Goal: Task Accomplishment & Management: Manage account settings

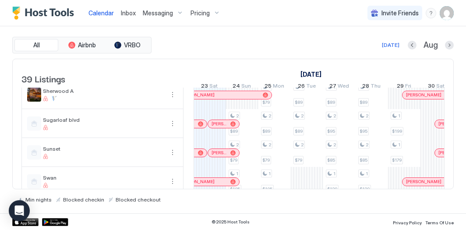
scroll to position [827, 0]
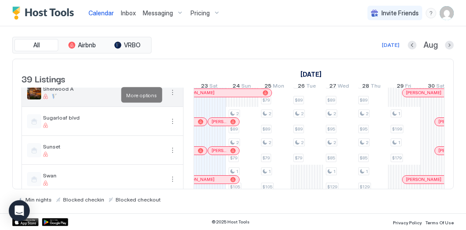
click at [172, 98] on button "More options" at bounding box center [172, 92] width 11 height 11
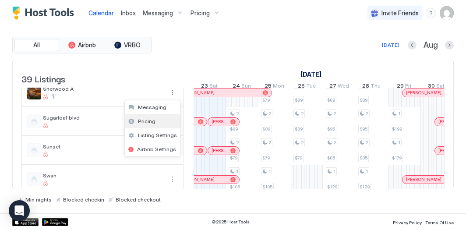
click at [160, 120] on div "Pricing" at bounding box center [153, 121] width 56 height 14
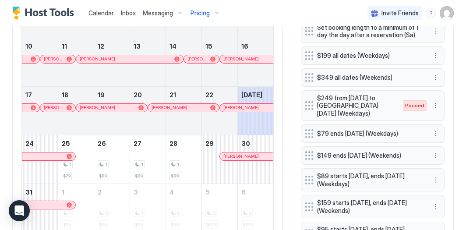
scroll to position [356, 0]
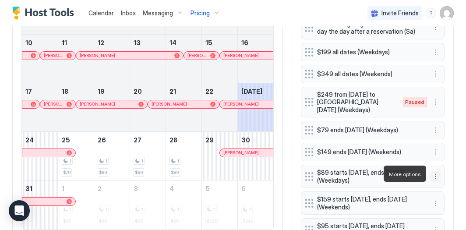
click at [432, 174] on button "More options" at bounding box center [435, 176] width 11 height 11
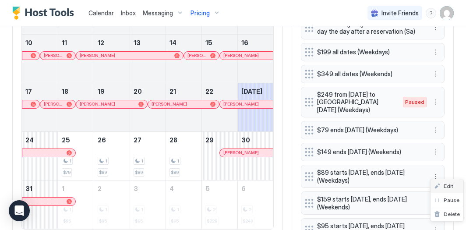
click at [440, 183] on div "Edit" at bounding box center [443, 186] width 19 height 7
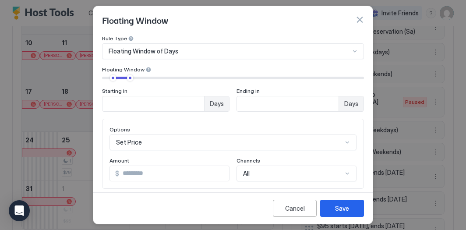
scroll to position [32, 0]
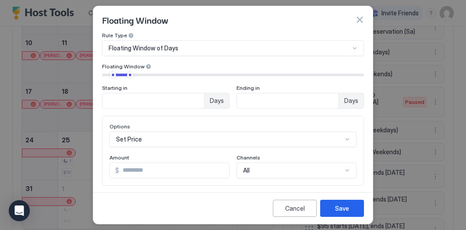
click at [126, 171] on input "**" at bounding box center [174, 170] width 110 height 15
type input "*"
type input "**"
click at [345, 201] on button "Save" at bounding box center [342, 208] width 44 height 17
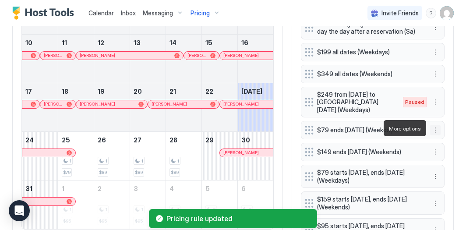
click at [433, 129] on button "More options" at bounding box center [435, 130] width 11 height 11
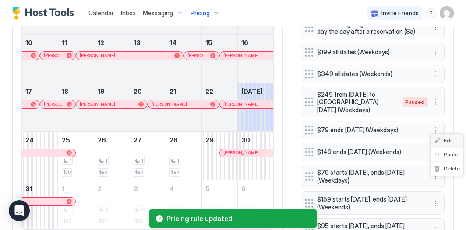
click at [445, 140] on span "Edit" at bounding box center [449, 140] width 10 height 7
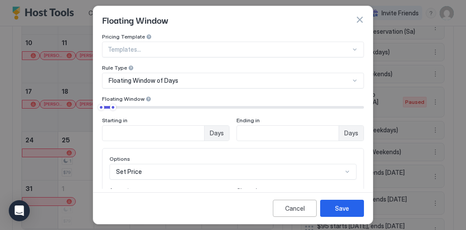
scroll to position [35, 0]
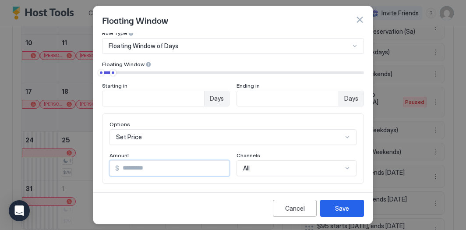
click at [130, 169] on input "**" at bounding box center [174, 168] width 110 height 15
type input "**"
click at [346, 203] on button "Save" at bounding box center [342, 208] width 44 height 17
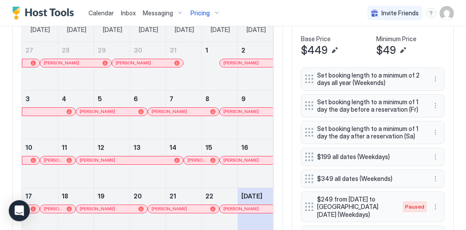
scroll to position [246, 0]
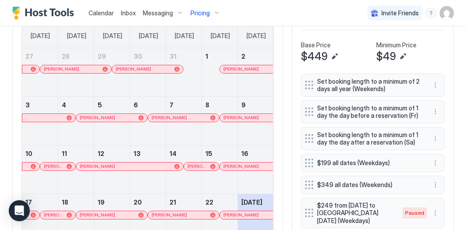
click at [211, 15] on div "Pricing" at bounding box center [205, 13] width 37 height 15
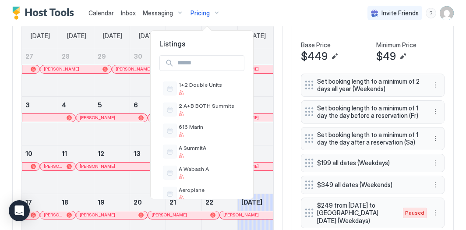
click at [107, 13] on div at bounding box center [233, 115] width 466 height 230
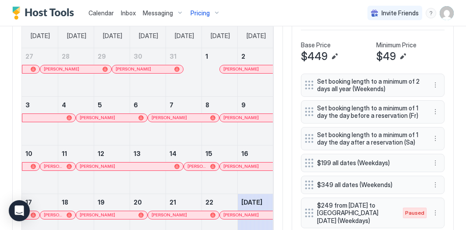
click at [107, 13] on span "Calendar" at bounding box center [100, 12] width 25 height 7
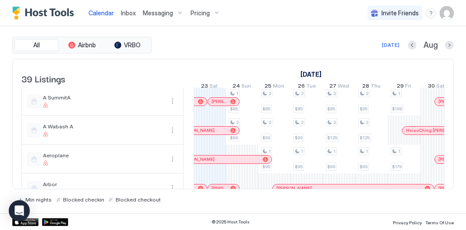
scroll to position [36, 0]
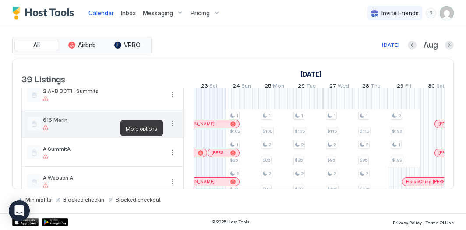
click at [172, 127] on button "More options" at bounding box center [172, 123] width 11 height 11
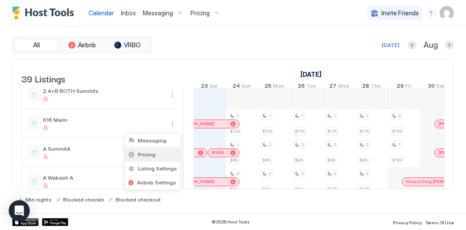
click at [156, 152] on div "Pricing" at bounding box center [153, 155] width 56 height 14
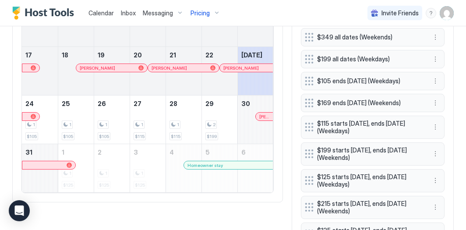
scroll to position [384, 0]
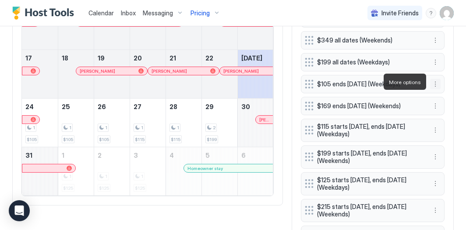
click at [434, 82] on button "More options" at bounding box center [435, 84] width 11 height 11
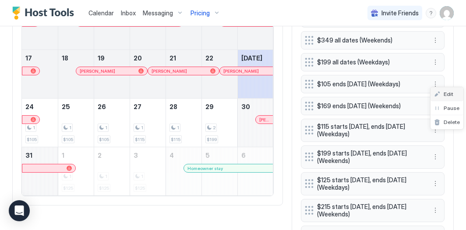
click at [446, 91] on span "Edit" at bounding box center [449, 94] width 10 height 7
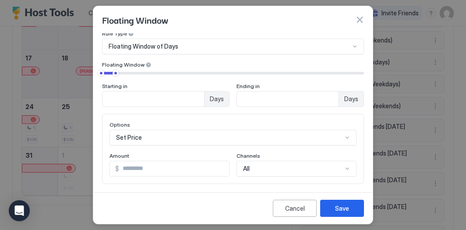
scroll to position [79, 0]
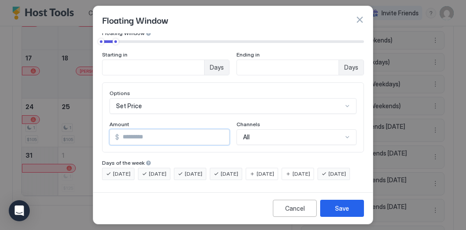
drag, startPoint x: 135, startPoint y: 124, endPoint x: 91, endPoint y: 108, distance: 47.1
click at [91, 108] on div "Floating Window Pricing Template Templates... Rule Type Floating Window of Days…" at bounding box center [233, 115] width 466 height 230
type input "**"
click at [338, 209] on div "Save" at bounding box center [342, 208] width 14 height 9
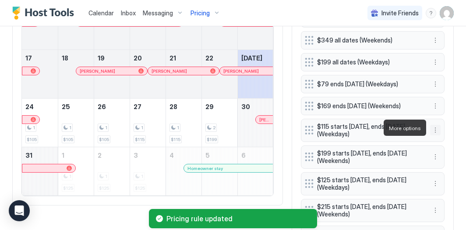
click at [434, 130] on button "More options" at bounding box center [435, 130] width 11 height 11
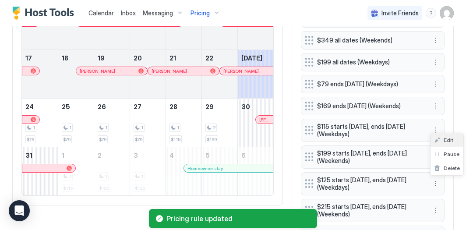
click at [444, 137] on span "Edit" at bounding box center [449, 140] width 10 height 7
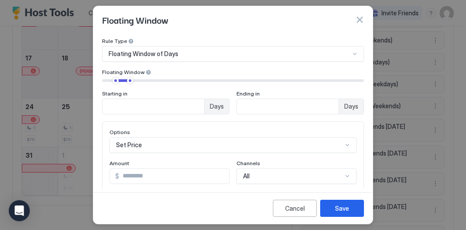
scroll to position [37, 0]
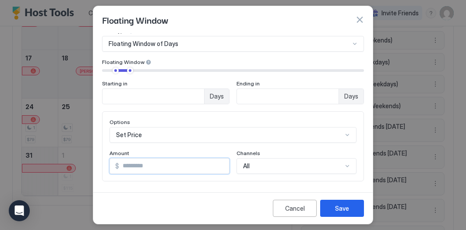
drag, startPoint x: 147, startPoint y: 170, endPoint x: 70, endPoint y: 117, distance: 93.3
click at [77, 120] on div "Floating Window Pricing Template Templates... Rule Type Floating Window of Days…" at bounding box center [233, 115] width 466 height 230
type input "**"
click at [334, 201] on button "Save" at bounding box center [342, 208] width 44 height 17
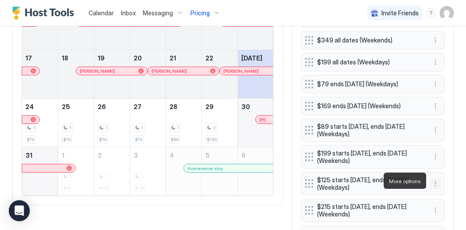
click at [437, 182] on button "More options" at bounding box center [435, 183] width 11 height 11
click at [446, 191] on span "Edit" at bounding box center [449, 193] width 10 height 7
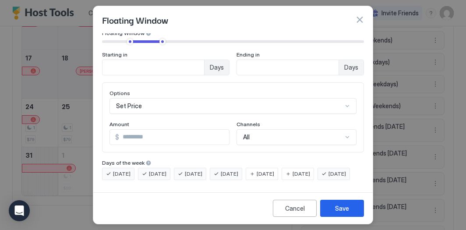
scroll to position [79, 0]
drag, startPoint x: 134, startPoint y: 123, endPoint x: 72, endPoint y: 89, distance: 70.7
click at [72, 89] on div "Floating Window Pricing Template Templates... Rule Type Floating Window of Days…" at bounding box center [233, 115] width 466 height 230
type input "**"
click at [342, 205] on div "Save" at bounding box center [342, 208] width 14 height 9
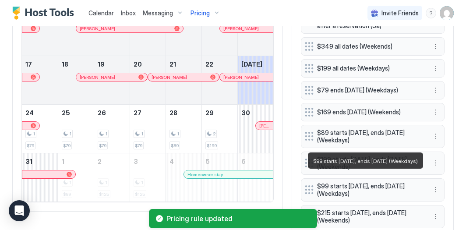
scroll to position [375, 0]
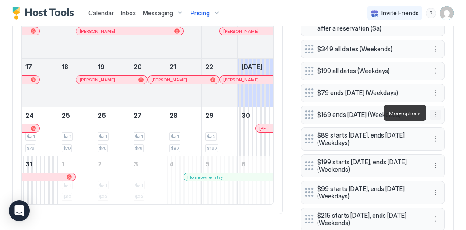
click at [434, 114] on button "More options" at bounding box center [435, 114] width 11 height 11
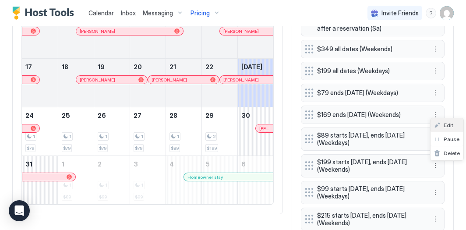
click at [443, 125] on div "Edit" at bounding box center [443, 125] width 19 height 7
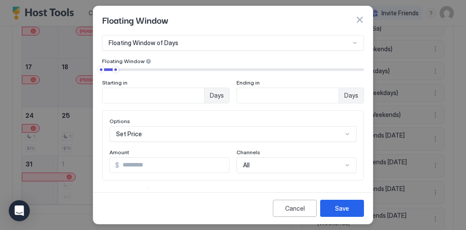
scroll to position [79, 0]
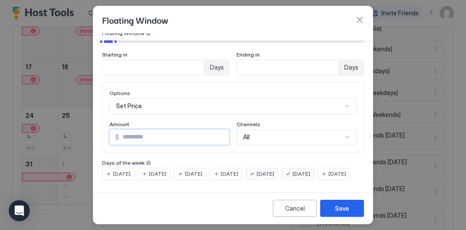
click at [130, 130] on input "***" at bounding box center [174, 137] width 110 height 15
click at [129, 130] on input "***" at bounding box center [174, 137] width 110 height 15
type input "***"
click at [335, 203] on button "Save" at bounding box center [342, 208] width 44 height 17
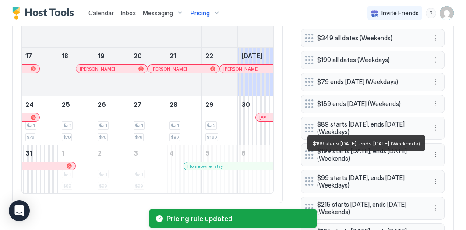
scroll to position [387, 0]
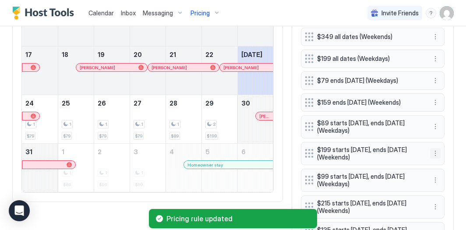
click at [436, 150] on button "More options" at bounding box center [435, 153] width 11 height 11
click at [444, 164] on span "Edit" at bounding box center [449, 163] width 10 height 7
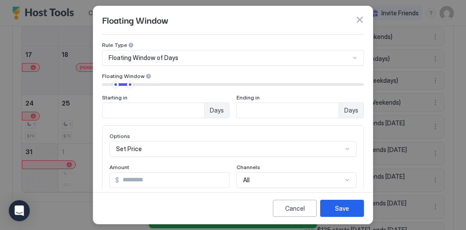
scroll to position [25, 0]
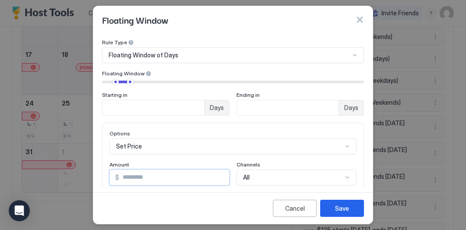
drag, startPoint x: 141, startPoint y: 178, endPoint x: 123, endPoint y: 176, distance: 18.1
click at [123, 176] on input "***" at bounding box center [174, 177] width 110 height 15
type input "***"
click at [334, 208] on button "Save" at bounding box center [342, 208] width 44 height 17
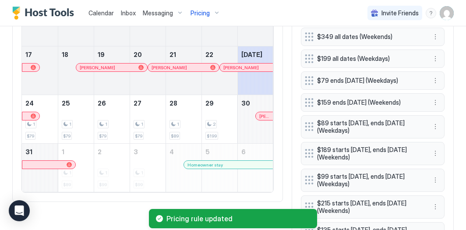
click at [208, 12] on div "Pricing" at bounding box center [205, 13] width 37 height 15
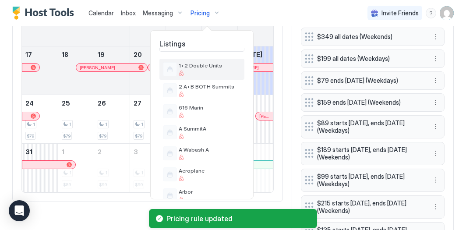
scroll to position [19, 0]
click at [109, 14] on div at bounding box center [233, 115] width 466 height 230
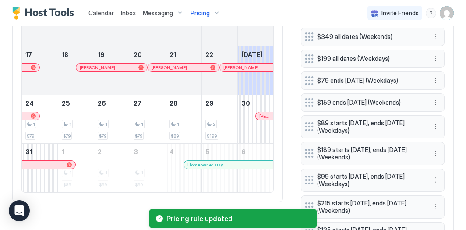
click at [109, 14] on span "Calendar" at bounding box center [100, 12] width 25 height 7
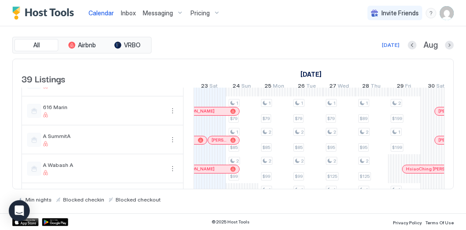
scroll to position [51, 0]
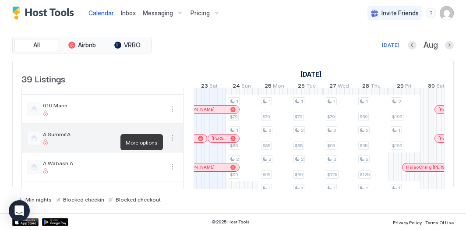
click at [169, 142] on button "More options" at bounding box center [172, 138] width 11 height 11
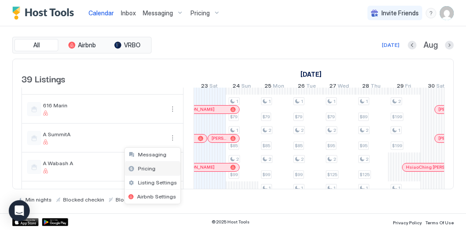
click at [159, 169] on div "Pricing" at bounding box center [153, 169] width 56 height 14
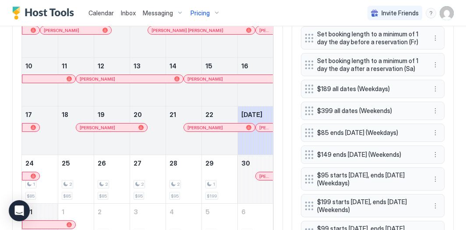
scroll to position [328, 0]
click at [433, 127] on button "More options" at bounding box center [435, 132] width 11 height 11
click at [448, 142] on span "Edit" at bounding box center [449, 142] width 10 height 7
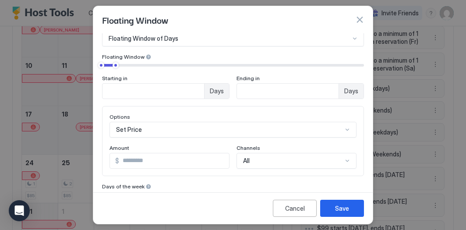
scroll to position [43, 0]
click at [125, 162] on input "**" at bounding box center [174, 159] width 110 height 15
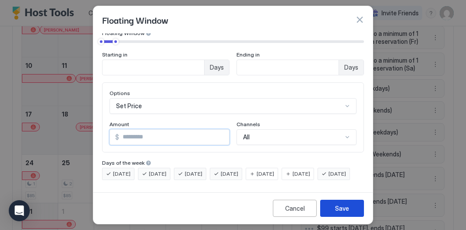
type input "**"
click at [348, 202] on button "Save" at bounding box center [342, 208] width 44 height 17
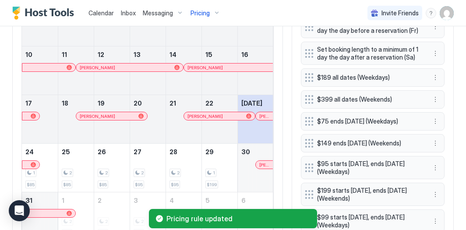
scroll to position [343, 0]
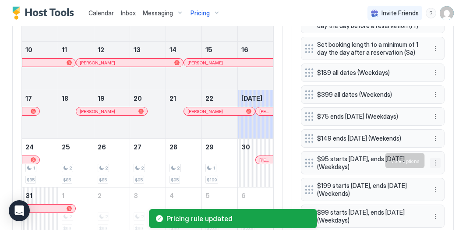
click at [437, 160] on button "More options" at bounding box center [435, 163] width 11 height 11
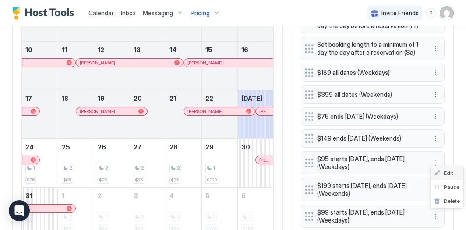
click at [448, 173] on span "Edit" at bounding box center [449, 172] width 10 height 7
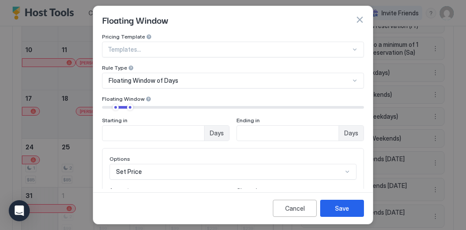
scroll to position [22, 0]
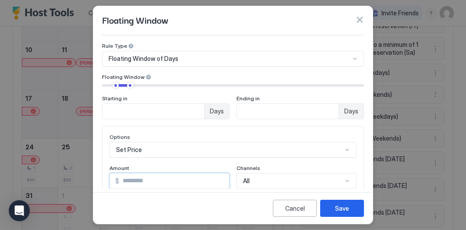
click at [125, 180] on input "**" at bounding box center [174, 180] width 110 height 15
type input "**"
click at [338, 206] on div "Save" at bounding box center [342, 208] width 14 height 9
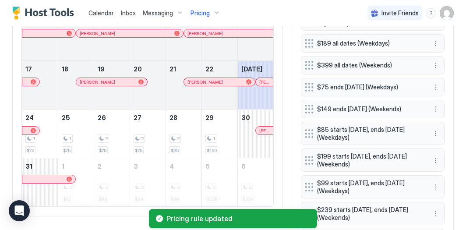
scroll to position [373, 0]
click at [438, 182] on button "More options" at bounding box center [435, 186] width 11 height 11
click at [448, 144] on span "Edit" at bounding box center [449, 142] width 10 height 7
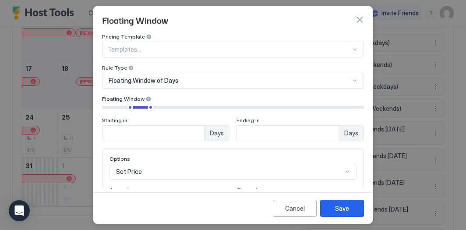
scroll to position [31, 0]
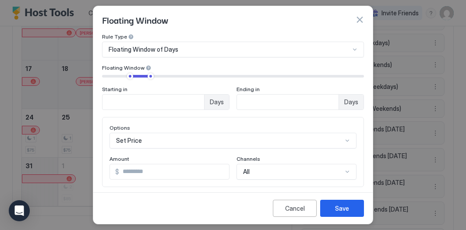
click at [124, 173] on input "**" at bounding box center [174, 171] width 110 height 15
click at [138, 169] on input "**" at bounding box center [174, 171] width 110 height 15
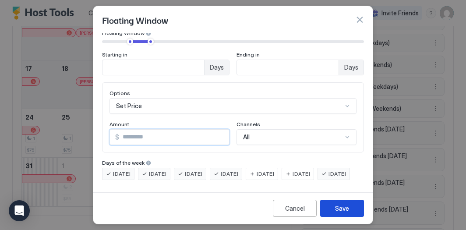
type input "**"
click at [344, 206] on div "Save" at bounding box center [342, 208] width 14 height 9
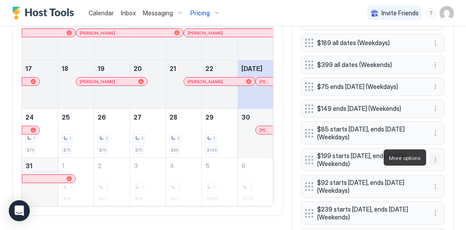
click at [435, 160] on button "More options" at bounding box center [435, 160] width 11 height 11
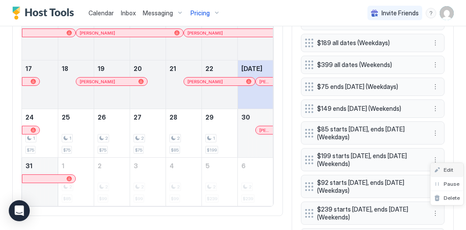
click at [441, 170] on div "Edit" at bounding box center [443, 169] width 19 height 7
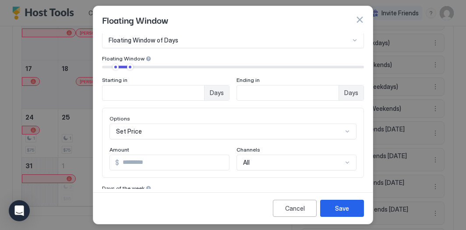
scroll to position [41, 0]
click at [126, 162] on input "***" at bounding box center [174, 161] width 110 height 15
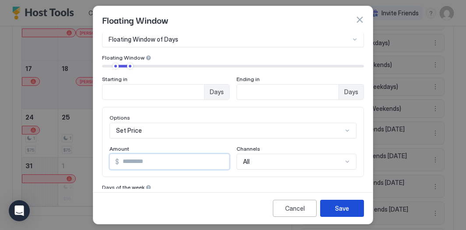
type input "***"
click at [341, 208] on div "Save" at bounding box center [342, 208] width 14 height 9
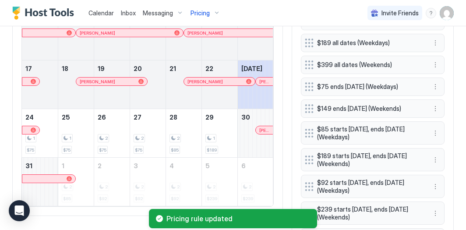
click at [108, 12] on span "Calendar" at bounding box center [100, 12] width 25 height 7
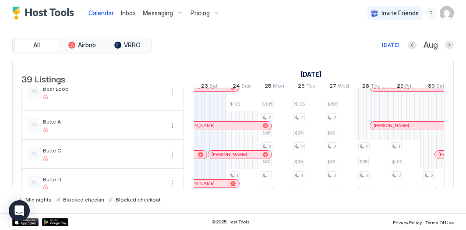
scroll to position [303, 0]
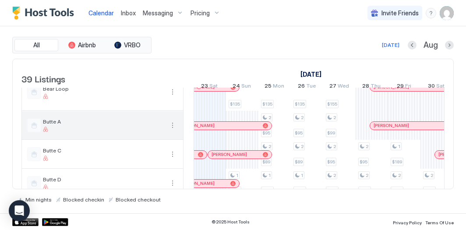
click at [171, 128] on button "More options" at bounding box center [172, 125] width 11 height 11
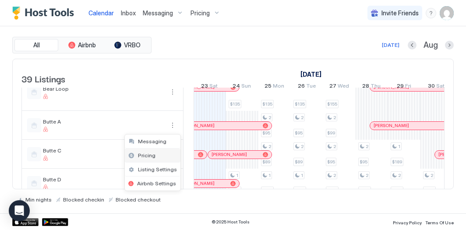
click at [159, 155] on div "Pricing" at bounding box center [153, 155] width 56 height 14
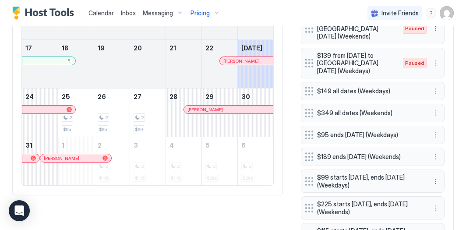
scroll to position [396, 0]
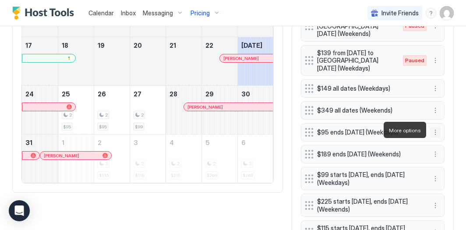
click at [438, 129] on button "More options" at bounding box center [435, 132] width 11 height 11
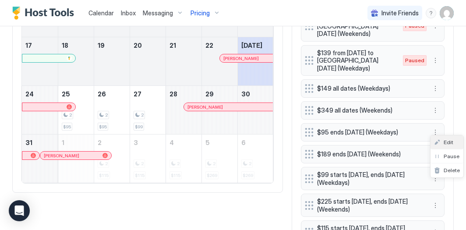
click at [444, 140] on span "Edit" at bounding box center [449, 142] width 10 height 7
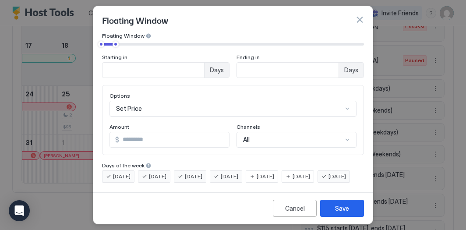
scroll to position [79, 0]
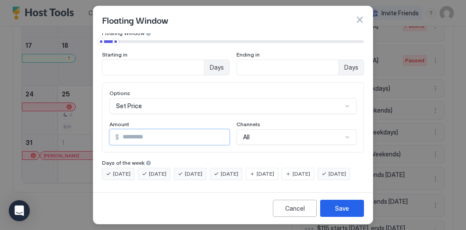
drag, startPoint x: 145, startPoint y: 123, endPoint x: 79, endPoint y: 98, distance: 70.5
click at [81, 99] on div "Floating Window Pricing Template Templates... Rule Type Floating Window of Days…" at bounding box center [233, 115] width 466 height 230
type input "**"
click at [329, 201] on button "Save" at bounding box center [342, 208] width 44 height 17
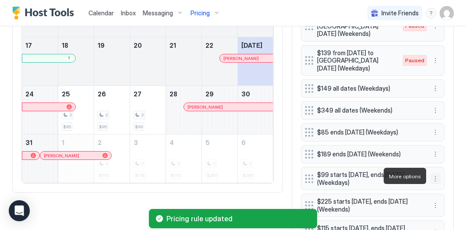
click at [433, 176] on button "More options" at bounding box center [435, 178] width 11 height 11
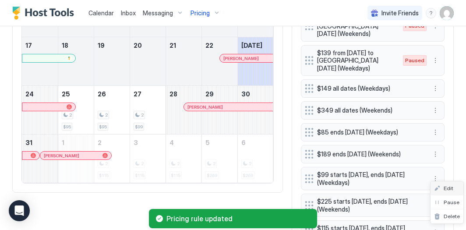
click at [444, 187] on span "Edit" at bounding box center [449, 188] width 10 height 7
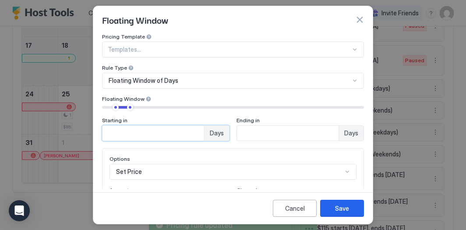
drag, startPoint x: 147, startPoint y: 131, endPoint x: 76, endPoint y: 99, distance: 77.6
click at [87, 105] on div "Floating Window Pricing Template Templates... Rule Type Floating Window of Days…" at bounding box center [233, 115] width 466 height 230
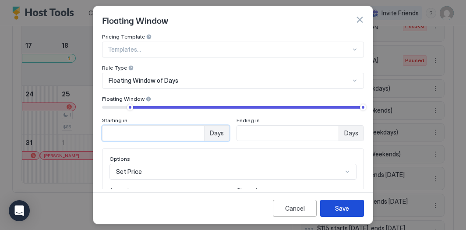
type input "**"
click at [342, 204] on div "Save" at bounding box center [342, 208] width 14 height 9
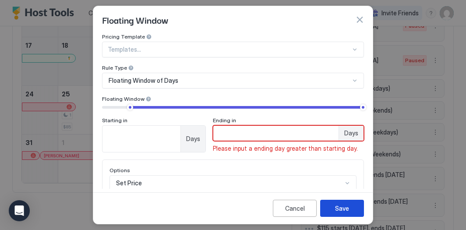
click at [347, 206] on div "Save" at bounding box center [342, 208] width 14 height 9
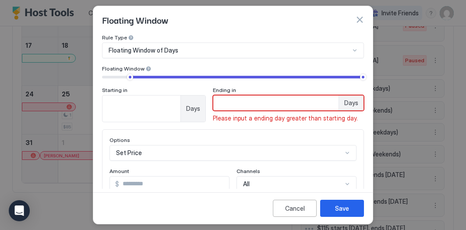
scroll to position [36, 0]
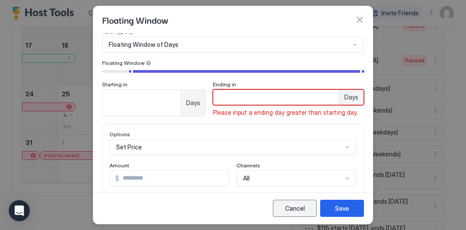
click at [280, 205] on button "Cancel" at bounding box center [295, 208] width 44 height 17
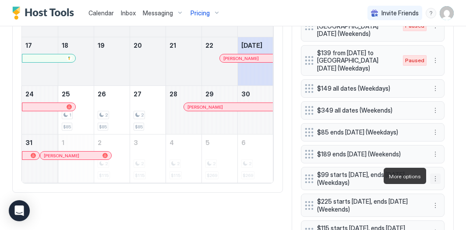
click at [436, 174] on button "More options" at bounding box center [435, 178] width 11 height 11
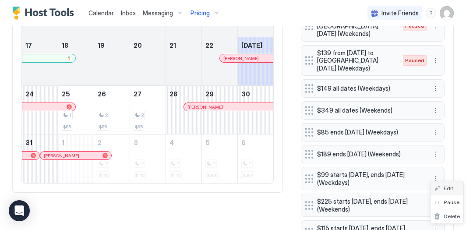
click at [442, 188] on div "Edit" at bounding box center [443, 188] width 19 height 7
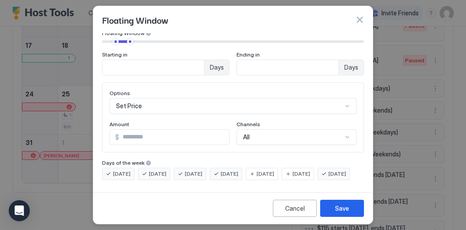
scroll to position [79, 0]
click at [131, 130] on input "**" at bounding box center [174, 137] width 110 height 15
type input "**"
click at [347, 207] on div "Save" at bounding box center [342, 208] width 14 height 9
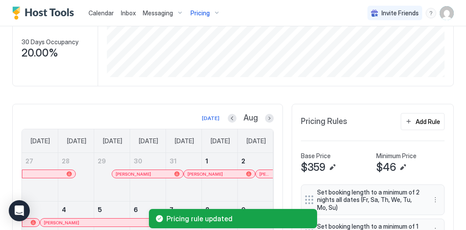
scroll to position [60, 0]
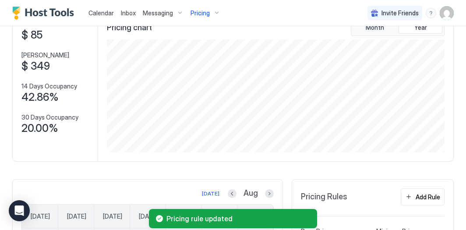
click at [207, 10] on span "Pricing" at bounding box center [199, 13] width 19 height 8
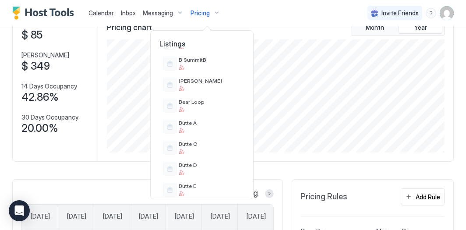
scroll to position [193, 0]
click at [197, 142] on span "Butte C" at bounding box center [210, 144] width 62 height 7
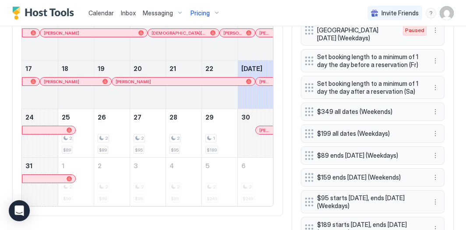
scroll to position [377, 0]
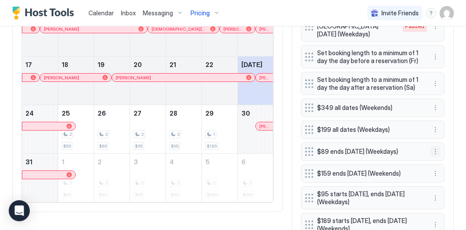
click at [435, 150] on button "More options" at bounding box center [435, 151] width 11 height 11
click at [438, 161] on div "Edit" at bounding box center [443, 161] width 19 height 7
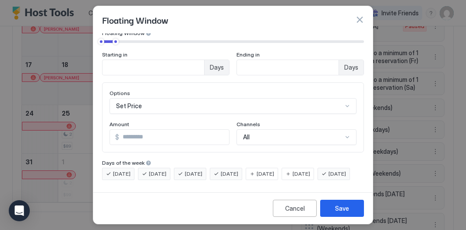
scroll to position [77, 0]
drag, startPoint x: 125, startPoint y: 129, endPoint x: 104, endPoint y: 121, distance: 22.9
click at [106, 123] on div "Options Set Price Amount $ ** Channels All" at bounding box center [233, 117] width 262 height 70
type input "**"
click at [329, 200] on button "Save" at bounding box center [342, 208] width 44 height 17
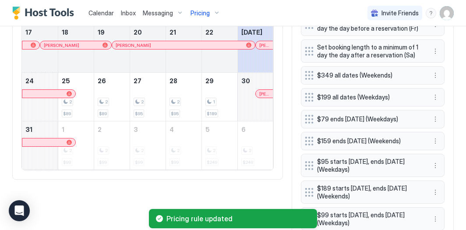
scroll to position [411, 0]
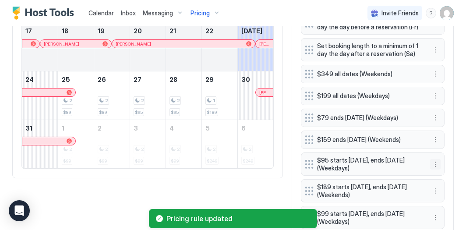
click at [435, 164] on button "More options" at bounding box center [435, 164] width 11 height 11
click at [442, 176] on div "Edit" at bounding box center [443, 173] width 19 height 7
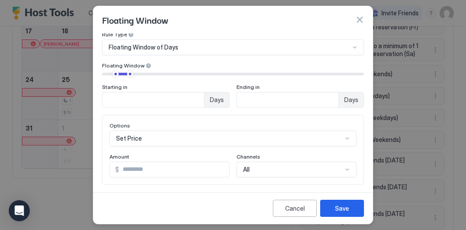
scroll to position [39, 0]
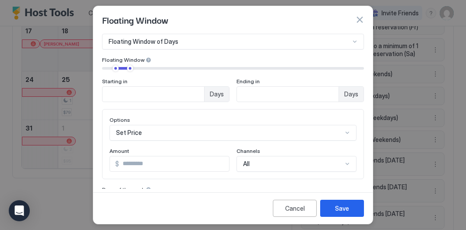
drag, startPoint x: 152, startPoint y: 163, endPoint x: 93, endPoint y: 151, distance: 60.5
click at [99, 152] on div "Pricing Template Templates... Rule Type Floating Window of Days Floating Window…" at bounding box center [232, 110] width 279 height 155
type input "**"
click at [324, 204] on button "Save" at bounding box center [342, 208] width 44 height 17
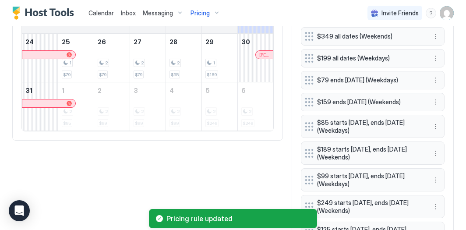
scroll to position [448, 0]
click at [433, 178] on button "More options" at bounding box center [435, 180] width 11 height 11
click at [443, 189] on div "Edit" at bounding box center [443, 189] width 19 height 7
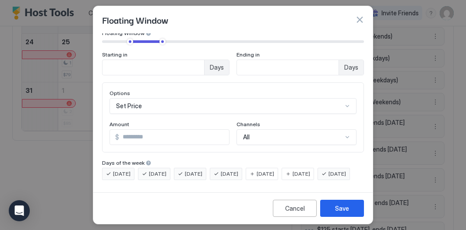
scroll to position [72, 0]
click at [136, 136] on input "**" at bounding box center [174, 137] width 110 height 15
type input "**"
click at [346, 205] on div "Save" at bounding box center [342, 208] width 14 height 9
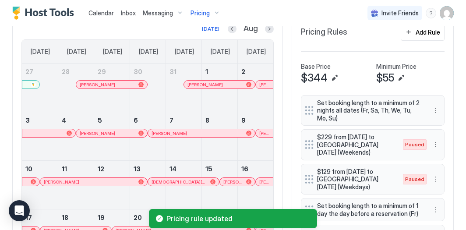
scroll to position [77, 0]
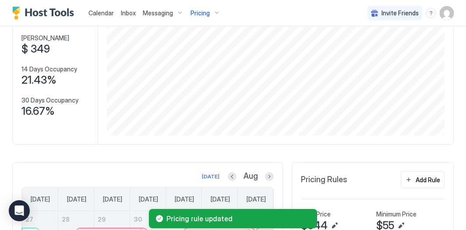
click at [211, 11] on div "Pricing" at bounding box center [205, 13] width 37 height 15
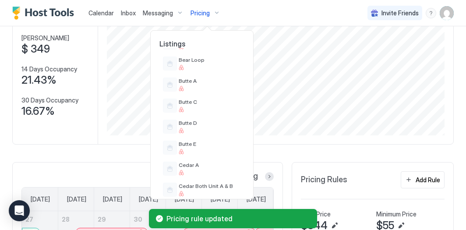
scroll to position [243, 0]
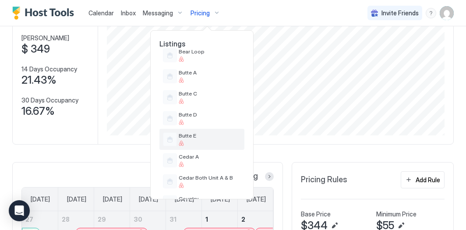
click at [225, 135] on span "Butte E" at bounding box center [210, 135] width 62 height 7
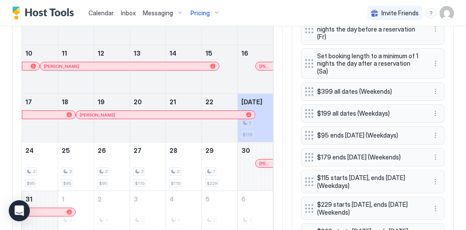
scroll to position [340, 0]
click at [432, 130] on button "More options" at bounding box center [435, 135] width 11 height 11
click at [442, 130] on div "Edit" at bounding box center [443, 130] width 19 height 7
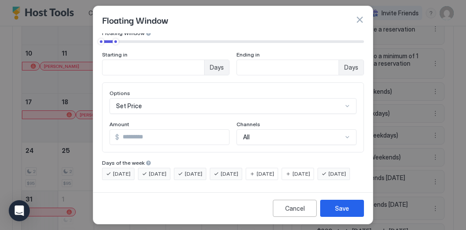
scroll to position [75, 0]
drag, startPoint x: 155, startPoint y: 132, endPoint x: 99, endPoint y: 112, distance: 59.3
click at [106, 114] on div "Options Set Price Amount $ ** Channels All" at bounding box center [233, 117] width 262 height 70
type input "**"
click at [338, 205] on div "Save" at bounding box center [342, 208] width 14 height 9
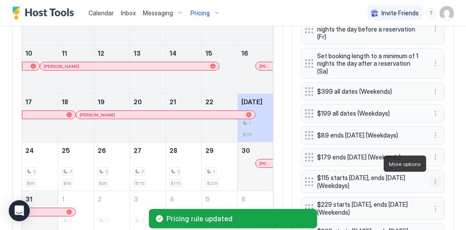
click at [435, 176] on button "More options" at bounding box center [435, 181] width 11 height 11
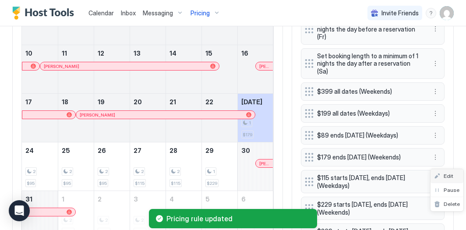
click at [447, 177] on span "Edit" at bounding box center [449, 176] width 10 height 7
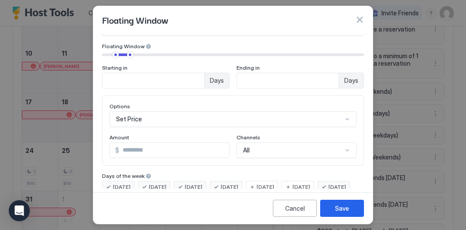
scroll to position [54, 0]
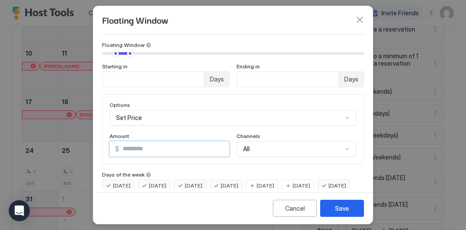
drag, startPoint x: 148, startPoint y: 148, endPoint x: 79, endPoint y: 124, distance: 72.7
click at [81, 125] on div "Floating Window Pricing Template Templates... Rule Type Floating Window of Days…" at bounding box center [233, 115] width 466 height 230
type input "**"
click at [330, 204] on button "Save" at bounding box center [342, 208] width 44 height 17
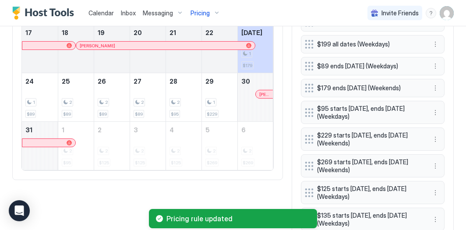
scroll to position [411, 0]
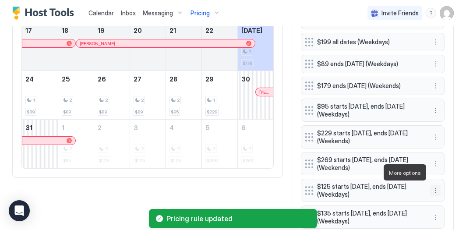
click at [436, 185] on button "More options" at bounding box center [435, 190] width 11 height 11
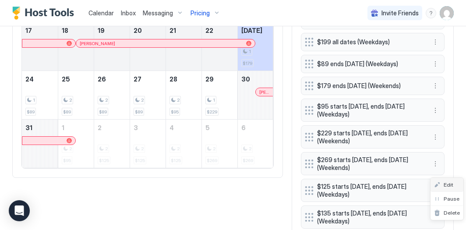
click at [447, 183] on span "Edit" at bounding box center [449, 184] width 10 height 7
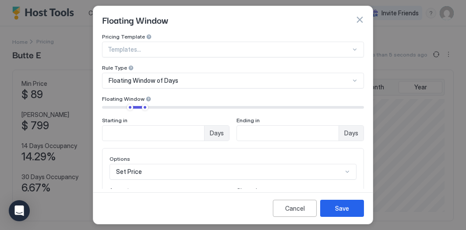
scroll to position [113, 340]
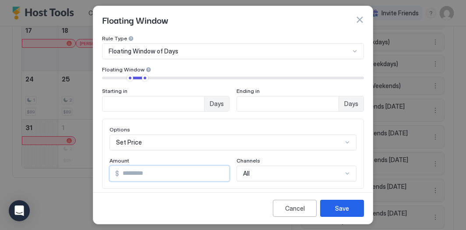
drag, startPoint x: 134, startPoint y: 173, endPoint x: 125, endPoint y: 172, distance: 8.3
click at [125, 172] on input "***" at bounding box center [174, 173] width 110 height 15
type input "***"
click at [341, 201] on button "Save" at bounding box center [342, 208] width 44 height 17
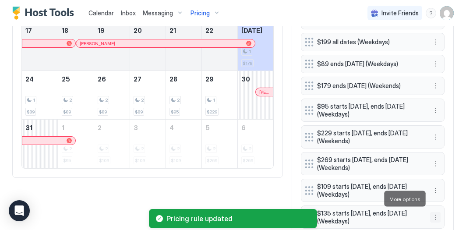
click at [436, 212] on button "More options" at bounding box center [435, 217] width 11 height 11
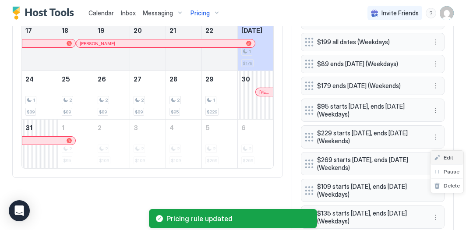
click at [451, 161] on span "Edit" at bounding box center [449, 157] width 10 height 7
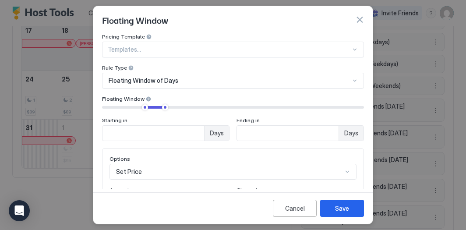
scroll to position [79, 0]
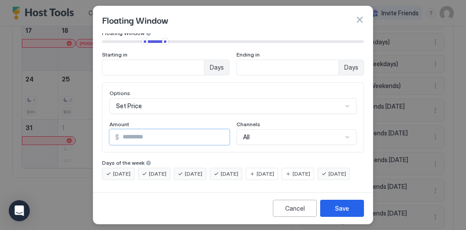
drag, startPoint x: 132, startPoint y: 123, endPoint x: 126, endPoint y: 123, distance: 6.1
click at [126, 130] on input "***" at bounding box center [174, 137] width 110 height 15
type input "***"
click at [346, 203] on button "Save" at bounding box center [342, 208] width 44 height 17
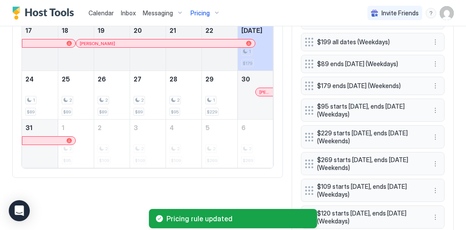
scroll to position [0, 0]
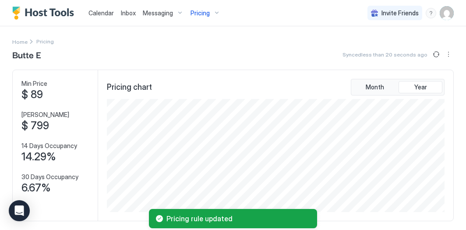
click at [212, 7] on div "Pricing" at bounding box center [205, 13] width 37 height 15
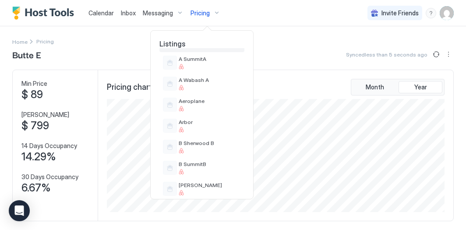
scroll to position [89, 0]
click at [202, 123] on span "Arbor" at bounding box center [210, 121] width 62 height 7
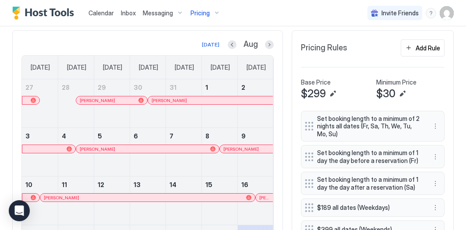
scroll to position [206, 0]
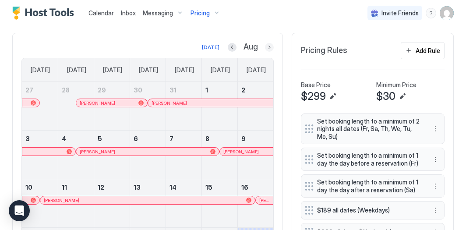
click at [270, 47] on button "Next month" at bounding box center [269, 47] width 9 height 9
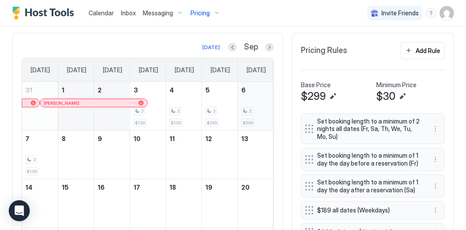
scroll to position [208, 0]
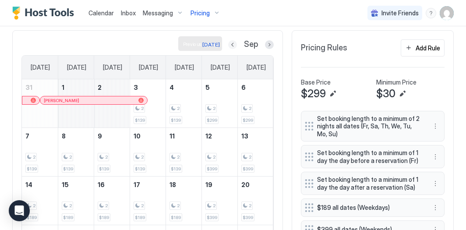
click at [232, 46] on button "Previous month" at bounding box center [232, 44] width 9 height 9
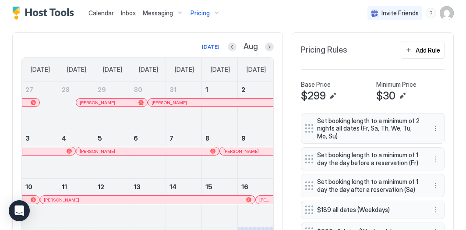
scroll to position [78, 0]
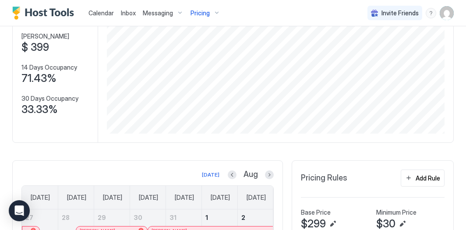
click at [209, 12] on div "Pricing" at bounding box center [205, 13] width 37 height 15
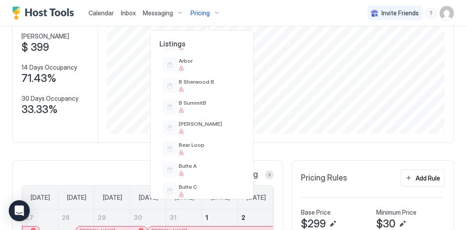
scroll to position [152, 0]
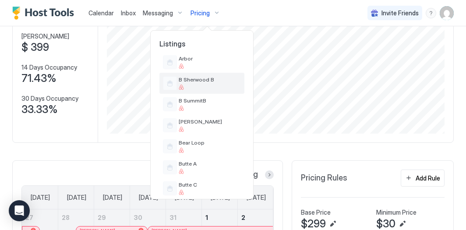
click at [211, 91] on div "B Sherwood B" at bounding box center [201, 83] width 85 height 21
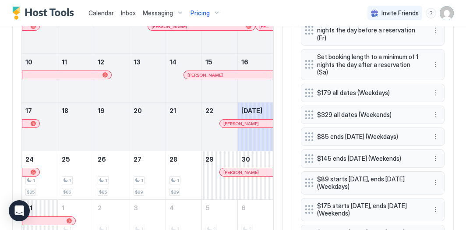
scroll to position [332, 0]
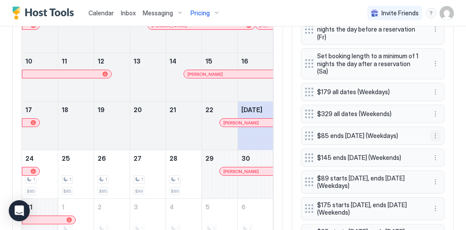
click at [436, 130] on button "More options" at bounding box center [435, 135] width 11 height 11
click at [448, 132] on span "Edit" at bounding box center [449, 130] width 10 height 7
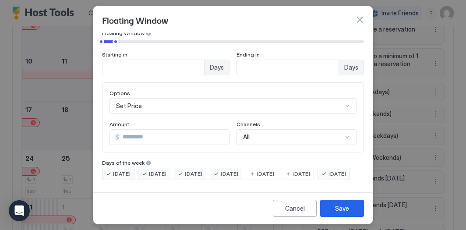
scroll to position [79, 0]
drag, startPoint x: 126, startPoint y: 123, endPoint x: 101, endPoint y: 115, distance: 26.0
click at [101, 115] on div "Pricing Template Templates... Rule Type Floating Window of Days Floating Window…" at bounding box center [232, 110] width 279 height 155
type input "**"
click at [350, 206] on button "Save" at bounding box center [342, 208] width 44 height 17
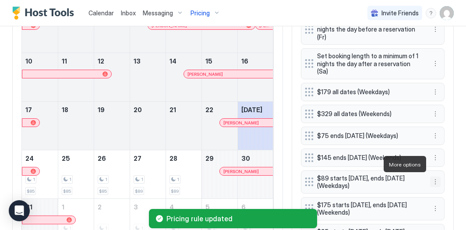
click at [435, 176] on button "More options" at bounding box center [435, 181] width 11 height 11
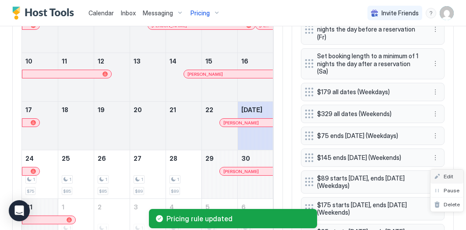
click at [446, 176] on span "Edit" at bounding box center [449, 176] width 10 height 7
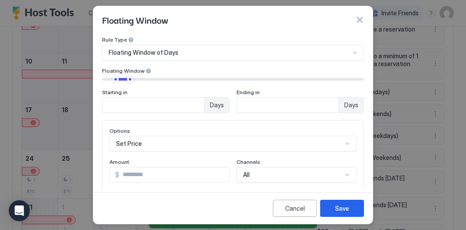
scroll to position [62, 0]
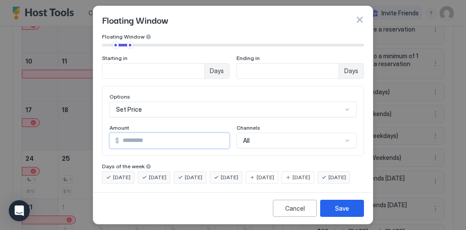
click at [152, 140] on input "**" at bounding box center [174, 140] width 110 height 15
type input "**"
click at [357, 211] on button "Save" at bounding box center [342, 208] width 44 height 17
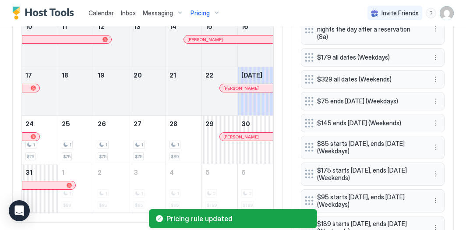
scroll to position [369, 0]
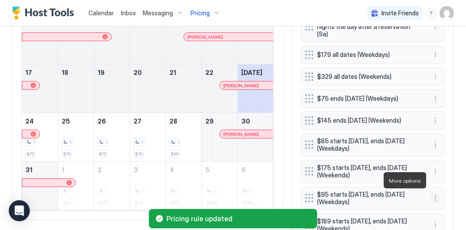
click at [436, 193] on button "More options" at bounding box center [435, 198] width 11 height 11
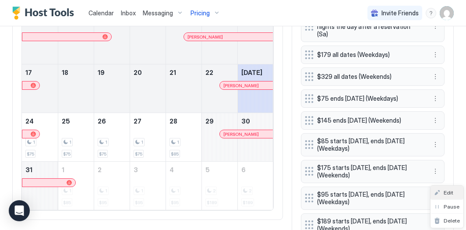
click at [447, 191] on span "Edit" at bounding box center [449, 192] width 10 height 7
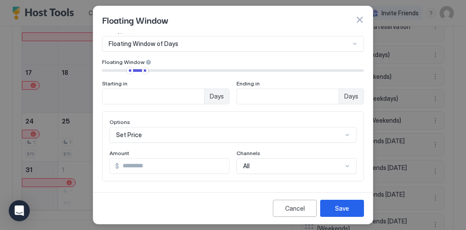
scroll to position [39, 0]
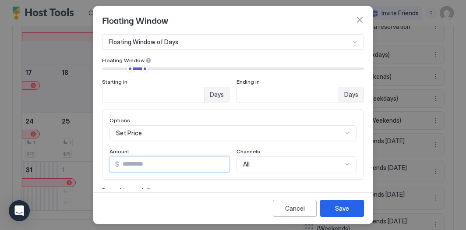
drag, startPoint x: 152, startPoint y: 167, endPoint x: 105, endPoint y: 142, distance: 53.1
click at [106, 143] on div "Options Set Price Amount $ ** Channels All" at bounding box center [233, 144] width 262 height 70
type input "**"
click at [335, 204] on button "Save" at bounding box center [342, 208] width 44 height 17
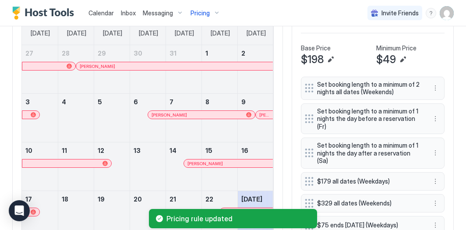
scroll to position [198, 0]
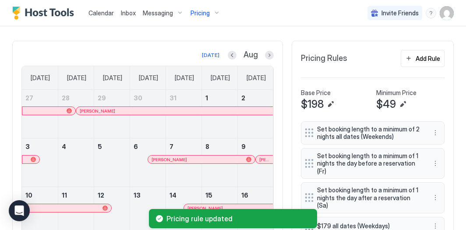
click at [210, 12] on div "Pricing" at bounding box center [205, 13] width 37 height 15
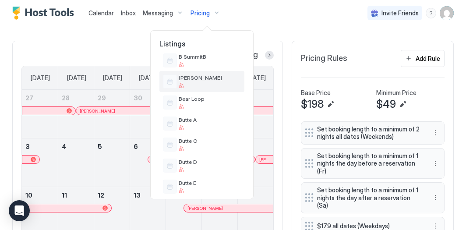
scroll to position [196, 0]
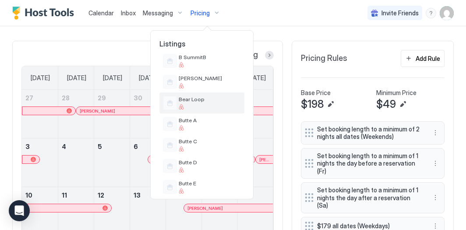
click at [219, 100] on span "Bear Loop" at bounding box center [210, 99] width 62 height 7
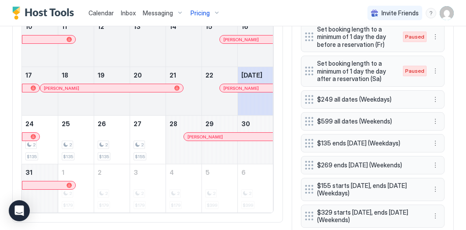
scroll to position [367, 0]
click at [433, 141] on button "More options" at bounding box center [435, 142] width 11 height 11
click at [443, 152] on div "Edit" at bounding box center [443, 152] width 19 height 7
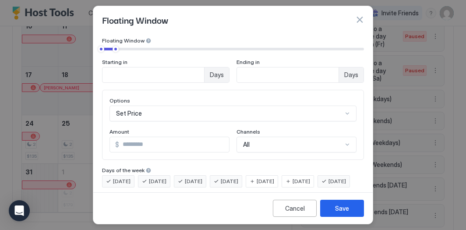
scroll to position [60, 0]
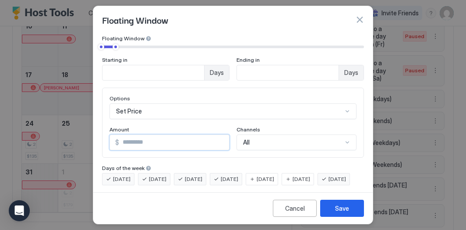
click at [159, 143] on input "***" at bounding box center [174, 142] width 110 height 15
type input "***"
click at [339, 204] on button "Save" at bounding box center [342, 208] width 44 height 17
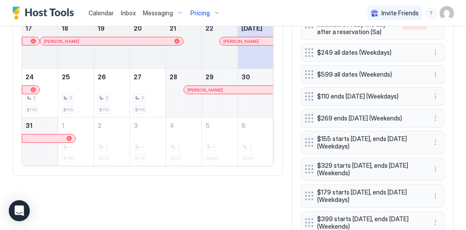
scroll to position [416, 0]
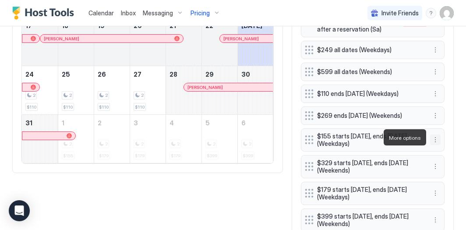
click at [435, 134] on button "More options" at bounding box center [435, 139] width 11 height 11
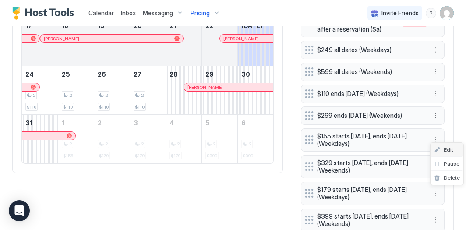
click at [444, 147] on span "Edit" at bounding box center [449, 149] width 10 height 7
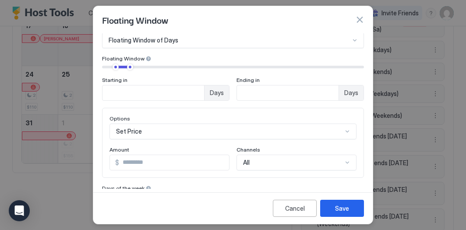
scroll to position [42, 0]
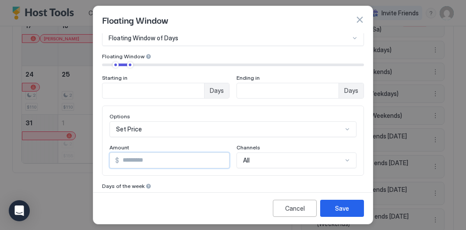
click at [127, 162] on input "***" at bounding box center [174, 160] width 110 height 15
type input "***"
click at [335, 203] on button "Save" at bounding box center [342, 208] width 44 height 17
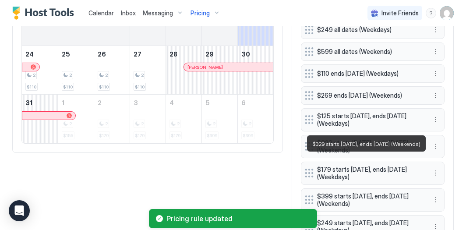
scroll to position [443, 0]
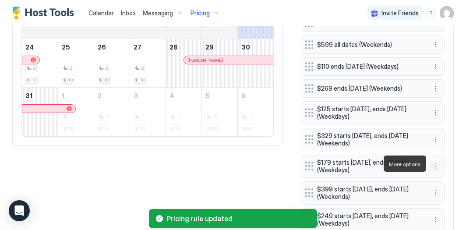
click at [436, 164] on button "More options" at bounding box center [435, 166] width 11 height 11
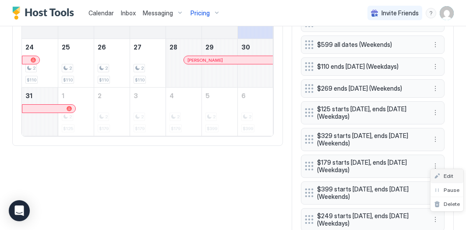
click at [448, 175] on span "Edit" at bounding box center [449, 176] width 10 height 7
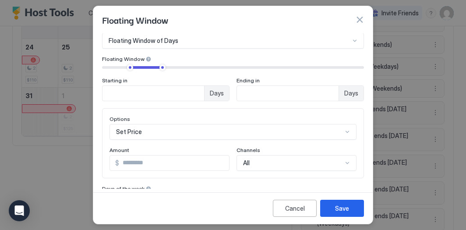
scroll to position [41, 0]
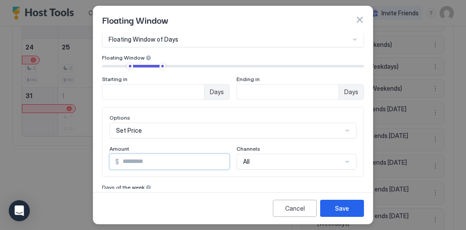
drag, startPoint x: 137, startPoint y: 162, endPoint x: 125, endPoint y: 161, distance: 12.4
click at [125, 161] on input "***" at bounding box center [174, 161] width 110 height 15
type input "***"
click at [325, 203] on button "Save" at bounding box center [342, 208] width 44 height 17
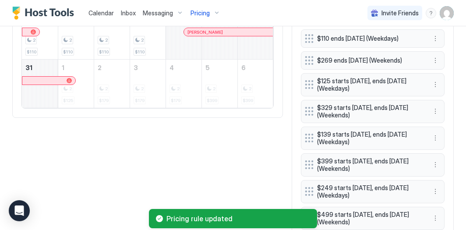
scroll to position [473, 0]
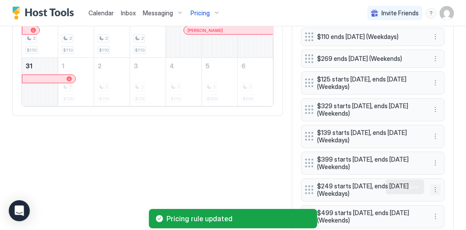
click at [435, 188] on button "More options" at bounding box center [435, 189] width 11 height 11
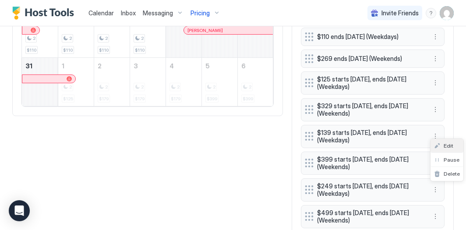
click at [451, 148] on span "Edit" at bounding box center [449, 145] width 10 height 7
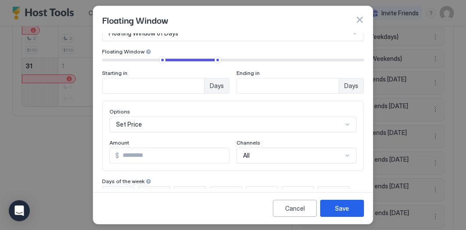
scroll to position [47, 0]
drag, startPoint x: 148, startPoint y: 157, endPoint x: 46, endPoint y: 127, distance: 106.4
click at [58, 129] on div "Floating Window Pricing Template Templates... Rule Type Floating Window of Days…" at bounding box center [233, 115] width 466 height 230
type input "*"
type input "***"
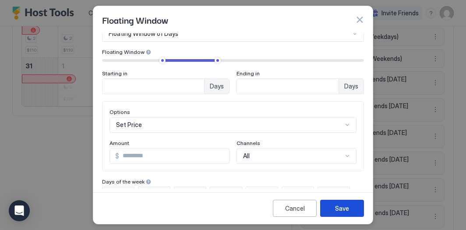
click at [353, 208] on button "Save" at bounding box center [342, 208] width 44 height 17
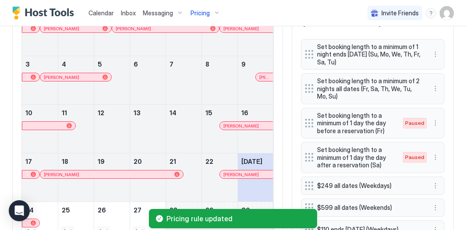
scroll to position [0, 0]
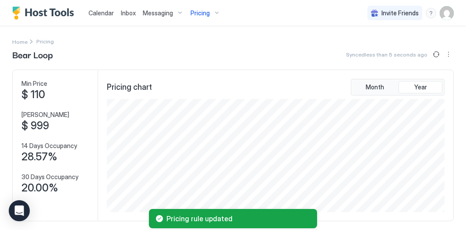
click at [206, 15] on span "Pricing" at bounding box center [199, 13] width 19 height 8
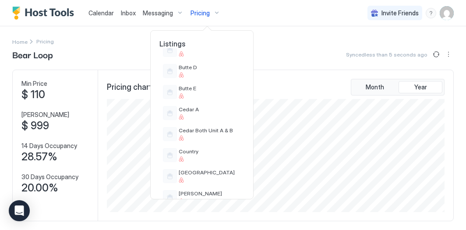
scroll to position [290, 0]
click at [221, 126] on div "Cedar Both Unit A & B" at bounding box center [201, 134] width 85 height 21
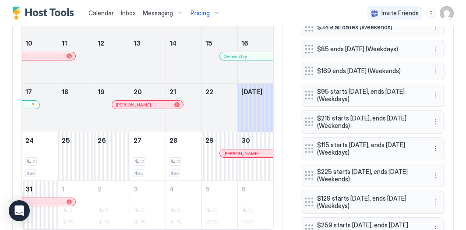
scroll to position [343, 0]
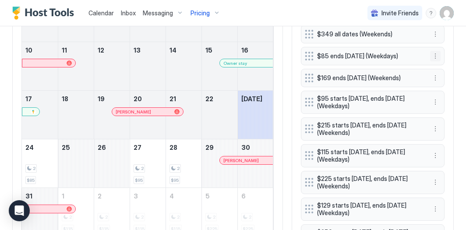
click at [435, 56] on button "More options" at bounding box center [435, 56] width 11 height 11
click at [441, 65] on div "Edit" at bounding box center [443, 66] width 19 height 7
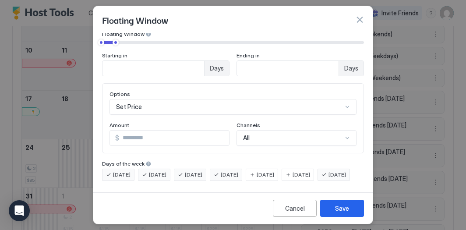
scroll to position [79, 0]
drag, startPoint x: 148, startPoint y: 127, endPoint x: 78, endPoint y: 103, distance: 74.5
click at [88, 106] on div "Floating Window Pricing Template Templates... Rule Type Floating Window of Days…" at bounding box center [233, 115] width 466 height 230
type input "**"
click at [336, 201] on button "Save" at bounding box center [342, 208] width 44 height 17
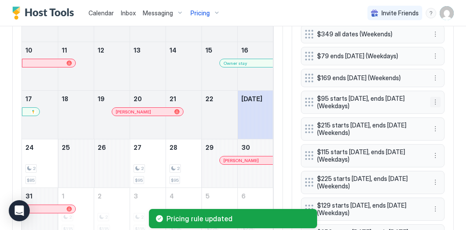
click at [434, 103] on button "More options" at bounding box center [435, 102] width 11 height 11
click at [448, 112] on span "Edit" at bounding box center [449, 112] width 10 height 7
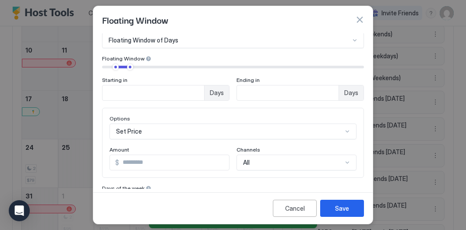
scroll to position [40, 0]
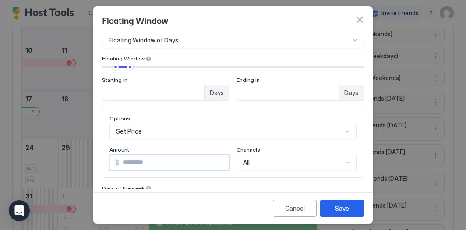
drag, startPoint x: 152, startPoint y: 163, endPoint x: 71, endPoint y: 134, distance: 85.6
click at [71, 134] on div "Floating Window Pricing Template Templates... Rule Type Floating Window of Days…" at bounding box center [233, 115] width 466 height 230
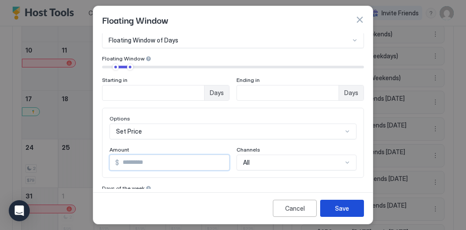
type input "**"
click at [323, 204] on button "Save" at bounding box center [342, 208] width 44 height 17
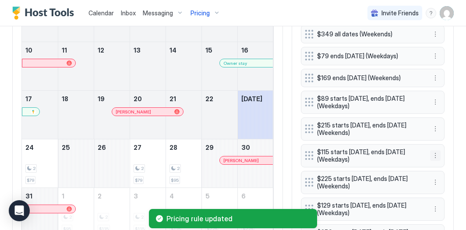
click at [435, 150] on button "More options" at bounding box center [435, 155] width 11 height 11
click at [444, 160] on div "Edit" at bounding box center [446, 166] width 33 height 14
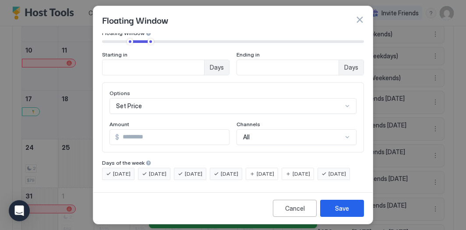
scroll to position [79, 0]
drag, startPoint x: 162, startPoint y: 121, endPoint x: 71, endPoint y: 69, distance: 104.9
click at [77, 72] on div "Floating Window Pricing Template Templates... Rule Type Floating Window of Days…" at bounding box center [233, 115] width 466 height 230
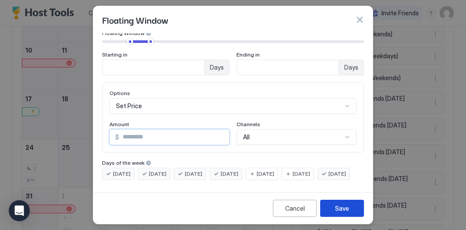
type input "**"
click at [334, 202] on button "Save" at bounding box center [342, 208] width 44 height 17
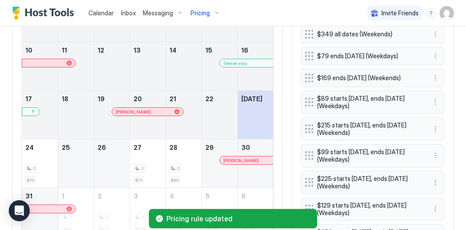
click at [215, 10] on div "Pricing" at bounding box center [205, 13] width 37 height 15
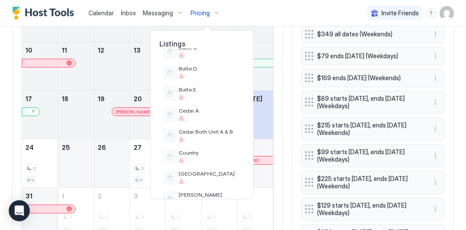
scroll to position [292, 0]
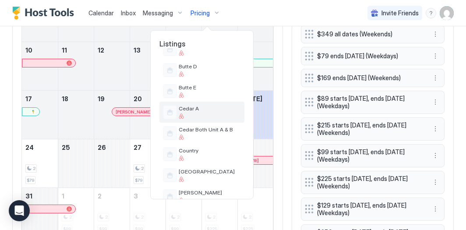
click at [211, 111] on span "Cedar A" at bounding box center [210, 108] width 62 height 7
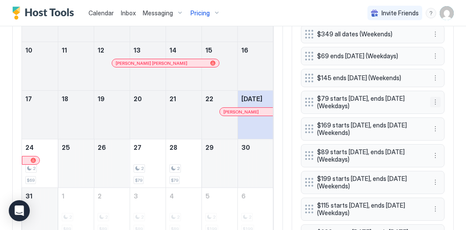
click at [436, 102] on button "More options" at bounding box center [435, 102] width 11 height 11
click at [440, 110] on div "Edit" at bounding box center [443, 112] width 19 height 7
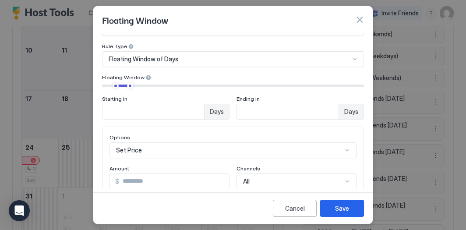
scroll to position [25, 0]
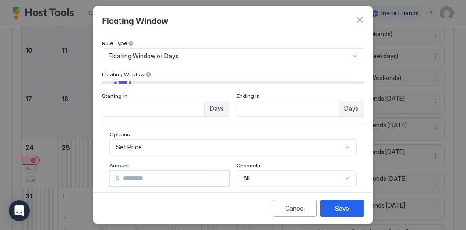
drag, startPoint x: 144, startPoint y: 178, endPoint x: 82, endPoint y: 155, distance: 66.1
click at [82, 155] on div "Floating Window Pricing Template Templates... Rule Type Floating Window of Days…" at bounding box center [233, 115] width 466 height 230
type input "**"
click at [362, 208] on button "Save" at bounding box center [342, 208] width 44 height 17
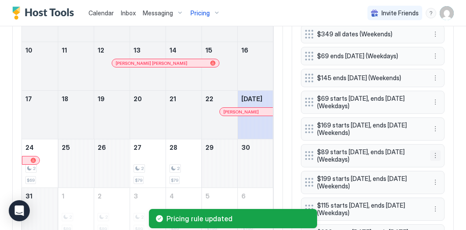
click at [437, 152] on button "More options" at bounding box center [435, 155] width 11 height 11
click at [444, 163] on span "Edit" at bounding box center [449, 165] width 10 height 7
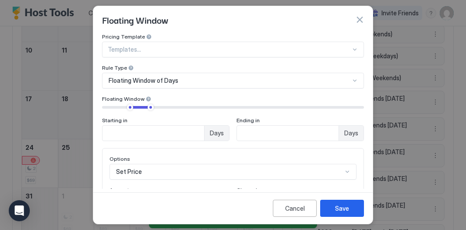
scroll to position [79, 0]
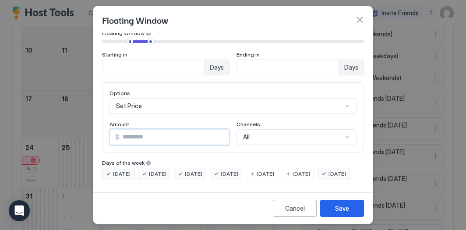
drag, startPoint x: 148, startPoint y: 121, endPoint x: 89, endPoint y: 95, distance: 64.3
click at [89, 95] on div "Floating Window Pricing Template Templates... Rule Type Floating Window of Days…" at bounding box center [233, 115] width 466 height 230
type input "**"
click at [344, 208] on div "Save" at bounding box center [342, 208] width 14 height 9
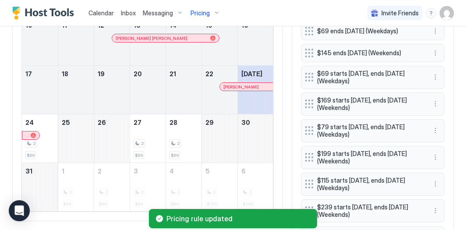
scroll to position [374, 0]
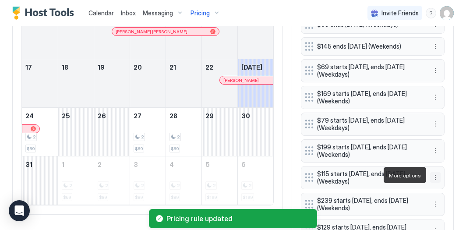
click at [436, 174] on button "More options" at bounding box center [435, 177] width 11 height 11
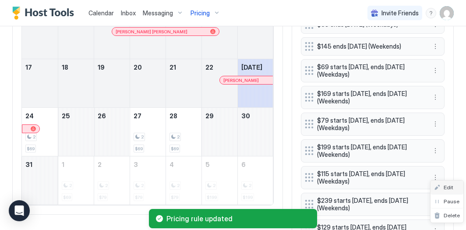
click at [448, 185] on span "Edit" at bounding box center [449, 187] width 10 height 7
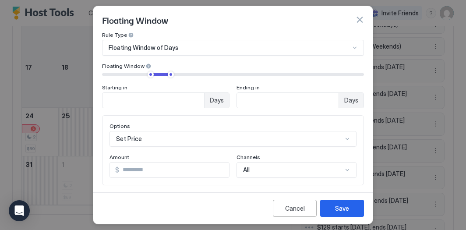
scroll to position [33, 0]
drag, startPoint x: 137, startPoint y: 169, endPoint x: 88, endPoint y: 153, distance: 51.6
click at [88, 153] on div "Floating Window Pricing Template Templates... Rule Type Floating Window of Days…" at bounding box center [233, 115] width 466 height 230
type input "**"
click at [332, 205] on button "Save" at bounding box center [342, 208] width 44 height 17
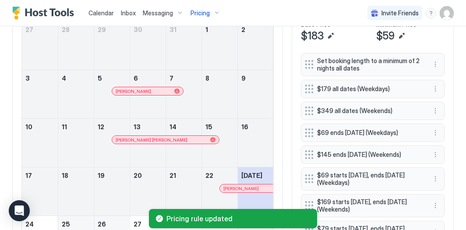
scroll to position [236, 0]
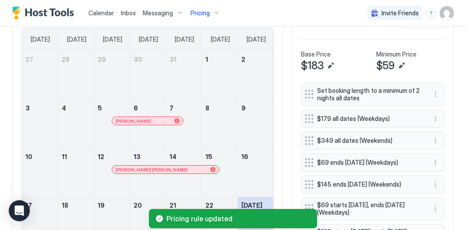
click at [212, 18] on div "Pricing" at bounding box center [205, 13] width 37 height 15
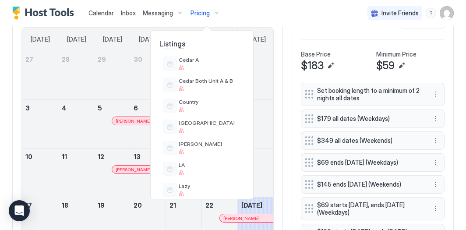
scroll to position [342, 0]
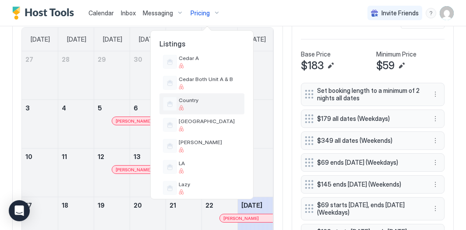
click at [205, 100] on span "Country" at bounding box center [210, 100] width 62 height 7
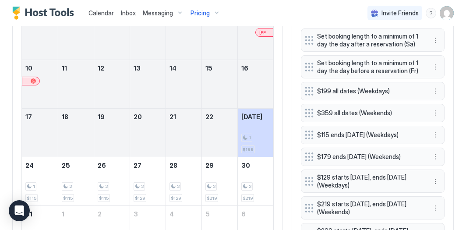
scroll to position [326, 0]
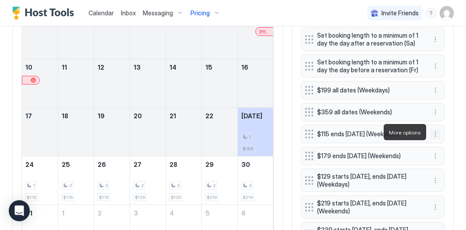
click at [437, 133] on button "More options" at bounding box center [435, 134] width 11 height 11
click at [447, 145] on span "Edit" at bounding box center [449, 144] width 10 height 7
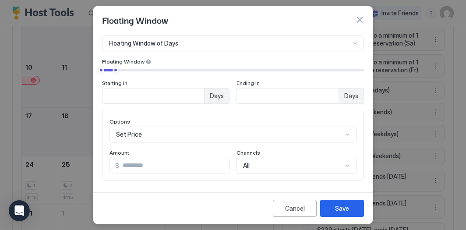
scroll to position [39, 0]
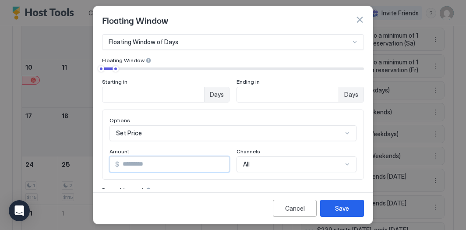
drag, startPoint x: 156, startPoint y: 168, endPoint x: 94, endPoint y: 132, distance: 72.2
click at [94, 132] on div "Pricing Template Templates... Rule Type Floating Window of Days Floating Window…" at bounding box center [232, 110] width 279 height 155
type input "**"
click at [329, 204] on button "Save" at bounding box center [342, 208] width 44 height 17
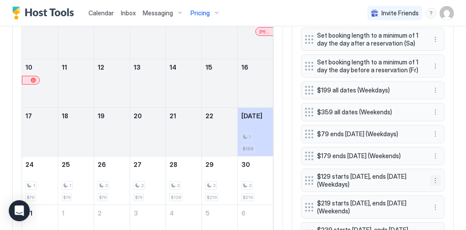
click at [433, 177] on button "More options" at bounding box center [435, 180] width 11 height 11
click at [445, 189] on span "Edit" at bounding box center [449, 190] width 10 height 7
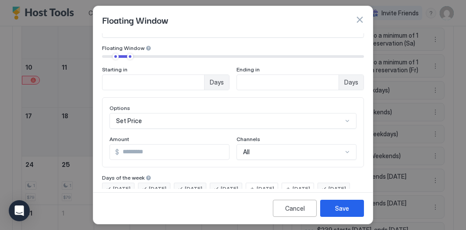
scroll to position [53, 0]
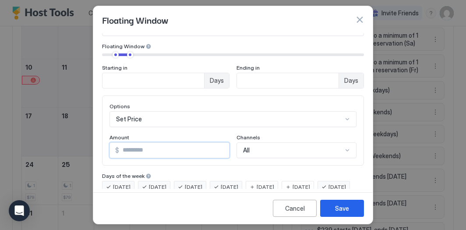
drag, startPoint x: 154, startPoint y: 151, endPoint x: 92, endPoint y: 131, distance: 65.1
click at [96, 132] on div "Pricing Template Templates... Rule Type Floating Window of Days Floating Window…" at bounding box center [232, 110] width 279 height 155
type input "**"
click at [345, 208] on div "Save" at bounding box center [342, 208] width 14 height 9
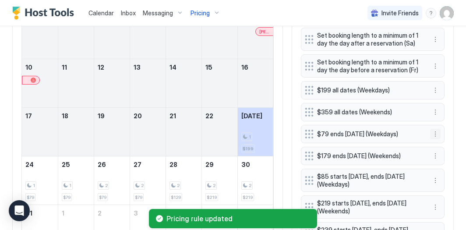
click at [433, 131] on button "More options" at bounding box center [435, 134] width 11 height 11
click at [444, 142] on span "Edit" at bounding box center [449, 144] width 10 height 7
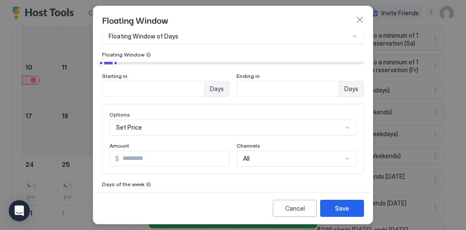
scroll to position [45, 0]
click at [140, 163] on input "**" at bounding box center [174, 157] width 110 height 15
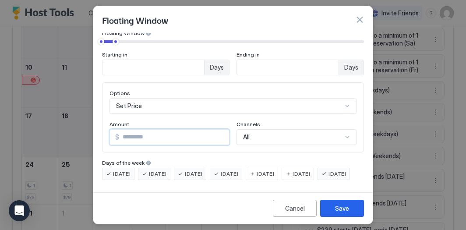
scroll to position [79, 0]
type input "**"
click at [334, 208] on button "Save" at bounding box center [342, 208] width 44 height 17
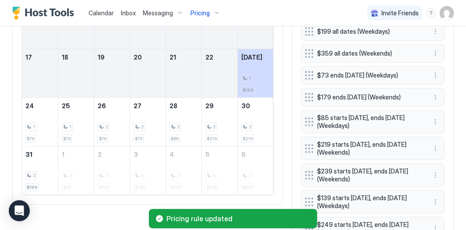
scroll to position [385, 0]
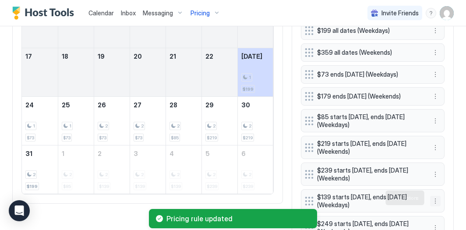
click at [435, 196] on button "More options" at bounding box center [435, 201] width 11 height 11
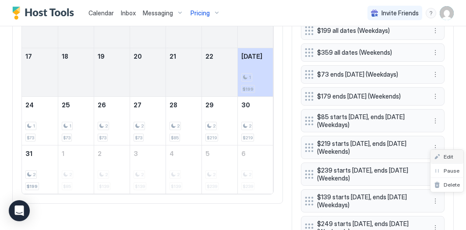
click at [444, 161] on div "Edit" at bounding box center [446, 157] width 33 height 14
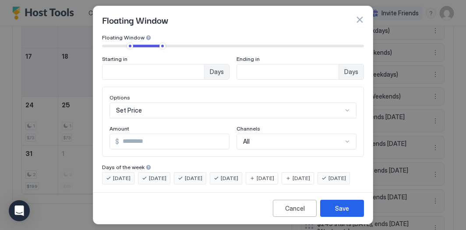
scroll to position [63, 0]
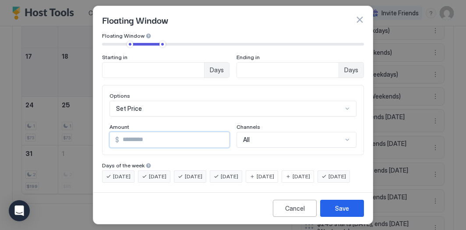
drag, startPoint x: 137, startPoint y: 141, endPoint x: 47, endPoint y: 114, distance: 93.8
click at [54, 115] on div "Floating Window Pricing Template Templates... Rule Type Floating Window of Days…" at bounding box center [233, 115] width 466 height 230
type input "**"
click at [342, 201] on button "Save" at bounding box center [342, 208] width 44 height 17
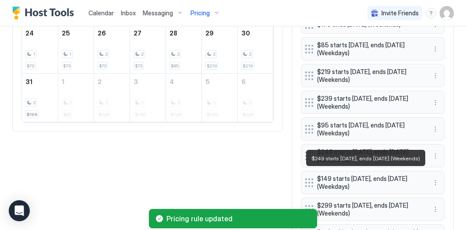
scroll to position [458, 0]
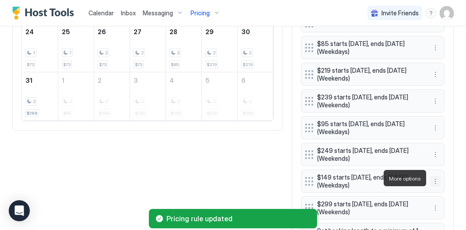
click at [437, 176] on button "More options" at bounding box center [435, 181] width 11 height 11
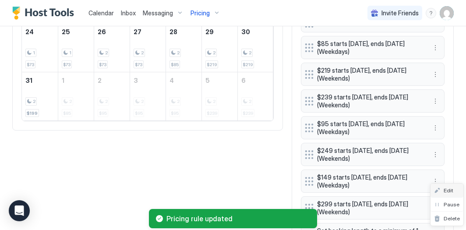
click at [444, 189] on span "Edit" at bounding box center [449, 190] width 10 height 7
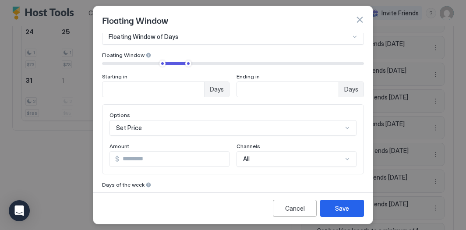
scroll to position [45, 0]
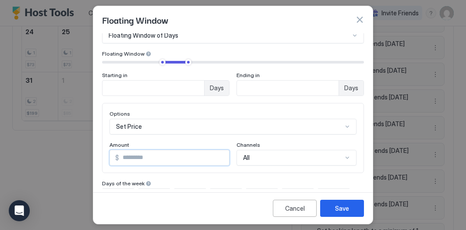
click at [146, 160] on input "***" at bounding box center [174, 157] width 110 height 15
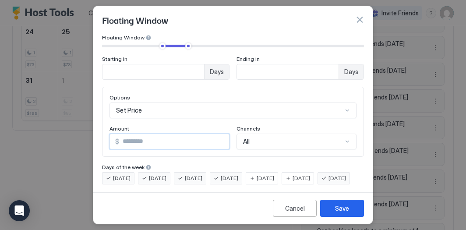
scroll to position [79, 0]
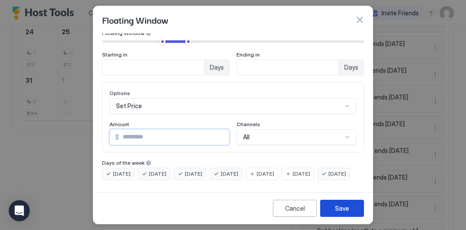
type input "***"
click at [334, 204] on button "Save" at bounding box center [342, 208] width 44 height 17
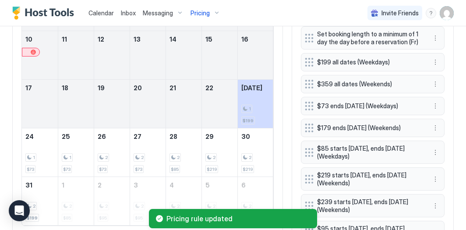
scroll to position [356, 0]
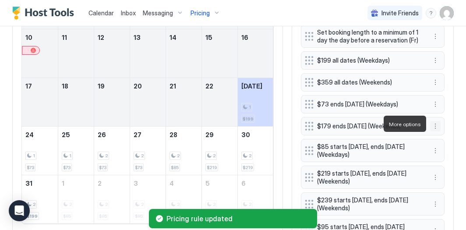
click at [437, 124] on button "More options" at bounding box center [435, 126] width 11 height 11
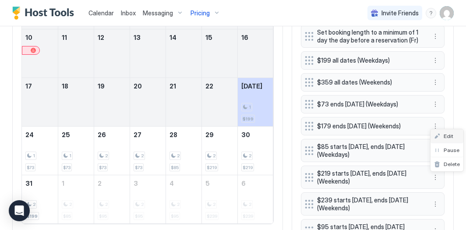
click at [442, 133] on div "Edit" at bounding box center [443, 136] width 19 height 7
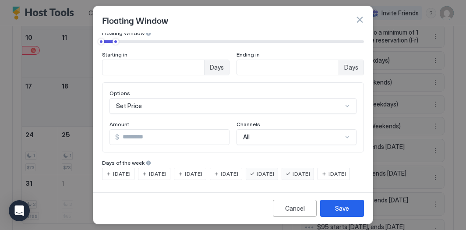
scroll to position [79, 0]
click at [127, 130] on input "***" at bounding box center [174, 137] width 110 height 15
type input "***"
click at [329, 201] on button "Save" at bounding box center [342, 208] width 44 height 17
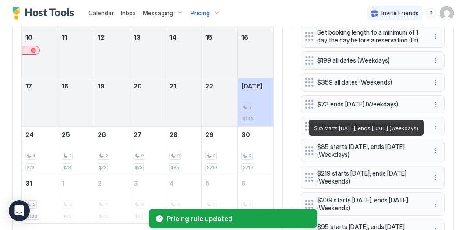
scroll to position [362, 0]
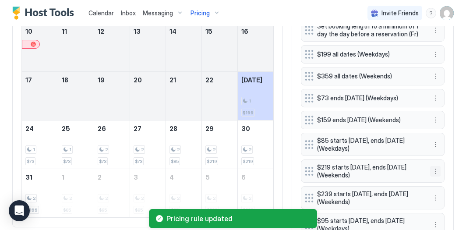
click at [435, 169] on button "More options" at bounding box center [435, 171] width 11 height 11
click at [448, 182] on span "Edit" at bounding box center [449, 180] width 10 height 7
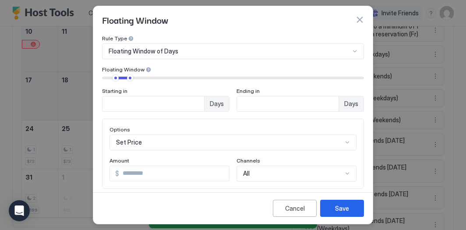
scroll to position [30, 0]
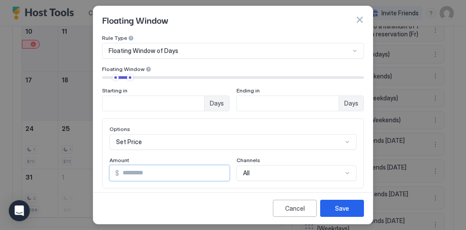
drag, startPoint x: 133, startPoint y: 176, endPoint x: 100, endPoint y: 169, distance: 33.1
click at [100, 169] on div "Pricing Template Templates... Rule Type Floating Window of Days Floating Window…" at bounding box center [232, 110] width 279 height 155
type input "***"
click at [340, 205] on div "Save" at bounding box center [342, 208] width 14 height 9
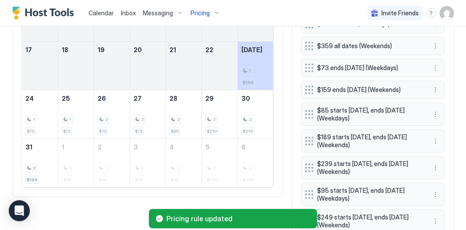
scroll to position [393, 0]
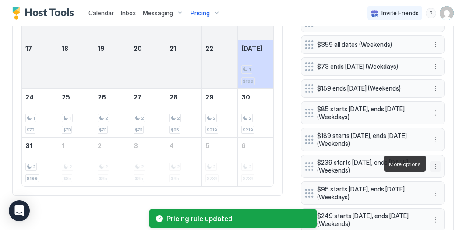
click at [435, 163] on button "More options" at bounding box center [435, 166] width 11 height 11
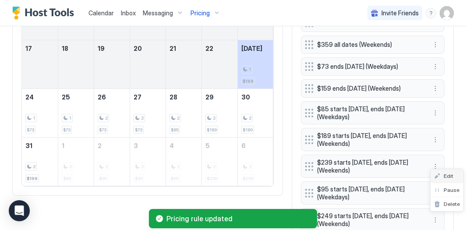
click at [444, 174] on span "Edit" at bounding box center [449, 176] width 10 height 7
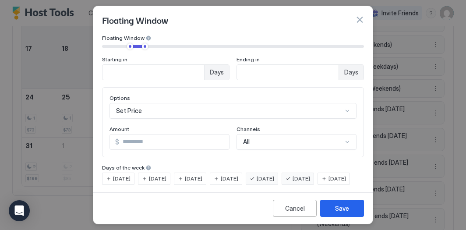
scroll to position [62, 0]
drag, startPoint x: 152, startPoint y: 140, endPoint x: 125, endPoint y: 139, distance: 27.6
click at [125, 139] on input "***" at bounding box center [174, 141] width 110 height 15
type input "***"
click at [349, 205] on button "Save" at bounding box center [342, 208] width 44 height 17
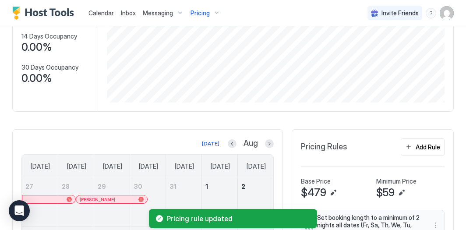
scroll to position [75, 0]
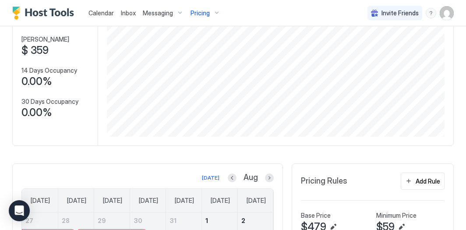
click at [206, 9] on div "Pricing" at bounding box center [205, 13] width 37 height 15
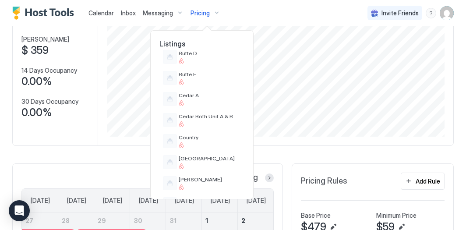
scroll to position [308, 0]
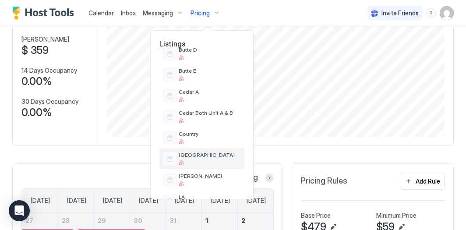
click at [202, 164] on div at bounding box center [210, 162] width 62 height 5
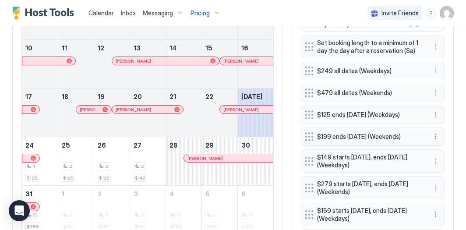
scroll to position [347, 0]
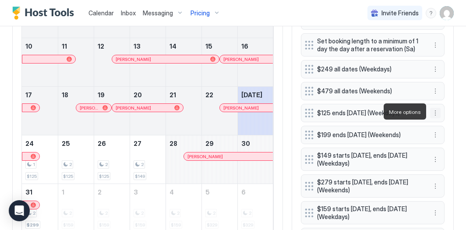
click at [437, 112] on button "More options" at bounding box center [435, 113] width 11 height 11
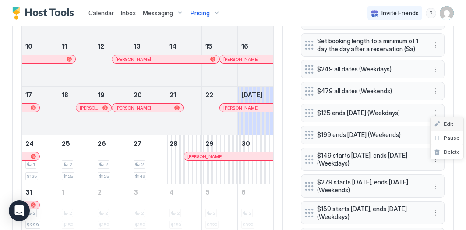
click at [448, 124] on span "Edit" at bounding box center [449, 123] width 10 height 7
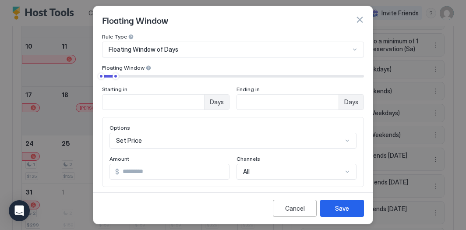
scroll to position [38, 0]
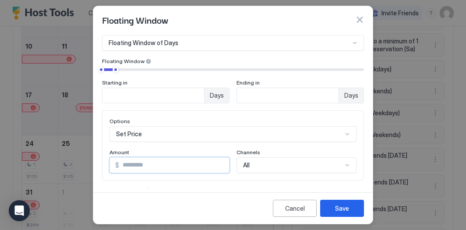
drag, startPoint x: 153, startPoint y: 168, endPoint x: 100, endPoint y: 131, distance: 64.5
click at [100, 131] on div "Pricing Template Templates... Rule Type Floating Window of Days Floating Window…" at bounding box center [232, 110] width 279 height 155
type input "**"
click at [335, 204] on div "Save" at bounding box center [342, 208] width 14 height 9
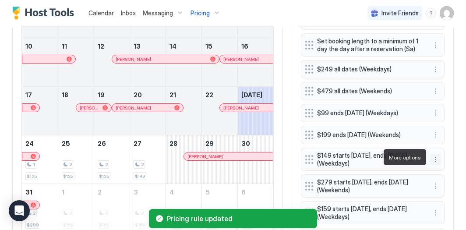
click at [437, 156] on button "More options" at bounding box center [435, 159] width 11 height 11
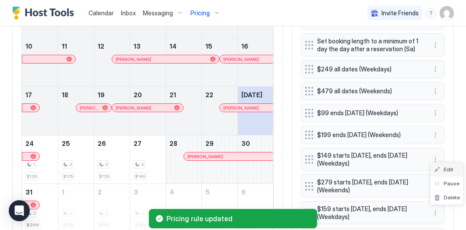
click at [444, 167] on span "Edit" at bounding box center [449, 169] width 10 height 7
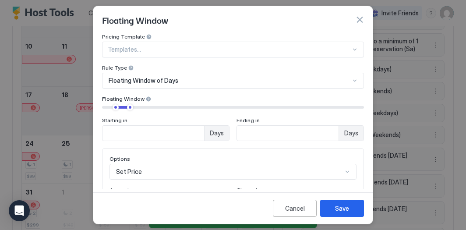
scroll to position [35, 0]
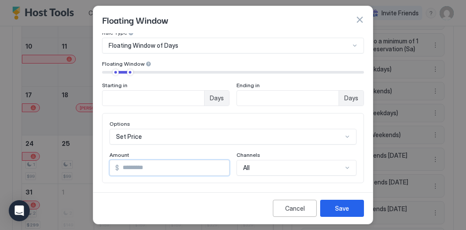
drag, startPoint x: 141, startPoint y: 167, endPoint x: 126, endPoint y: 166, distance: 14.9
click at [126, 166] on input "***" at bounding box center [174, 167] width 110 height 15
type input "***"
click at [339, 208] on div "Save" at bounding box center [342, 208] width 14 height 9
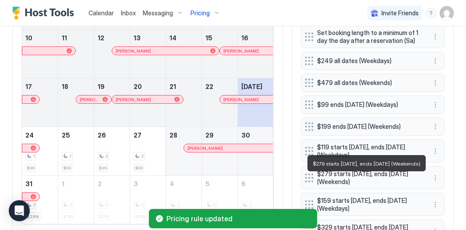
scroll to position [357, 0]
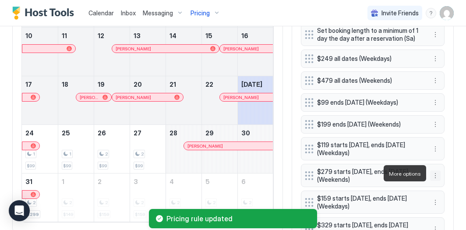
click at [432, 173] on button "More options" at bounding box center [435, 175] width 11 height 11
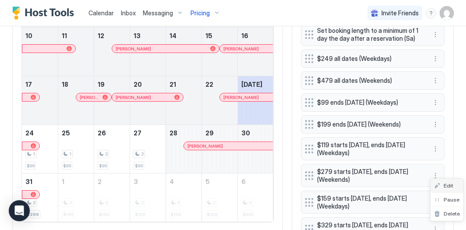
click at [444, 184] on span "Edit" at bounding box center [449, 185] width 10 height 7
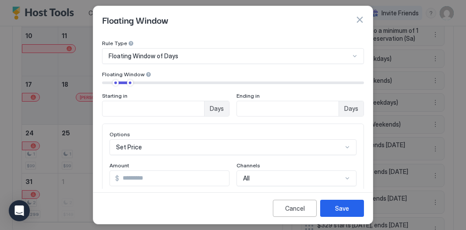
scroll to position [77, 0]
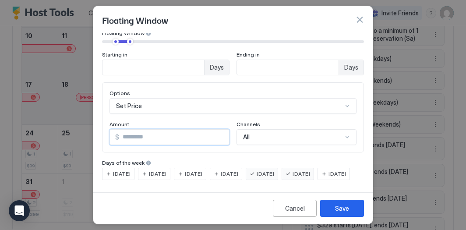
click at [128, 130] on input "***" at bounding box center [174, 137] width 110 height 15
type input "***"
click at [334, 208] on button "Save" at bounding box center [342, 208] width 44 height 17
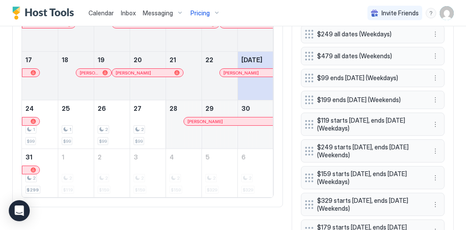
scroll to position [382, 0]
click at [433, 173] on button "More options" at bounding box center [435, 178] width 11 height 11
click at [446, 185] on span "Edit" at bounding box center [449, 187] width 10 height 7
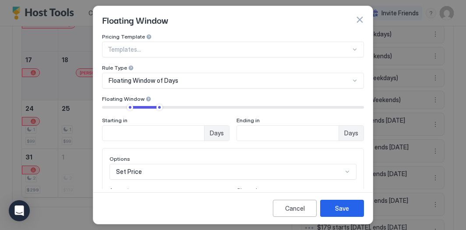
scroll to position [22, 0]
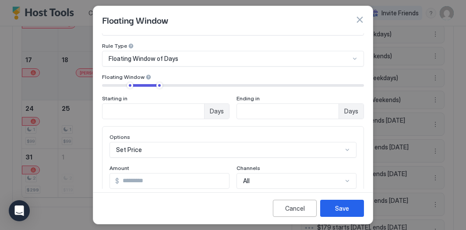
click at [127, 183] on input "***" at bounding box center [174, 180] width 110 height 15
type input "***"
click at [349, 201] on button "Save" at bounding box center [342, 208] width 44 height 17
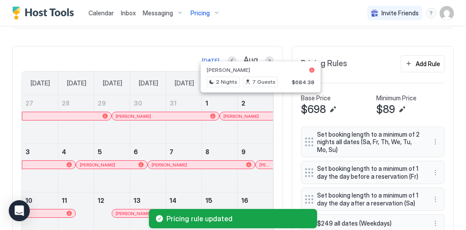
scroll to position [162, 0]
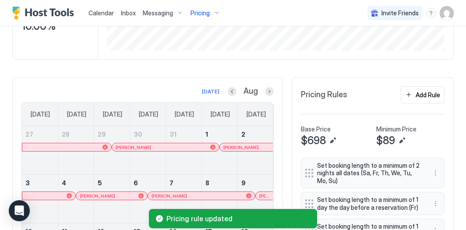
click at [213, 13] on div "Pricing" at bounding box center [205, 13] width 37 height 15
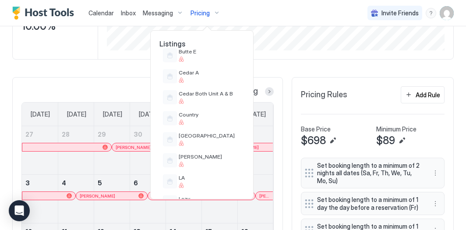
scroll to position [340, 0]
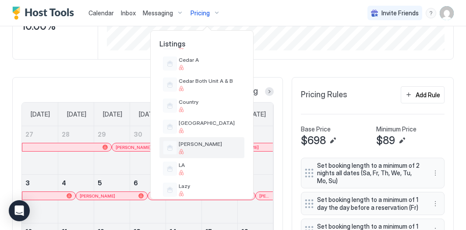
click at [214, 148] on div "[PERSON_NAME]" at bounding box center [210, 148] width 62 height 14
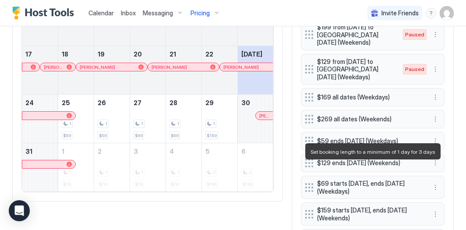
scroll to position [342, 0]
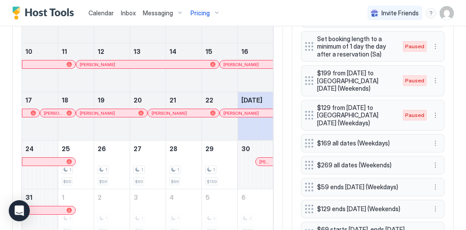
click at [211, 14] on div "Pricing" at bounding box center [205, 13] width 37 height 15
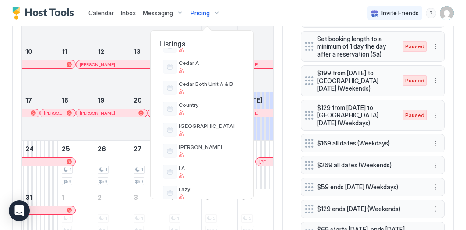
scroll to position [358, 0]
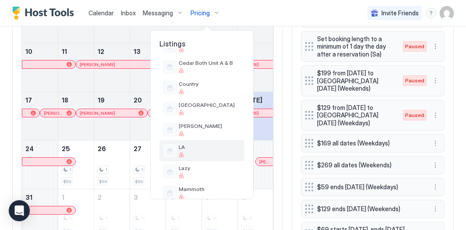
click at [196, 141] on div "LA" at bounding box center [201, 150] width 85 height 21
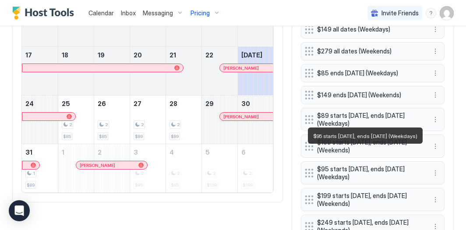
scroll to position [386, 0]
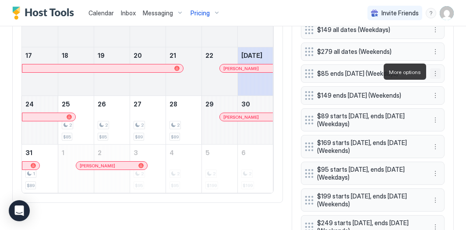
click at [434, 70] on button "More options" at bounding box center [435, 73] width 11 height 11
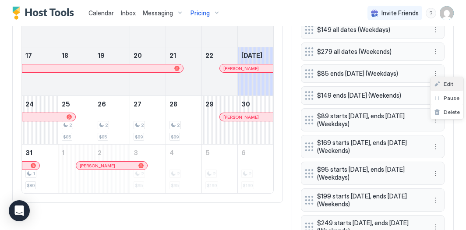
click at [444, 86] on span "Edit" at bounding box center [449, 84] width 10 height 7
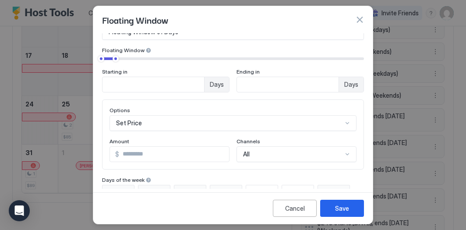
scroll to position [79, 0]
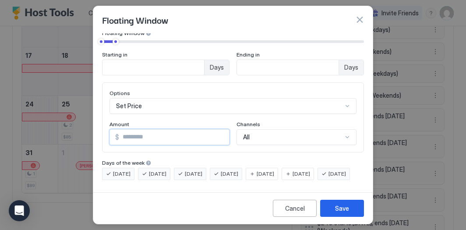
drag, startPoint x: 150, startPoint y: 124, endPoint x: 61, endPoint y: 96, distance: 93.6
click at [61, 96] on div "Floating Window Pricing Template Templates... Rule Type Floating Window of Days…" at bounding box center [233, 115] width 466 height 230
type input "**"
click at [355, 208] on button "Save" at bounding box center [342, 208] width 44 height 17
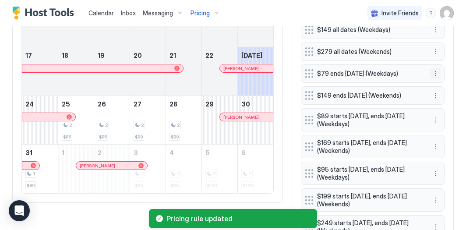
click at [436, 73] on button "More options" at bounding box center [435, 73] width 11 height 11
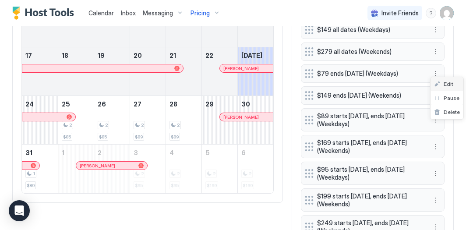
click at [444, 82] on span "Edit" at bounding box center [449, 84] width 10 height 7
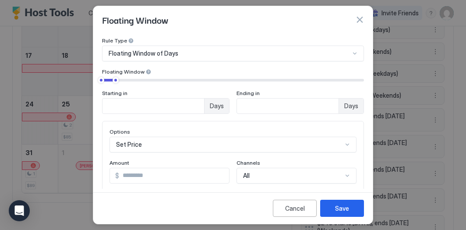
scroll to position [29, 0]
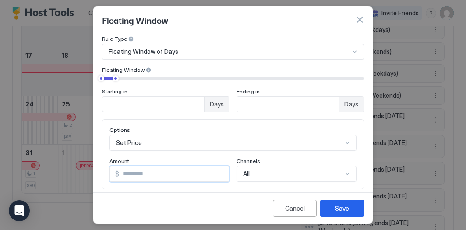
click at [135, 176] on input "**" at bounding box center [174, 173] width 110 height 15
type input "**"
click at [342, 205] on div "Save" at bounding box center [342, 208] width 14 height 9
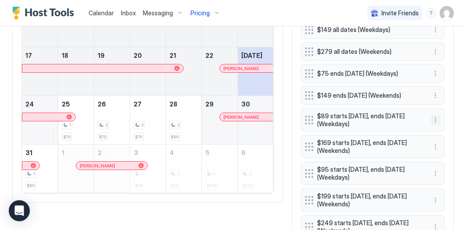
click at [435, 117] on button "More options" at bounding box center [435, 120] width 11 height 11
click at [450, 130] on span "Edit" at bounding box center [449, 130] width 10 height 7
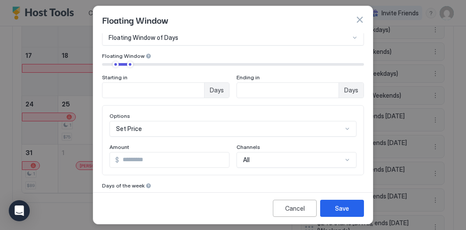
scroll to position [43, 0]
click at [152, 158] on input "**" at bounding box center [174, 159] width 110 height 15
type input "**"
click at [350, 207] on button "Save" at bounding box center [342, 208] width 44 height 17
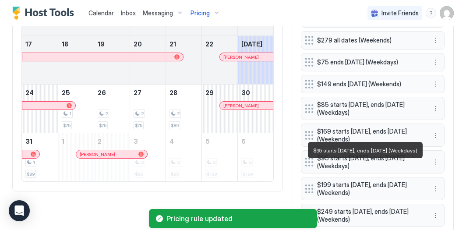
scroll to position [398, 0]
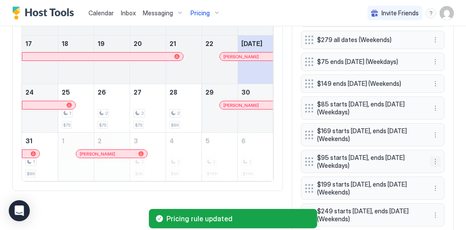
click at [435, 158] on button "More options" at bounding box center [435, 161] width 11 height 11
click at [447, 168] on span "Edit" at bounding box center [449, 171] width 10 height 7
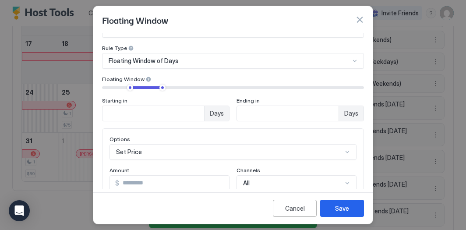
scroll to position [20, 0]
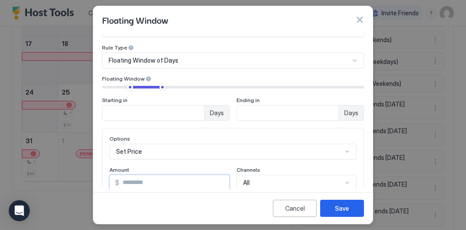
drag, startPoint x: 133, startPoint y: 182, endPoint x: 73, endPoint y: 157, distance: 65.1
click at [73, 157] on div "Floating Window Pricing Template Templates... Rule Type Floating Window of Days…" at bounding box center [233, 115] width 466 height 230
type input "**"
click at [333, 204] on button "Save" at bounding box center [342, 208] width 44 height 17
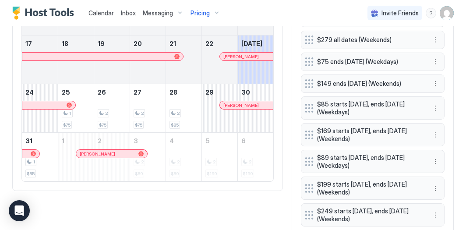
click at [210, 9] on div "Pricing" at bounding box center [205, 13] width 37 height 15
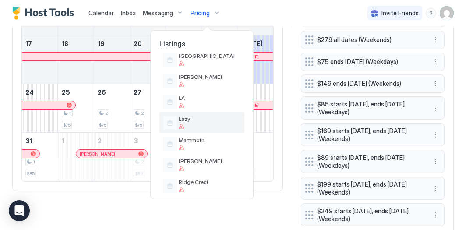
scroll to position [408, 0]
click at [208, 125] on div at bounding box center [210, 125] width 62 height 5
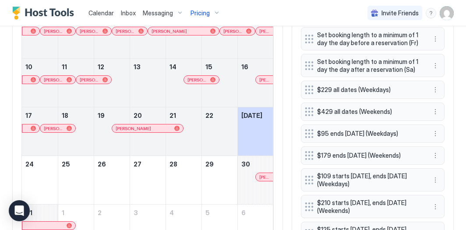
scroll to position [322, 0]
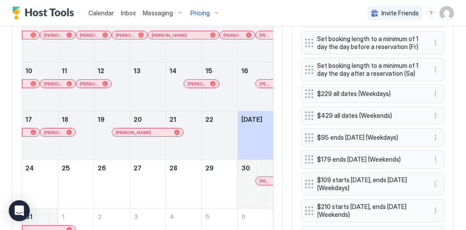
click at [213, 14] on div "Pricing" at bounding box center [205, 13] width 37 height 15
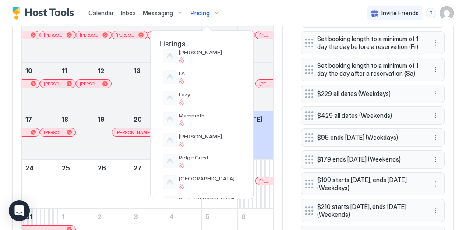
scroll to position [438, 0]
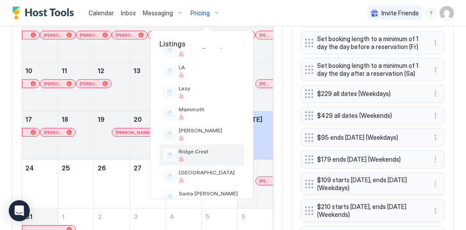
click at [209, 146] on div "Ridge Crest" at bounding box center [201, 154] width 85 height 21
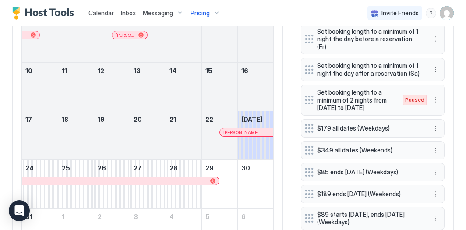
click at [171, 15] on span "Messaging" at bounding box center [158, 13] width 30 height 8
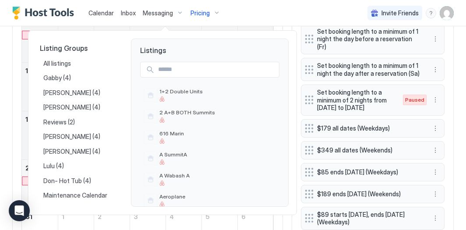
click at [201, 12] on div at bounding box center [233, 115] width 466 height 230
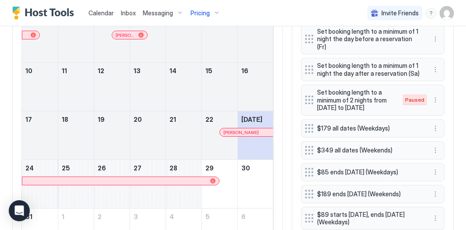
click at [201, 12] on span "Pricing" at bounding box center [199, 13] width 19 height 8
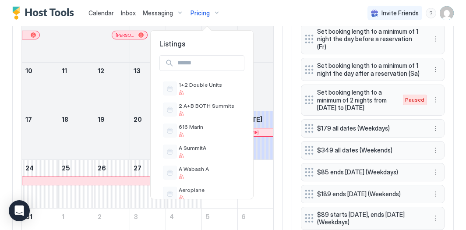
click at [106, 11] on div at bounding box center [233, 115] width 466 height 230
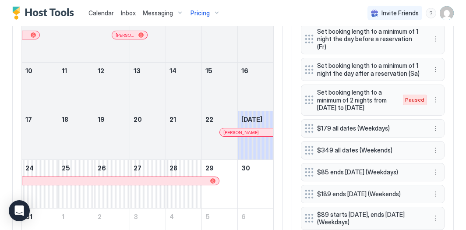
click at [211, 13] on div "Pricing" at bounding box center [205, 13] width 37 height 15
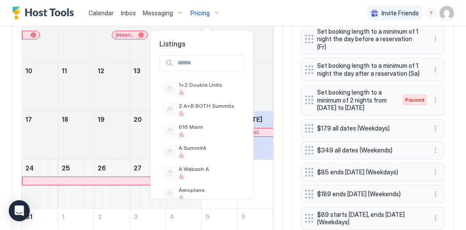
click at [294, 76] on div at bounding box center [233, 115] width 466 height 230
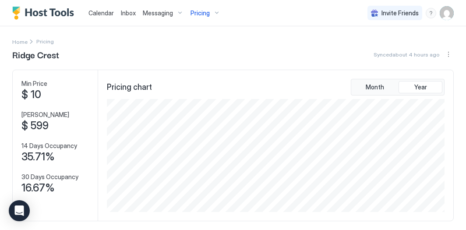
click at [448, 17] on img "User profile" at bounding box center [447, 13] width 14 height 14
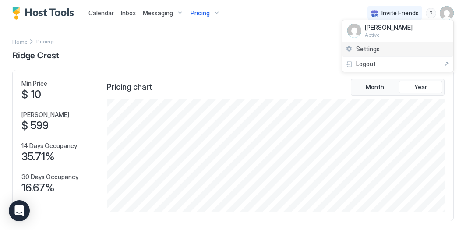
click at [406, 53] on div "Settings" at bounding box center [397, 49] width 111 height 15
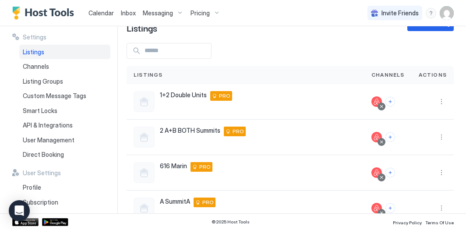
scroll to position [281, 0]
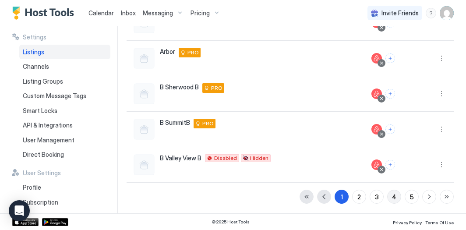
click at [390, 191] on button "4" at bounding box center [394, 197] width 14 height 14
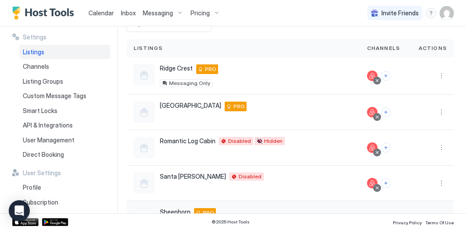
scroll to position [50, 0]
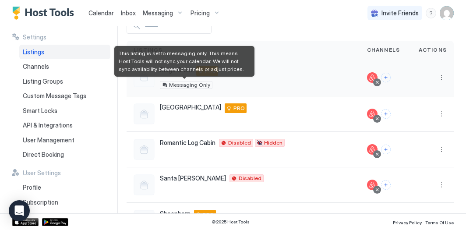
click at [190, 85] on span "Messaging Only" at bounding box center [189, 85] width 41 height 0
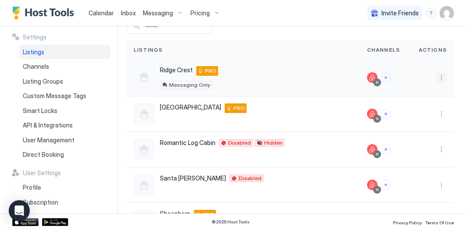
click at [444, 76] on button "More options" at bounding box center [441, 77] width 11 height 11
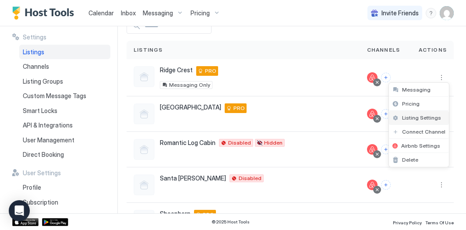
click at [426, 115] on span "Listing Settings" at bounding box center [421, 117] width 39 height 7
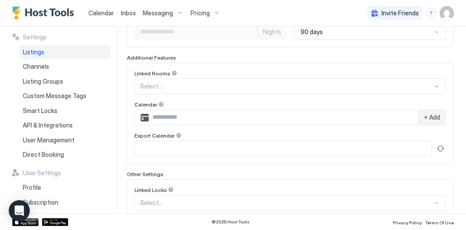
scroll to position [317, 0]
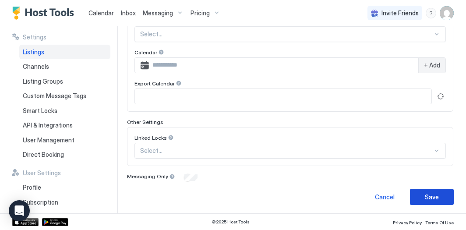
click at [451, 196] on button "Save" at bounding box center [432, 197] width 44 height 16
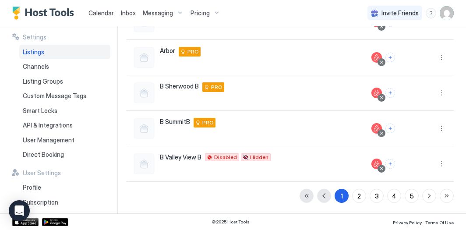
scroll to position [281, 0]
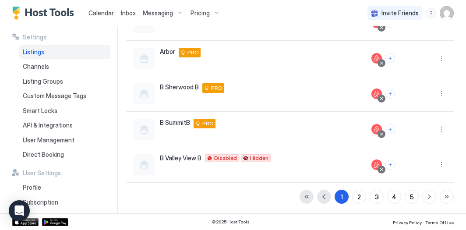
click at [102, 13] on span "Calendar" at bounding box center [100, 12] width 25 height 7
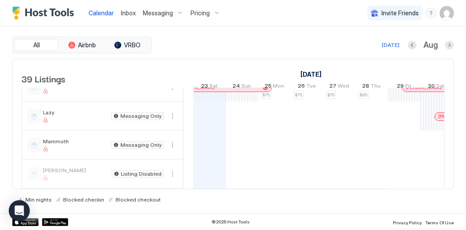
scroll to position [598, 0]
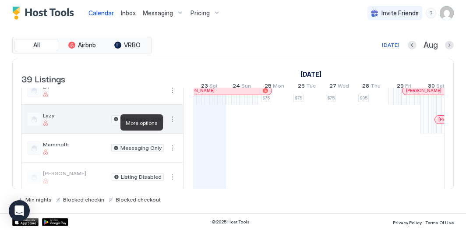
click at [171, 124] on button "More options" at bounding box center [172, 119] width 11 height 11
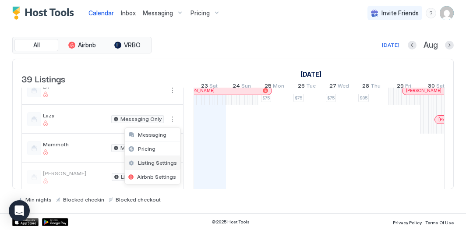
click at [155, 165] on span "Listing Settings" at bounding box center [157, 162] width 39 height 7
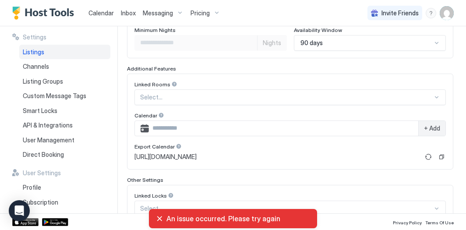
scroll to position [311, 0]
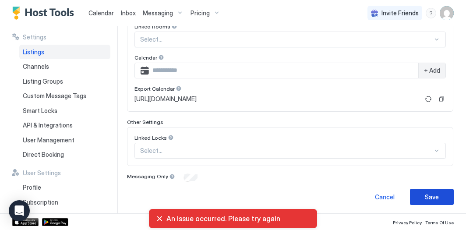
click at [425, 195] on div "Save" at bounding box center [432, 196] width 14 height 9
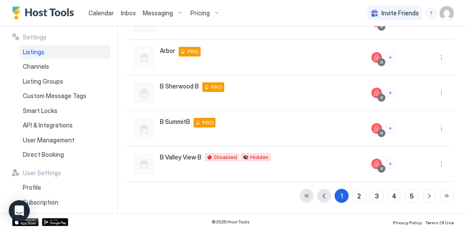
scroll to position [281, 0]
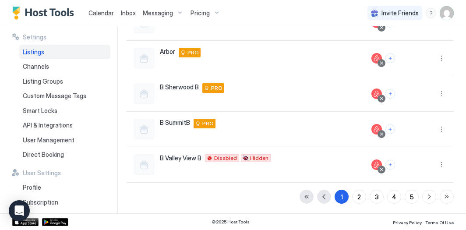
click at [212, 11] on div "Pricing" at bounding box center [205, 13] width 37 height 15
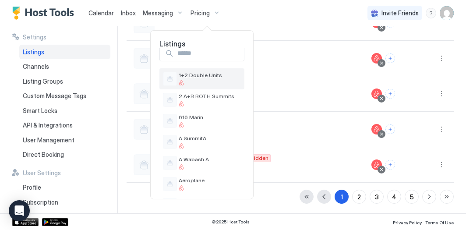
scroll to position [11, 0]
click at [286, 20] on div at bounding box center [233, 115] width 466 height 230
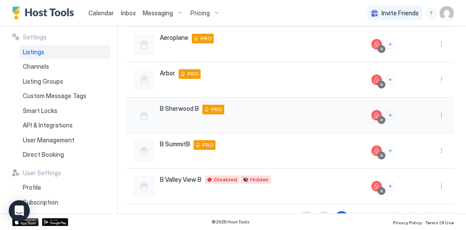
scroll to position [281, 0]
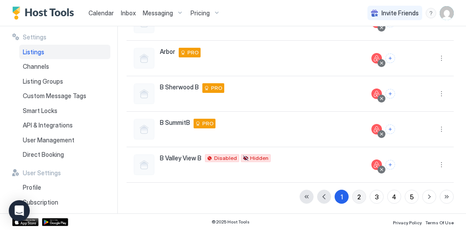
click at [364, 197] on button "2" at bounding box center [359, 197] width 14 height 14
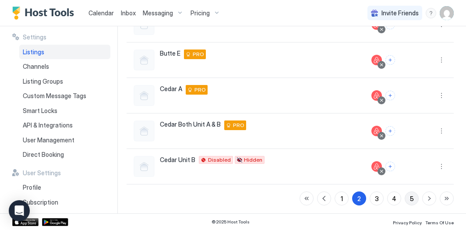
click at [408, 195] on button "5" at bounding box center [412, 198] width 14 height 14
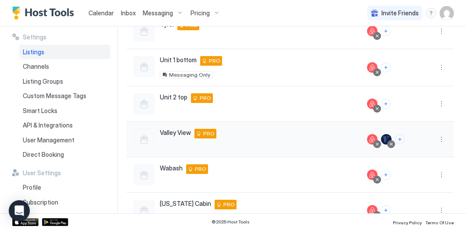
scroll to position [198, 0]
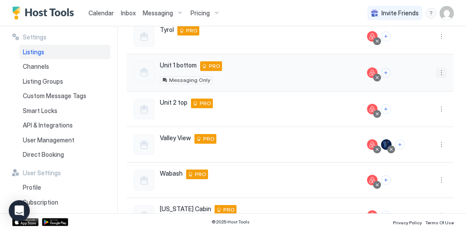
click at [440, 72] on button "More options" at bounding box center [441, 72] width 11 height 11
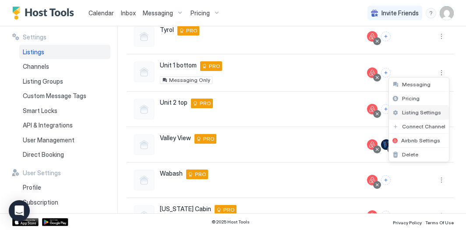
click at [426, 109] on span "Listing Settings" at bounding box center [421, 112] width 39 height 7
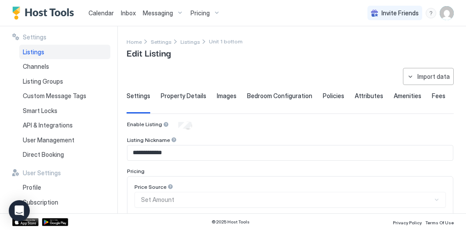
scroll to position [311, 0]
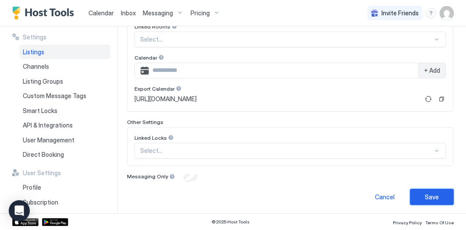
click at [420, 195] on button "Save" at bounding box center [432, 197] width 44 height 16
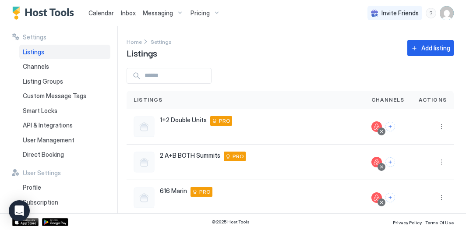
click at [211, 11] on div "Pricing" at bounding box center [205, 13] width 37 height 15
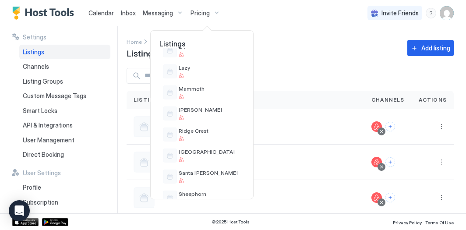
scroll to position [459, 0]
click at [202, 69] on span "Lazy" at bounding box center [210, 67] width 62 height 7
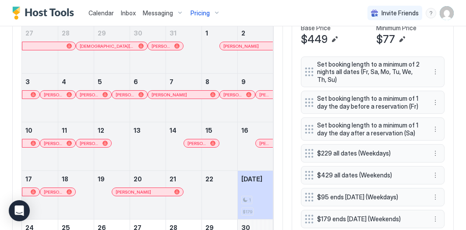
scroll to position [392, 0]
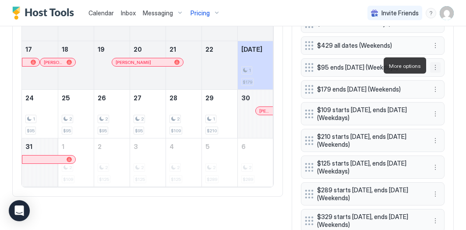
click at [432, 66] on button "More options" at bounding box center [435, 67] width 11 height 11
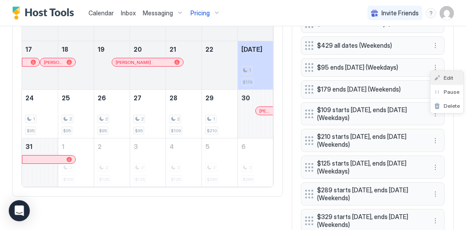
click at [444, 76] on span "Edit" at bounding box center [449, 77] width 10 height 7
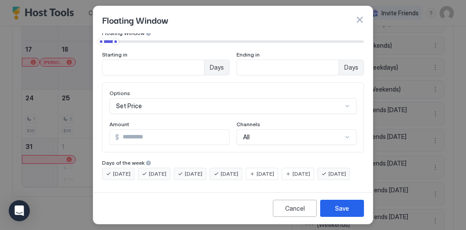
scroll to position [74, 0]
drag, startPoint x: 141, startPoint y: 129, endPoint x: 97, endPoint y: 111, distance: 47.2
click at [97, 113] on div "Pricing Template Templates... Rule Type Floating Window of Days Floating Window…" at bounding box center [232, 110] width 279 height 155
type input "**"
click at [345, 206] on div "Save" at bounding box center [342, 208] width 14 height 9
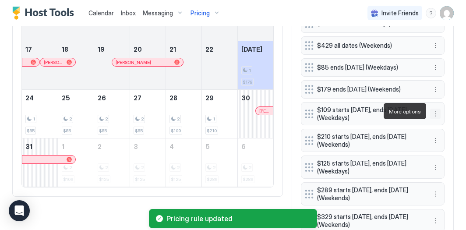
click at [437, 111] on button "More options" at bounding box center [435, 114] width 11 height 11
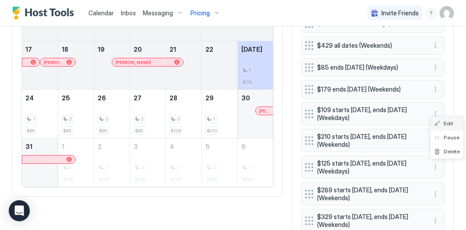
click at [449, 125] on span "Edit" at bounding box center [449, 123] width 10 height 7
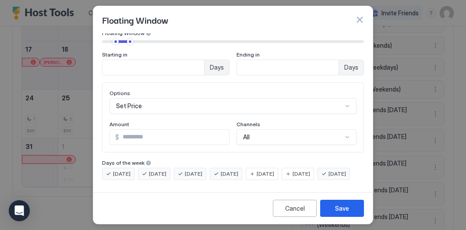
scroll to position [79, 0]
drag, startPoint x: 152, startPoint y: 122, endPoint x: 74, endPoint y: 88, distance: 84.5
click at [74, 88] on div "Floating Window Pricing Template Templates... Rule Type Floating Window of Days…" at bounding box center [233, 115] width 466 height 230
type input "**"
click at [333, 201] on button "Save" at bounding box center [342, 208] width 44 height 17
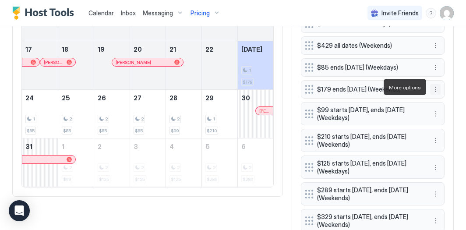
click at [431, 88] on button "More options" at bounding box center [435, 89] width 11 height 11
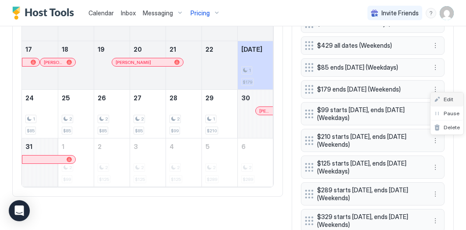
click at [448, 104] on div "Edit" at bounding box center [446, 99] width 33 height 14
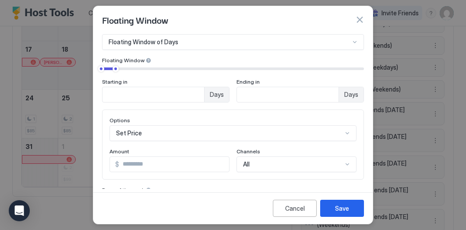
scroll to position [53, 0]
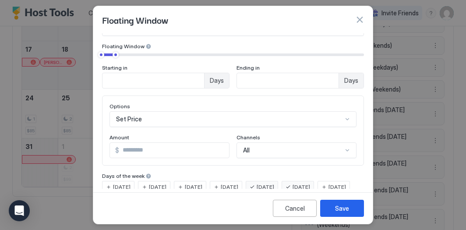
click at [128, 150] on input "***" at bounding box center [174, 150] width 110 height 15
type input "***"
click at [329, 201] on button "Save" at bounding box center [342, 208] width 44 height 17
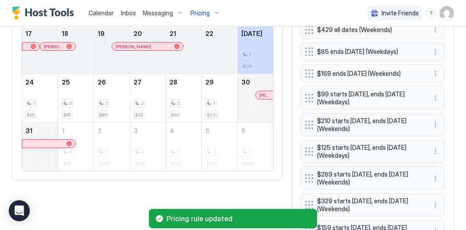
scroll to position [410, 0]
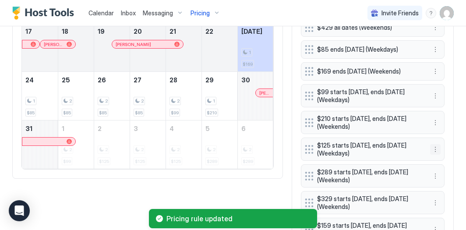
click at [433, 146] on button "More options" at bounding box center [435, 149] width 11 height 11
click at [444, 156] on span "Edit" at bounding box center [449, 158] width 10 height 7
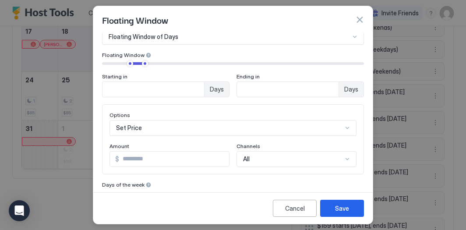
scroll to position [44, 0]
click at [138, 157] on input "***" at bounding box center [174, 158] width 110 height 15
type input "***"
click at [344, 203] on button "Save" at bounding box center [342, 208] width 44 height 17
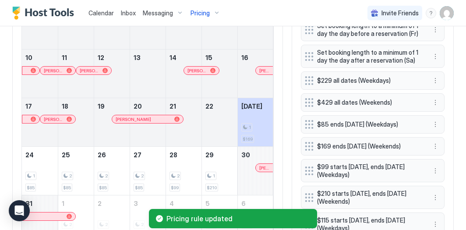
scroll to position [323, 0]
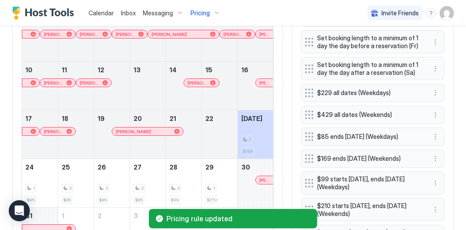
click at [211, 15] on div "Pricing" at bounding box center [205, 13] width 37 height 15
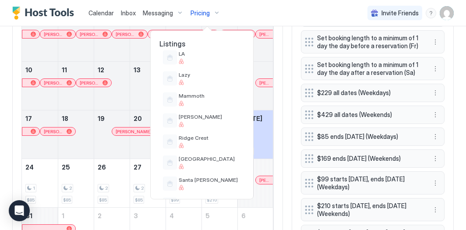
scroll to position [455, 0]
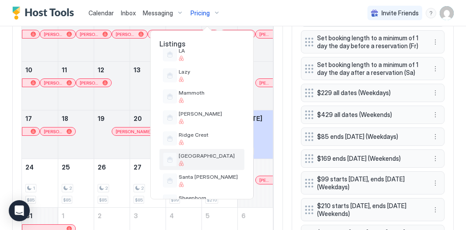
click at [204, 153] on span "[GEOGRAPHIC_DATA]" at bounding box center [210, 155] width 62 height 7
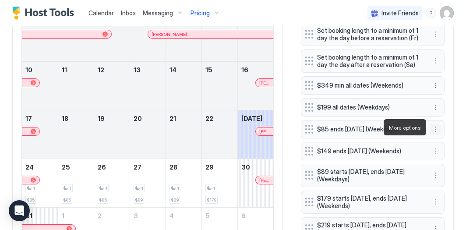
click at [440, 126] on button "More options" at bounding box center [435, 129] width 11 height 11
click at [446, 139] on span "Edit" at bounding box center [449, 139] width 10 height 7
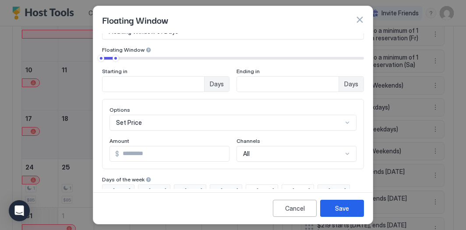
scroll to position [49, 0]
drag, startPoint x: 148, startPoint y: 152, endPoint x: 105, endPoint y: 134, distance: 46.3
click at [105, 134] on div "Options Set Price Amount $ ** Channels All" at bounding box center [233, 134] width 262 height 70
type input "**"
click at [338, 211] on div "Save" at bounding box center [342, 208] width 14 height 9
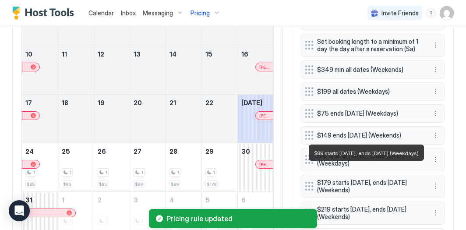
scroll to position [340, 0]
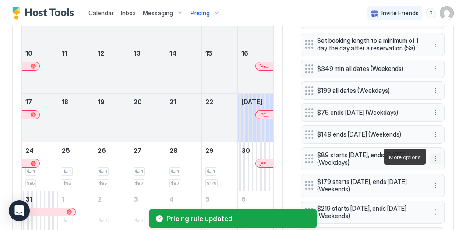
click at [437, 159] on button "More options" at bounding box center [435, 158] width 11 height 11
click at [443, 164] on div "Edit" at bounding box center [446, 169] width 33 height 14
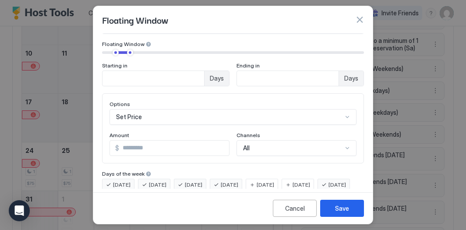
scroll to position [57, 0]
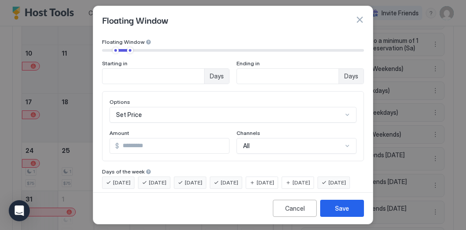
click at [137, 147] on input "**" at bounding box center [174, 145] width 110 height 15
type input "**"
click at [352, 206] on button "Save" at bounding box center [342, 208] width 44 height 17
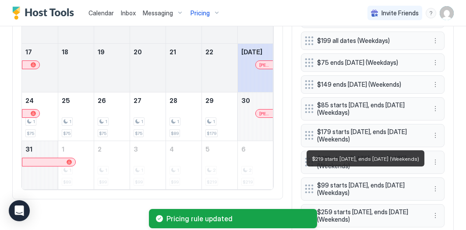
scroll to position [391, 0]
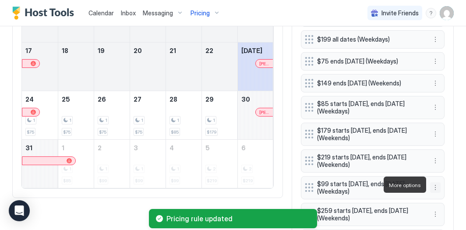
click at [435, 182] on button "More options" at bounding box center [435, 187] width 11 height 11
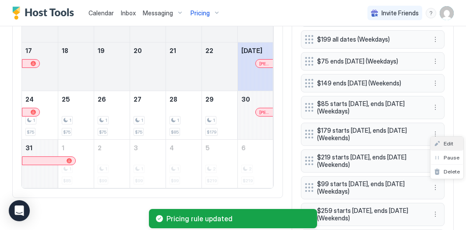
click at [442, 142] on div "Edit" at bounding box center [443, 143] width 19 height 7
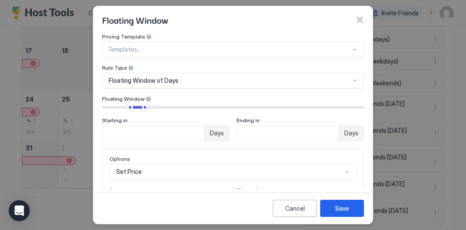
scroll to position [49, 0]
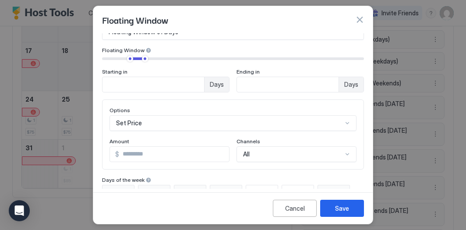
click at [152, 152] on input "**" at bounding box center [174, 154] width 110 height 15
type input "**"
click at [356, 202] on button "Save" at bounding box center [342, 208] width 44 height 17
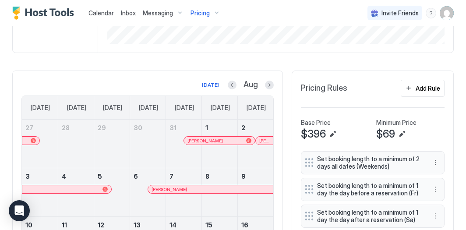
scroll to position [79, 0]
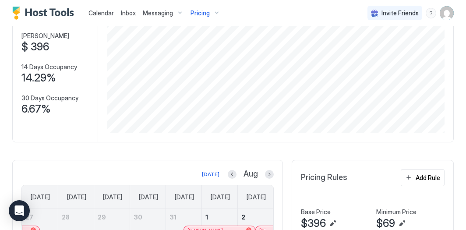
click at [207, 15] on span "Pricing" at bounding box center [199, 13] width 19 height 8
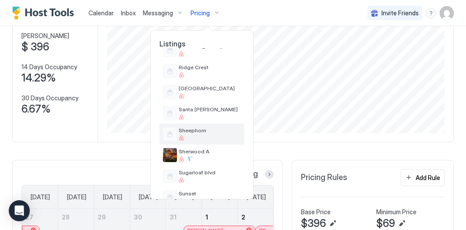
scroll to position [525, 0]
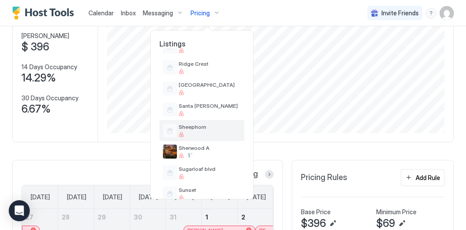
click at [215, 127] on span "Sheephorn" at bounding box center [210, 126] width 62 height 7
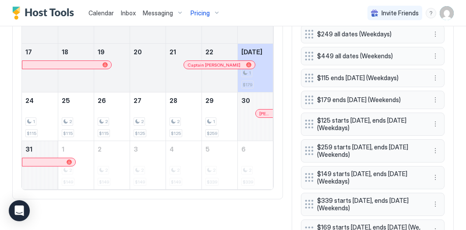
scroll to position [413, 0]
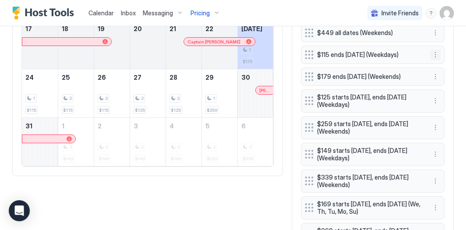
click at [433, 49] on button "More options" at bounding box center [435, 54] width 11 height 11
click at [451, 60] on span "Edit" at bounding box center [449, 57] width 10 height 7
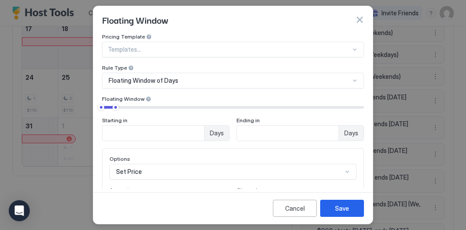
scroll to position [79, 0]
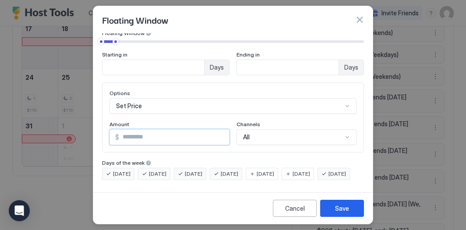
drag, startPoint x: 147, startPoint y: 119, endPoint x: 109, endPoint y: 109, distance: 38.7
click at [109, 121] on div "Amount $ ***" at bounding box center [169, 133] width 120 height 24
type input "**"
click at [336, 210] on div "Save" at bounding box center [342, 208] width 14 height 9
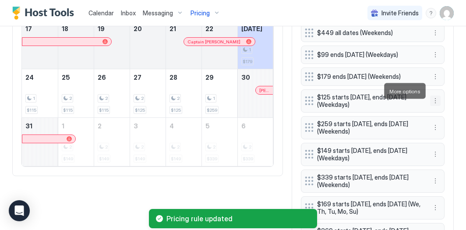
click at [437, 95] on button "More options" at bounding box center [435, 100] width 11 height 11
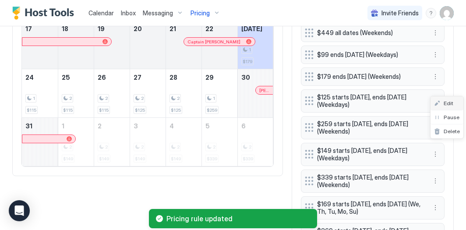
click at [445, 104] on span "Edit" at bounding box center [449, 103] width 10 height 7
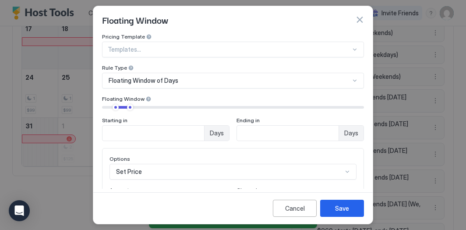
scroll to position [21, 0]
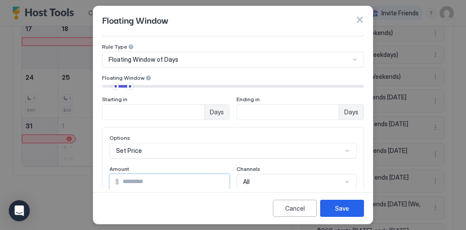
drag, startPoint x: 140, startPoint y: 181, endPoint x: 124, endPoint y: 180, distance: 15.4
click at [124, 180] on input "***" at bounding box center [174, 181] width 110 height 15
type input "***"
click at [338, 203] on button "Save" at bounding box center [342, 208] width 44 height 17
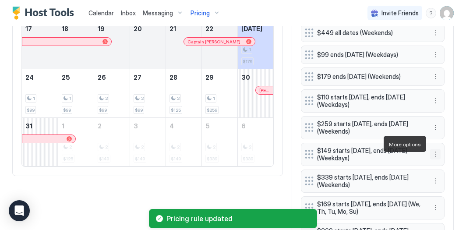
click at [440, 149] on button "More options" at bounding box center [435, 154] width 11 height 11
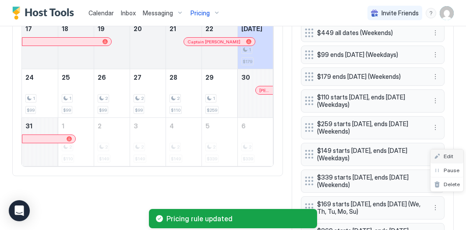
click at [448, 153] on span "Edit" at bounding box center [449, 156] width 10 height 7
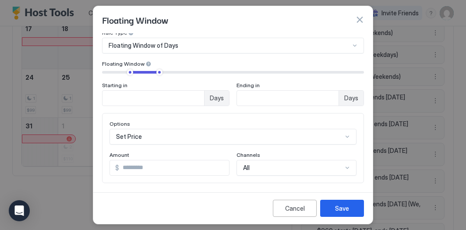
scroll to position [35, 0]
click at [135, 165] on input "***" at bounding box center [174, 167] width 110 height 15
type input "***"
click at [335, 208] on div "Save" at bounding box center [342, 208] width 14 height 9
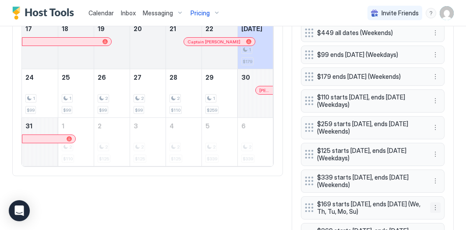
click at [437, 202] on button "More options" at bounding box center [435, 207] width 11 height 11
click at [449, 157] on span "Edit" at bounding box center [449, 155] width 10 height 7
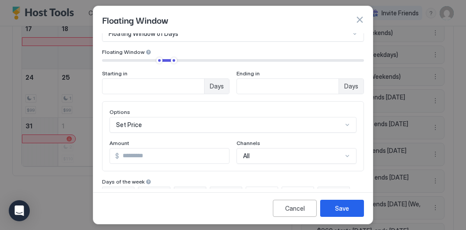
scroll to position [47, 0]
click at [142, 157] on input "***" at bounding box center [174, 155] width 110 height 15
type input "***"
click at [338, 204] on div "Save" at bounding box center [342, 208] width 14 height 9
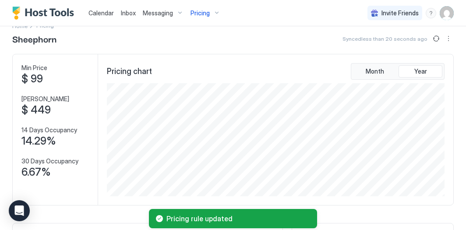
scroll to position [0, 0]
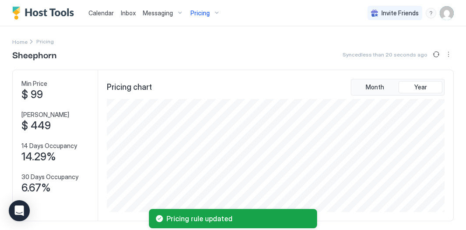
click at [214, 12] on div "Pricing" at bounding box center [205, 13] width 37 height 15
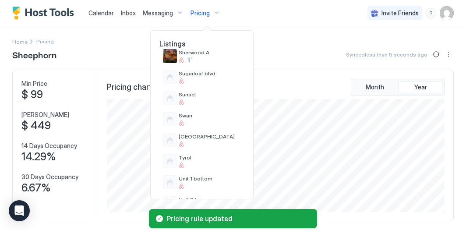
scroll to position [625, 0]
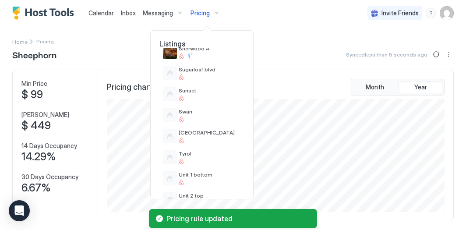
click at [284, 42] on div at bounding box center [233, 115] width 466 height 230
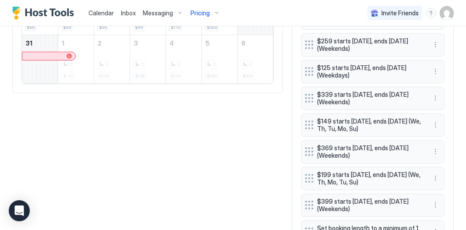
scroll to position [493, 0]
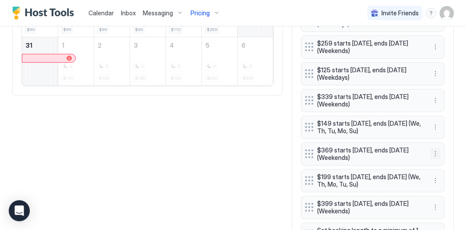
click at [434, 148] on button "More options" at bounding box center [435, 153] width 11 height 11
click at [449, 150] on div "Edit" at bounding box center [446, 155] width 33 height 14
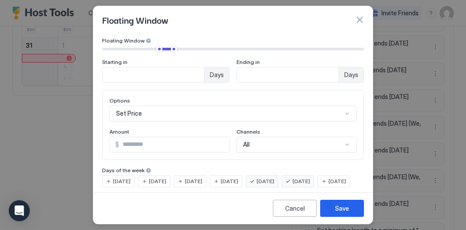
scroll to position [59, 0]
click at [130, 145] on input "***" at bounding box center [174, 144] width 110 height 15
type input "***"
click at [337, 198] on div "Cancel Save" at bounding box center [232, 208] width 279 height 32
click at [337, 200] on button "Save" at bounding box center [342, 208] width 44 height 17
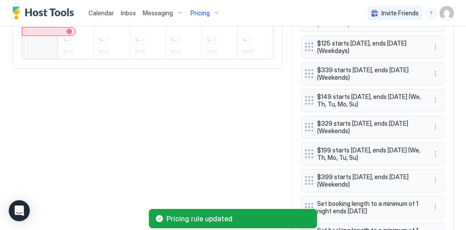
scroll to position [525, 0]
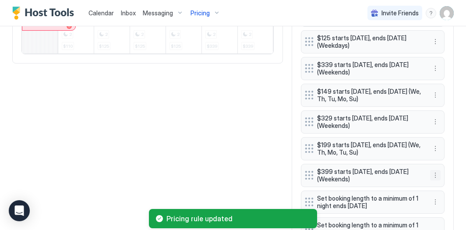
click at [433, 170] on button "More options" at bounding box center [435, 175] width 11 height 11
click at [445, 174] on span "Edit" at bounding box center [449, 176] width 10 height 7
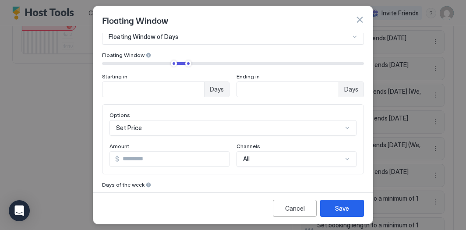
scroll to position [45, 0]
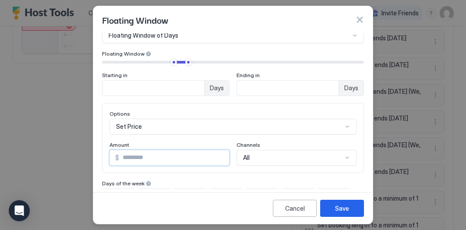
drag, startPoint x: 137, startPoint y: 159, endPoint x: 126, endPoint y: 158, distance: 11.0
click at [126, 158] on input "***" at bounding box center [174, 157] width 110 height 15
type input "***"
click at [329, 201] on button "Save" at bounding box center [342, 208] width 44 height 17
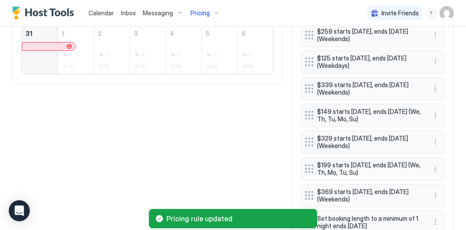
scroll to position [504, 0]
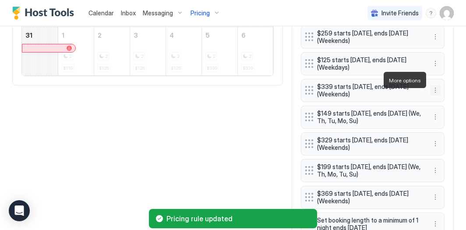
click at [435, 85] on button "More options" at bounding box center [435, 90] width 11 height 11
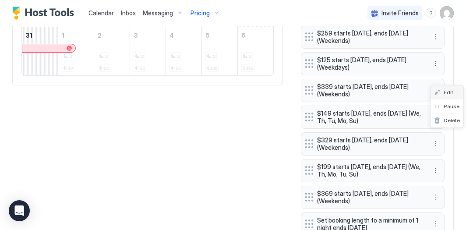
click at [446, 90] on span "Edit" at bounding box center [449, 92] width 10 height 7
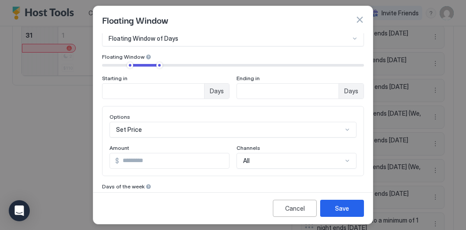
scroll to position [63, 0]
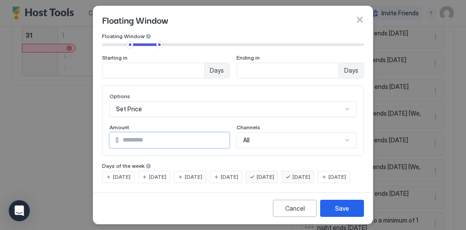
drag, startPoint x: 139, startPoint y: 140, endPoint x: 85, endPoint y: 112, distance: 60.1
click at [85, 112] on div "Floating Window Pricing Template Templates... Rule Type Floating Window of Days…" at bounding box center [233, 115] width 466 height 230
type input "***"
click at [331, 205] on button "Save" at bounding box center [342, 208] width 44 height 17
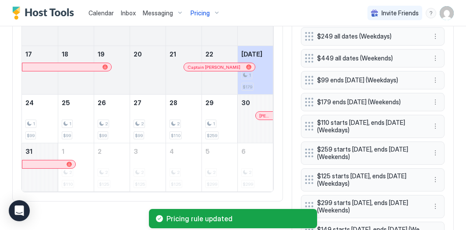
scroll to position [381, 0]
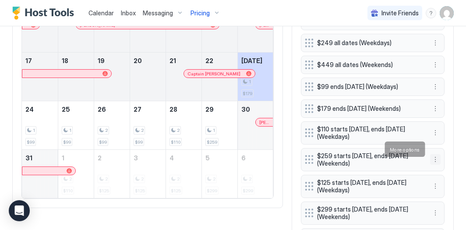
click at [434, 154] on button "More options" at bounding box center [435, 159] width 11 height 11
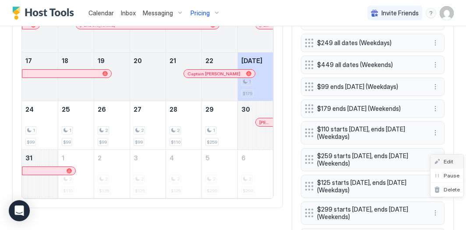
click at [443, 162] on div "Edit" at bounding box center [443, 161] width 19 height 7
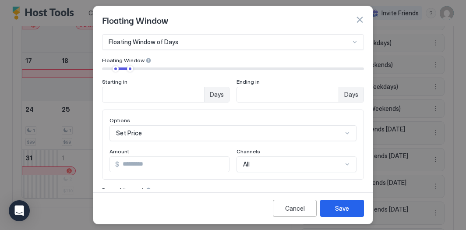
scroll to position [39, 0]
click at [130, 166] on input "***" at bounding box center [174, 163] width 110 height 15
type input "***"
click at [343, 206] on div "Save" at bounding box center [342, 208] width 14 height 9
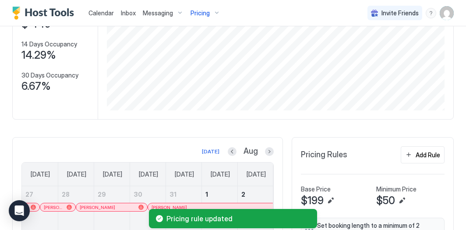
scroll to position [56, 0]
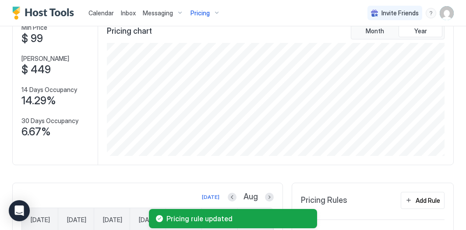
click at [212, 8] on div "Pricing" at bounding box center [205, 13] width 37 height 15
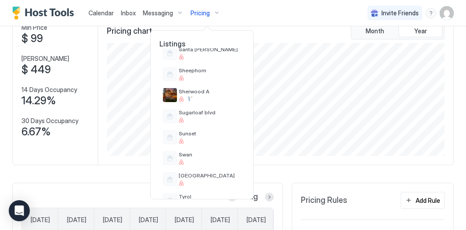
scroll to position [582, 0]
click at [219, 130] on span "Sunset" at bounding box center [210, 133] width 62 height 7
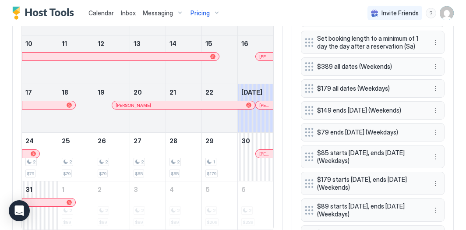
scroll to position [350, 0]
click at [433, 129] on button "More options" at bounding box center [435, 132] width 11 height 11
click at [446, 144] on span "Edit" at bounding box center [449, 142] width 10 height 7
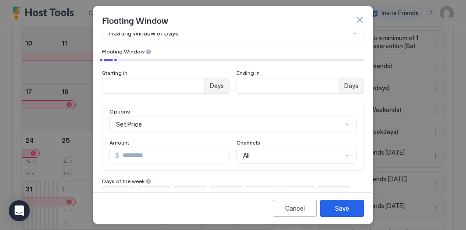
scroll to position [48, 0]
click at [176, 156] on input "**" at bounding box center [174, 155] width 110 height 15
type input "**"
click at [335, 204] on div "Save" at bounding box center [342, 208] width 14 height 9
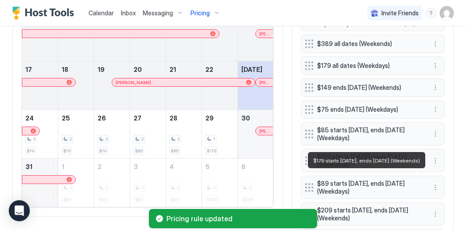
scroll to position [374, 0]
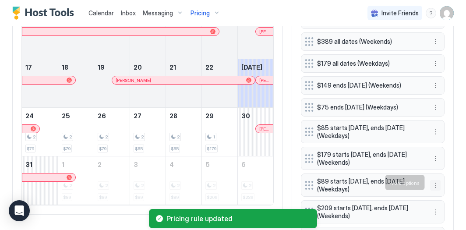
click at [433, 180] on button "More options" at bounding box center [435, 185] width 11 height 11
click at [447, 196] on span "Edit" at bounding box center [449, 194] width 10 height 7
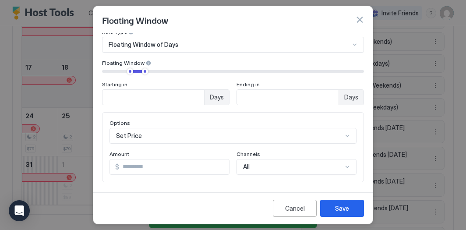
scroll to position [36, 0]
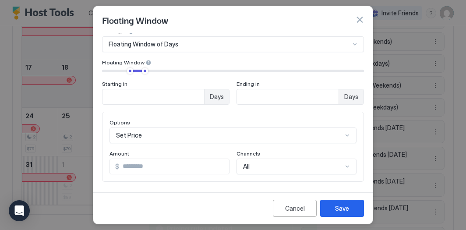
click at [158, 171] on input "**" at bounding box center [174, 166] width 110 height 15
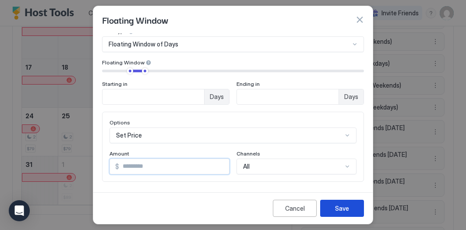
type input "**"
click at [340, 205] on div "Save" at bounding box center [342, 208] width 14 height 9
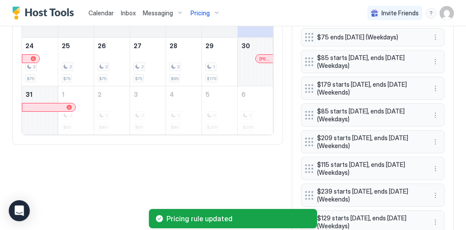
scroll to position [447, 0]
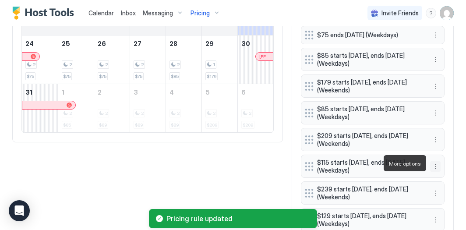
click at [434, 161] on button "More options" at bounding box center [435, 166] width 11 height 11
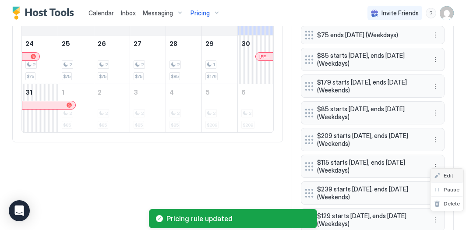
click at [446, 173] on span "Edit" at bounding box center [449, 175] width 10 height 7
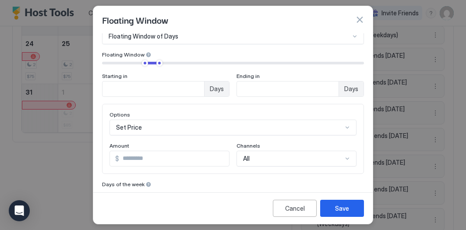
scroll to position [45, 0]
drag, startPoint x: 155, startPoint y: 155, endPoint x: 91, endPoint y: 127, distance: 69.8
click at [92, 128] on div "Floating Window Pricing Template Templates... Rule Type Floating Window of Days…" at bounding box center [233, 115] width 466 height 230
type input "**"
click at [331, 205] on button "Save" at bounding box center [342, 208] width 44 height 17
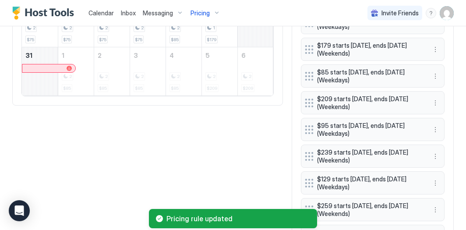
scroll to position [487, 0]
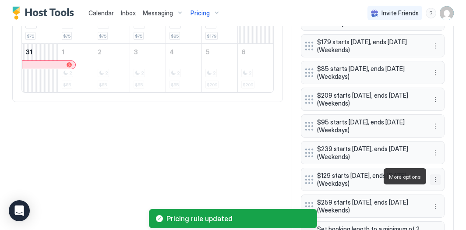
click at [432, 175] on button "More options" at bounding box center [435, 179] width 11 height 11
click at [444, 185] on span "Edit" at bounding box center [449, 188] width 10 height 7
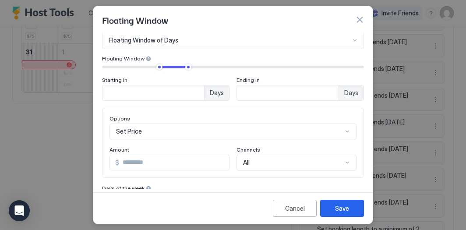
scroll to position [43, 0]
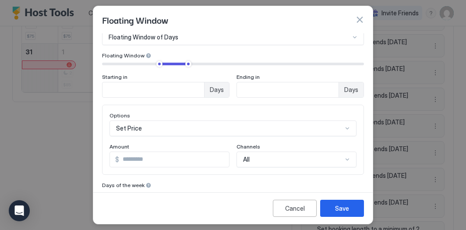
click at [156, 160] on input "***" at bounding box center [174, 159] width 110 height 15
type input "***"
click at [337, 202] on button "Save" at bounding box center [342, 208] width 44 height 17
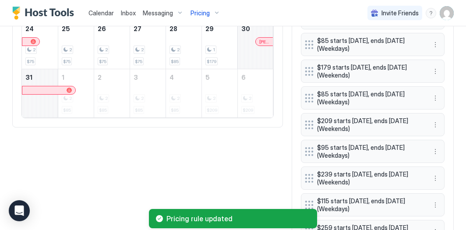
scroll to position [459, 0]
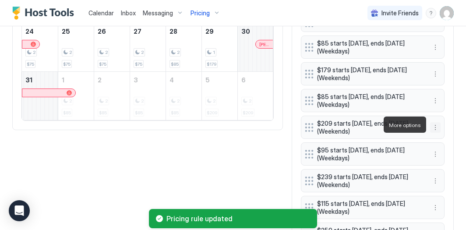
click at [432, 126] on button "More options" at bounding box center [435, 127] width 11 height 11
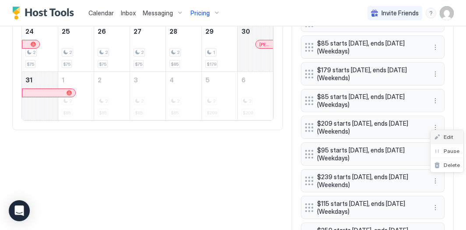
click at [449, 141] on div "Edit" at bounding box center [446, 137] width 33 height 14
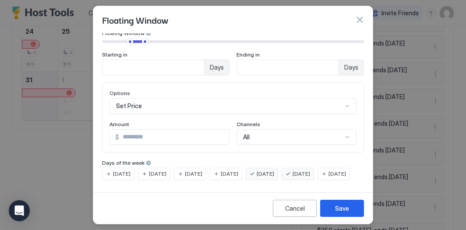
scroll to position [78, 0]
click at [144, 130] on input "***" at bounding box center [174, 137] width 110 height 15
type input "*"
type input "***"
click at [331, 208] on button "Save" at bounding box center [342, 208] width 44 height 17
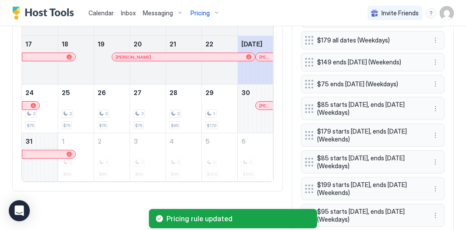
scroll to position [396, 0]
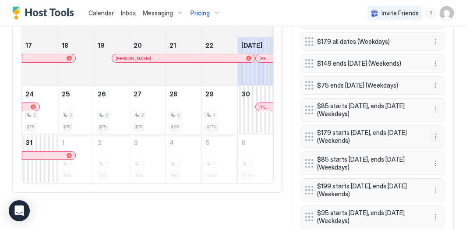
click at [436, 132] on button "More options" at bounding box center [435, 136] width 11 height 11
click at [447, 143] on span "Edit" at bounding box center [449, 146] width 10 height 7
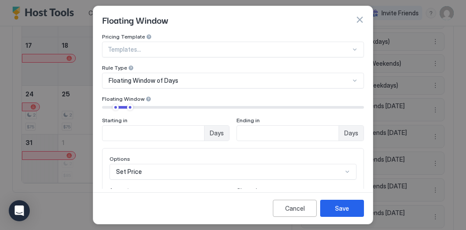
scroll to position [32, 0]
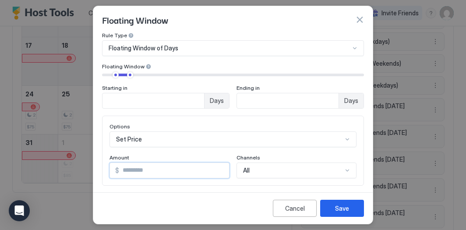
click at [160, 172] on input "***" at bounding box center [174, 170] width 110 height 15
type input "***"
click at [329, 201] on button "Save" at bounding box center [342, 208] width 44 height 17
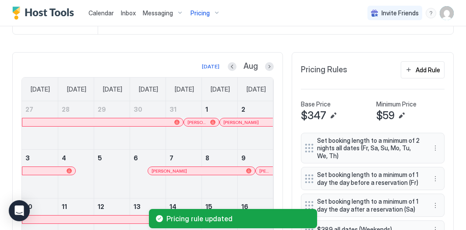
scroll to position [88, 0]
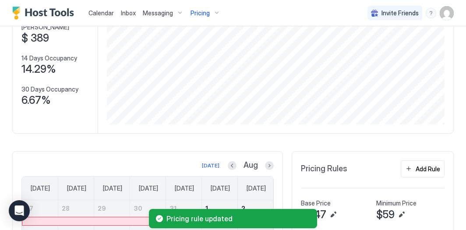
click at [210, 11] on div "Pricing" at bounding box center [205, 13] width 37 height 15
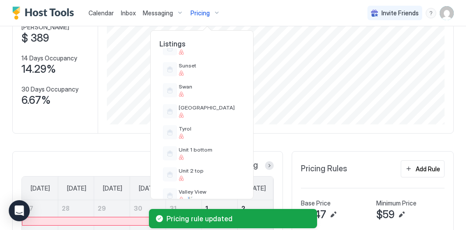
scroll to position [647, 0]
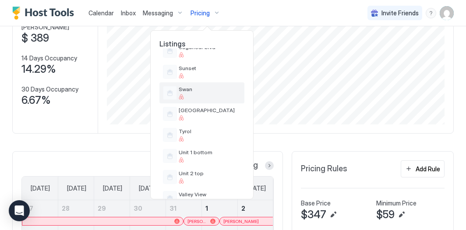
click at [222, 101] on div "Swan" at bounding box center [201, 92] width 85 height 21
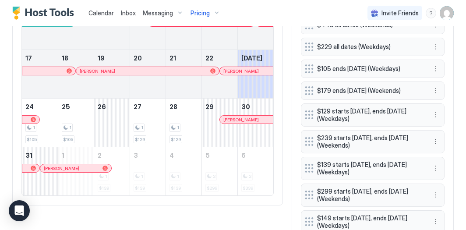
scroll to position [384, 0]
click at [433, 67] on button "More options" at bounding box center [435, 68] width 11 height 11
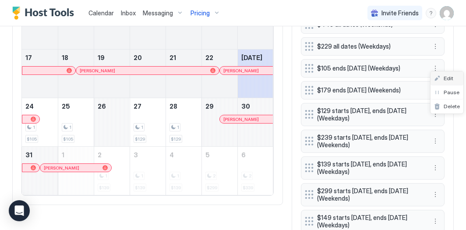
click at [445, 80] on span "Edit" at bounding box center [449, 78] width 10 height 7
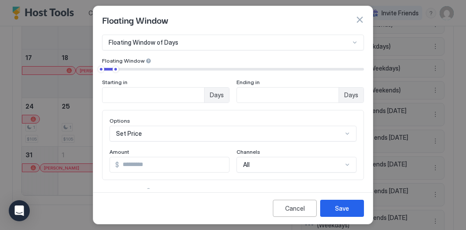
scroll to position [39, 0]
drag, startPoint x: 151, startPoint y: 167, endPoint x: 86, endPoint y: 136, distance: 72.1
click at [87, 137] on div "Floating Window Pricing Template Templates... Rule Type Floating Window of Days…" at bounding box center [233, 115] width 466 height 230
type input "**"
click at [341, 207] on div "Save" at bounding box center [342, 208] width 14 height 9
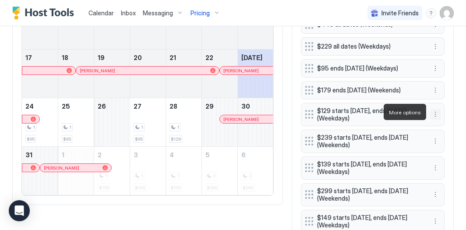
click at [437, 115] on button "More options" at bounding box center [435, 114] width 11 height 11
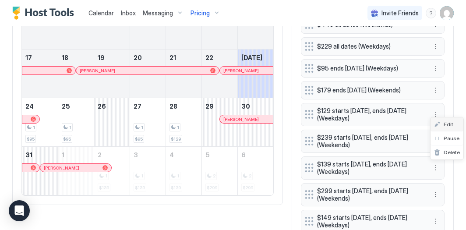
click at [444, 123] on span "Edit" at bounding box center [449, 124] width 10 height 7
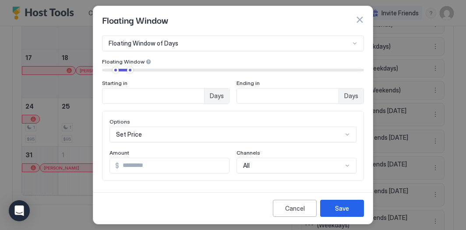
scroll to position [38, 0]
drag, startPoint x: 130, startPoint y: 167, endPoint x: 125, endPoint y: 166, distance: 4.9
click at [125, 166] on input "***" at bounding box center [174, 165] width 110 height 15
type input "***"
click at [349, 205] on button "Save" at bounding box center [342, 208] width 44 height 17
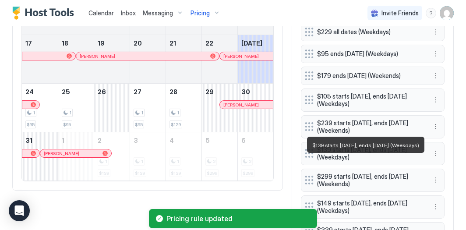
scroll to position [401, 0]
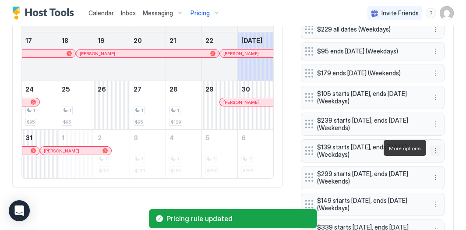
click at [437, 146] on button "More options" at bounding box center [435, 150] width 11 height 11
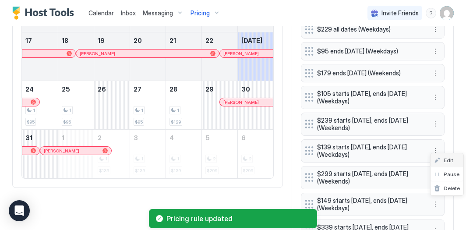
click at [444, 155] on div "Edit" at bounding box center [446, 160] width 33 height 14
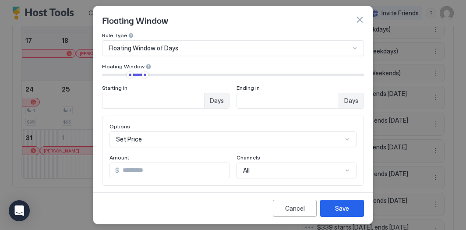
scroll to position [33, 0]
drag, startPoint x: 133, startPoint y: 169, endPoint x: 126, endPoint y: 167, distance: 7.1
click at [126, 167] on input "***" at bounding box center [174, 169] width 110 height 15
type input "***"
click at [339, 208] on div "Save" at bounding box center [342, 208] width 14 height 9
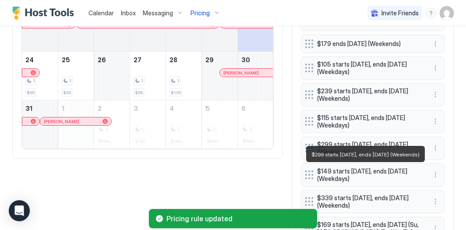
scroll to position [434, 0]
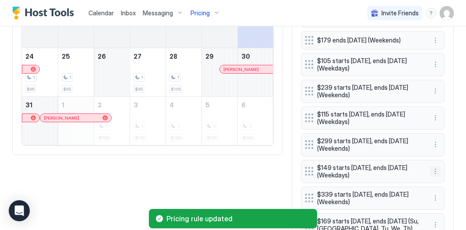
click at [437, 171] on button "More options" at bounding box center [435, 171] width 11 height 11
click at [445, 178] on span "Edit" at bounding box center [449, 180] width 10 height 7
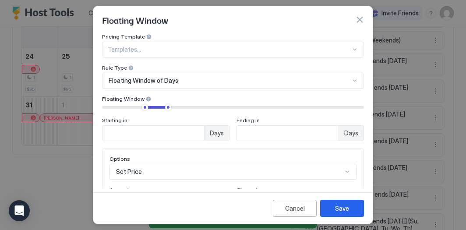
scroll to position [32, 0]
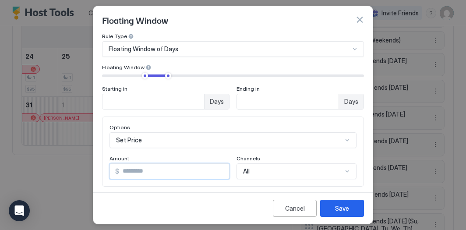
click at [130, 171] on input "***" at bounding box center [174, 171] width 110 height 15
type input "***"
click at [343, 204] on div "Save" at bounding box center [342, 208] width 14 height 9
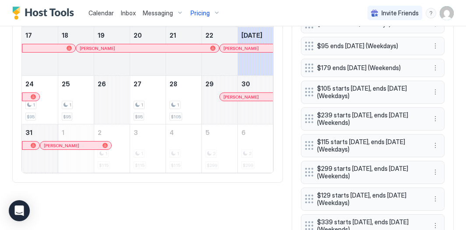
scroll to position [400, 0]
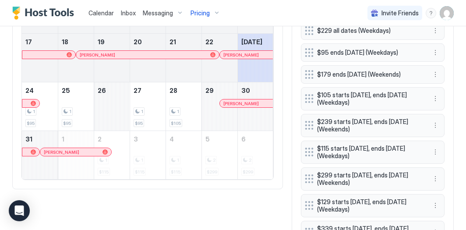
click at [209, 13] on div "Pricing" at bounding box center [205, 13] width 37 height 15
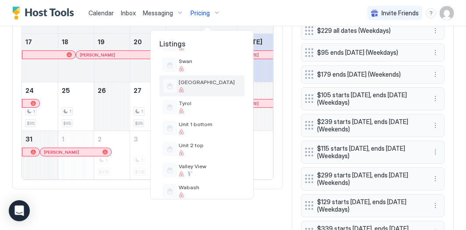
scroll to position [672, 0]
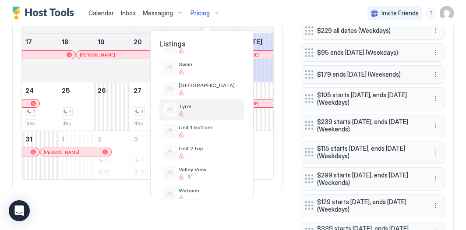
click at [208, 114] on div at bounding box center [210, 113] width 62 height 5
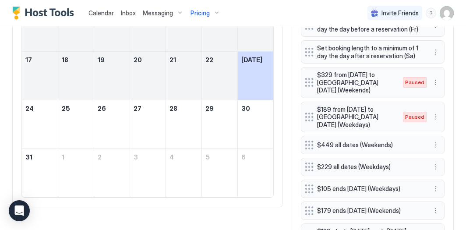
scroll to position [400, 0]
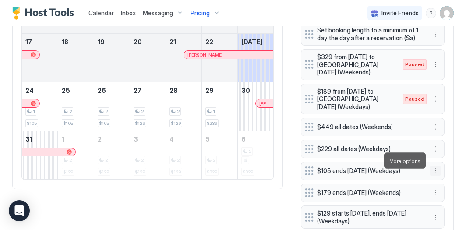
click at [434, 166] on button "More options" at bounding box center [435, 171] width 11 height 11
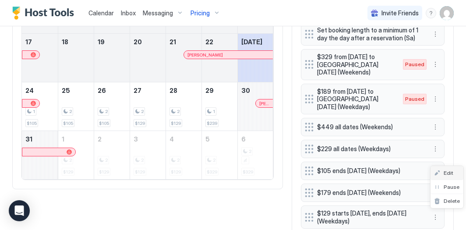
click at [442, 171] on div "Edit" at bounding box center [443, 172] width 19 height 7
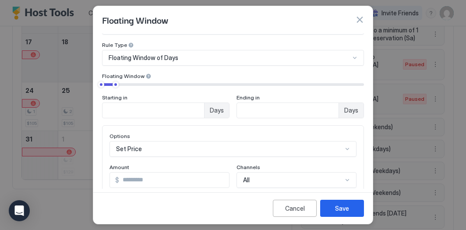
scroll to position [30, 0]
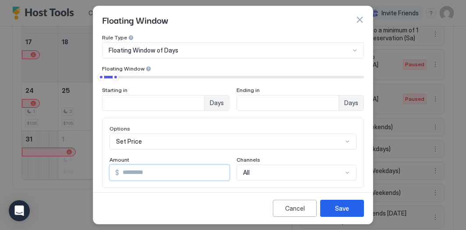
drag, startPoint x: 156, startPoint y: 170, endPoint x: 81, endPoint y: 130, distance: 85.2
click at [82, 130] on div "Floating Window Pricing Template Templates... Rule Type Floating Window of Days…" at bounding box center [233, 115] width 466 height 230
type input "**"
click at [352, 206] on button "Save" at bounding box center [342, 208] width 44 height 17
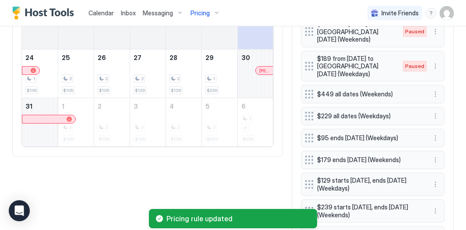
scroll to position [435, 0]
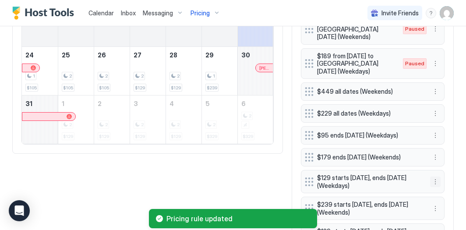
click at [437, 176] on button "More options" at bounding box center [435, 181] width 11 height 11
click at [448, 180] on span "Edit" at bounding box center [449, 183] width 10 height 7
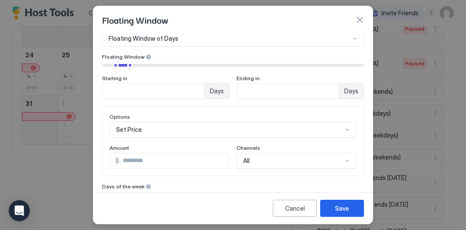
scroll to position [48, 0]
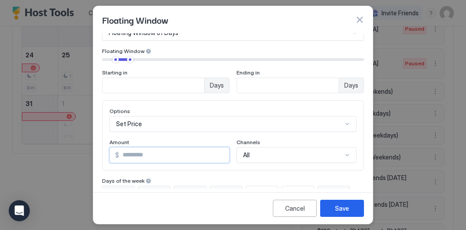
drag, startPoint x: 158, startPoint y: 157, endPoint x: 126, endPoint y: 152, distance: 31.8
click at [126, 153] on input "***" at bounding box center [174, 155] width 110 height 15
type input "***"
click at [356, 206] on button "Save" at bounding box center [342, 208] width 44 height 17
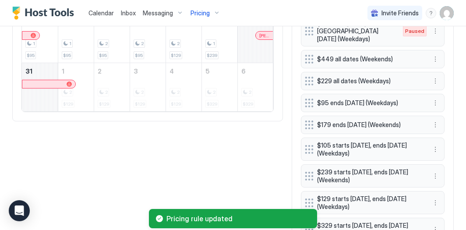
scroll to position [469, 0]
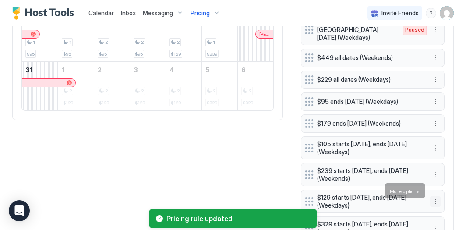
click at [437, 196] on button "More options" at bounding box center [435, 201] width 11 height 11
click at [444, 150] on span "Edit" at bounding box center [449, 149] width 10 height 7
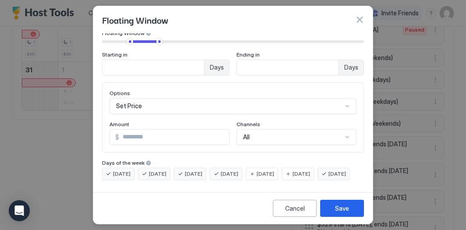
scroll to position [68, 0]
click at [164, 134] on input "***" at bounding box center [174, 137] width 110 height 15
type input "***"
click at [344, 201] on button "Save" at bounding box center [342, 208] width 44 height 17
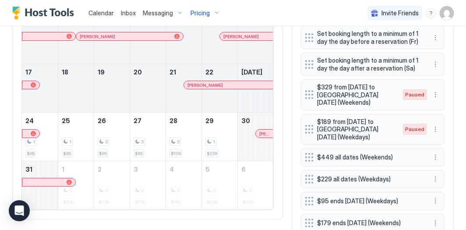
scroll to position [322, 0]
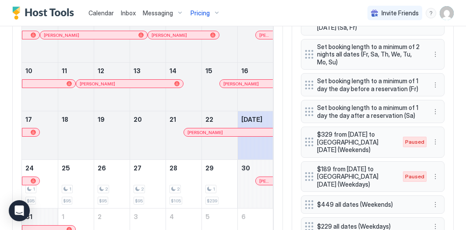
click at [208, 11] on div "Pricing" at bounding box center [205, 13] width 37 height 15
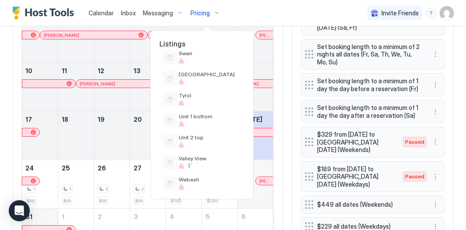
scroll to position [684, 0]
click at [207, 121] on div at bounding box center [210, 122] width 62 height 5
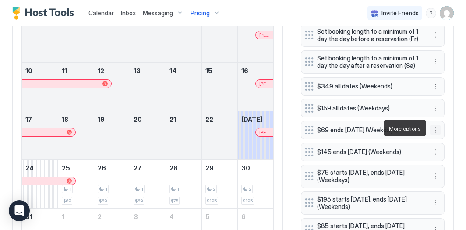
click at [434, 126] on button "More options" at bounding box center [435, 130] width 11 height 11
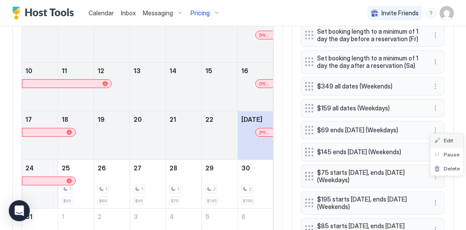
click at [441, 137] on div "Edit" at bounding box center [443, 140] width 19 height 7
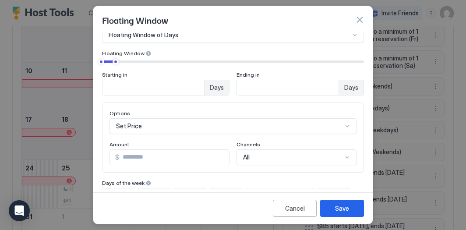
scroll to position [79, 0]
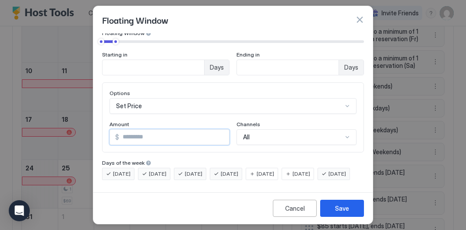
drag, startPoint x: 125, startPoint y: 122, endPoint x: 106, endPoint y: 114, distance: 20.8
click at [106, 114] on div "Options Set Price Amount $ ** Channels All" at bounding box center [233, 117] width 262 height 70
type input "**"
click at [353, 204] on button "Save" at bounding box center [342, 208] width 44 height 17
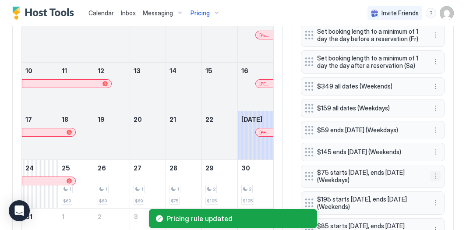
click at [436, 176] on button "More options" at bounding box center [435, 176] width 11 height 11
click at [447, 183] on div "Edit" at bounding box center [446, 187] width 33 height 14
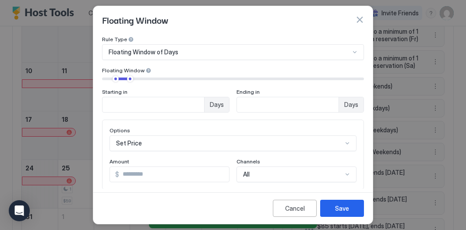
scroll to position [32, 0]
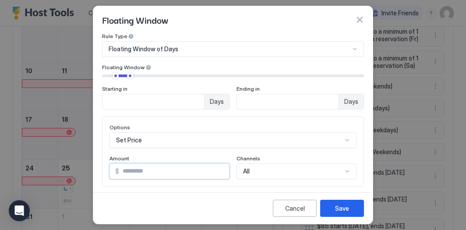
drag, startPoint x: 134, startPoint y: 171, endPoint x: 91, endPoint y: 154, distance: 46.0
click at [95, 156] on div "Pricing Template Templates... Rule Type Floating Window of Days Floating Window…" at bounding box center [232, 110] width 279 height 155
type input "**"
click at [341, 204] on div "Save" at bounding box center [342, 208] width 14 height 9
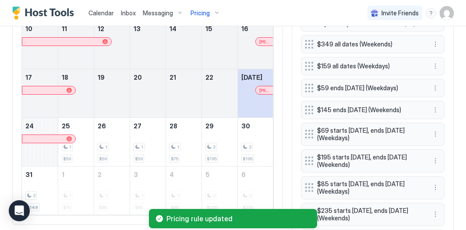
scroll to position [365, 0]
click at [437, 182] on button "More options" at bounding box center [435, 187] width 11 height 11
click at [451, 141] on span "Edit" at bounding box center [449, 143] width 10 height 7
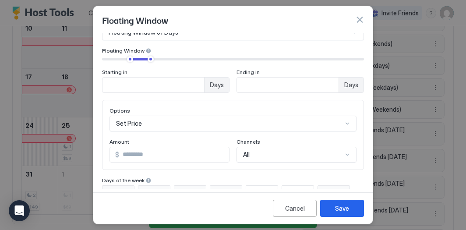
scroll to position [65, 0]
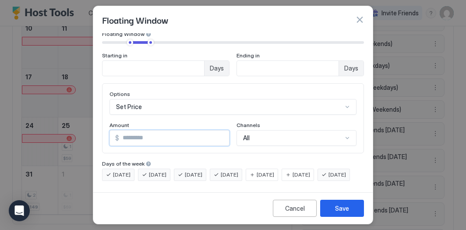
drag, startPoint x: 132, startPoint y: 141, endPoint x: 89, endPoint y: 106, distance: 54.5
click at [93, 110] on div "Floating Window Pricing Template Templates... Rule Type Floating Window of Days…" at bounding box center [233, 115] width 280 height 218
type input "**"
click at [342, 200] on button "Save" at bounding box center [342, 208] width 44 height 17
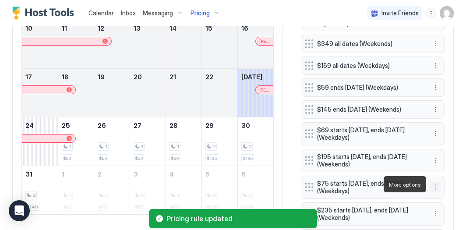
click at [433, 185] on button "More options" at bounding box center [435, 187] width 11 height 11
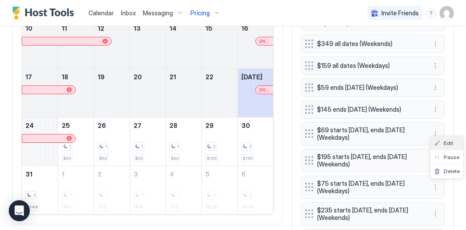
click at [446, 144] on span "Edit" at bounding box center [449, 143] width 10 height 7
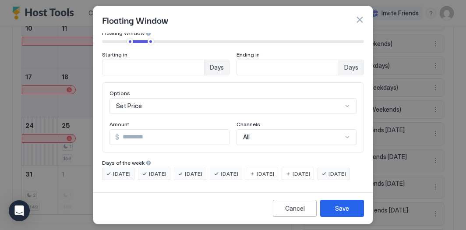
scroll to position [77, 0]
click at [168, 130] on input "**" at bounding box center [174, 137] width 110 height 15
type input "**"
click at [338, 203] on button "Save" at bounding box center [342, 208] width 44 height 17
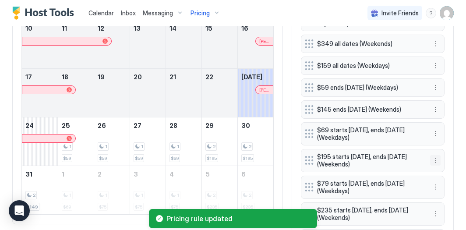
click at [437, 158] on button "More options" at bounding box center [435, 160] width 11 height 11
click at [448, 167] on span "Edit" at bounding box center [449, 170] width 10 height 7
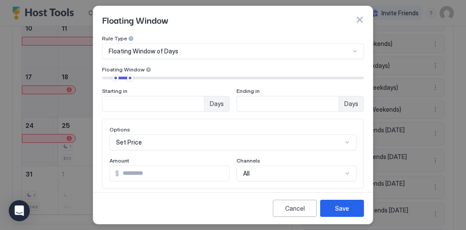
scroll to position [31, 0]
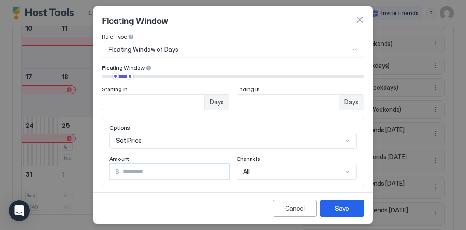
drag, startPoint x: 162, startPoint y: 176, endPoint x: 126, endPoint y: 171, distance: 37.0
click at [126, 171] on input "***" at bounding box center [174, 171] width 110 height 15
type input "***"
click at [351, 202] on button "Save" at bounding box center [342, 208] width 44 height 17
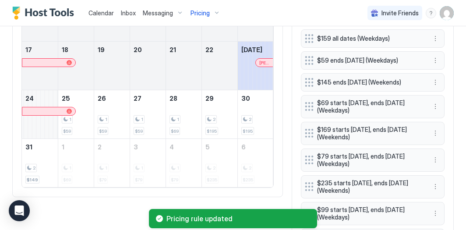
scroll to position [394, 0]
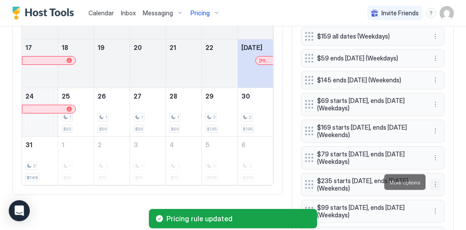
click at [437, 180] on button "More options" at bounding box center [435, 184] width 11 height 11
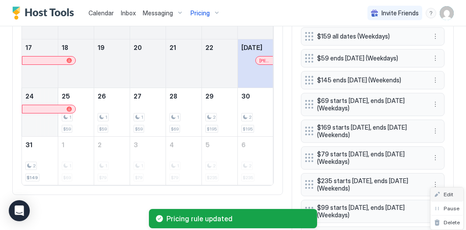
click at [449, 192] on span "Edit" at bounding box center [449, 194] width 10 height 7
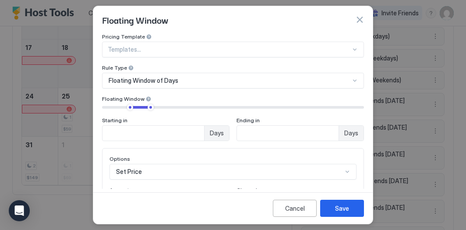
scroll to position [38, 0]
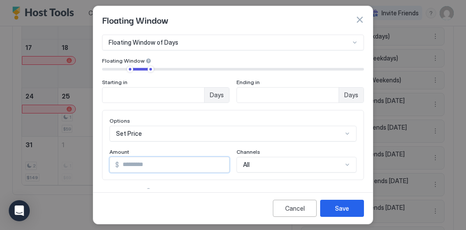
drag, startPoint x: 140, startPoint y: 165, endPoint x: 127, endPoint y: 164, distance: 13.2
click at [127, 164] on input "***" at bounding box center [174, 164] width 110 height 15
type input "***"
click at [351, 203] on button "Save" at bounding box center [342, 208] width 44 height 17
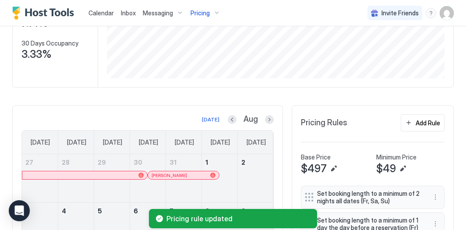
scroll to position [105, 0]
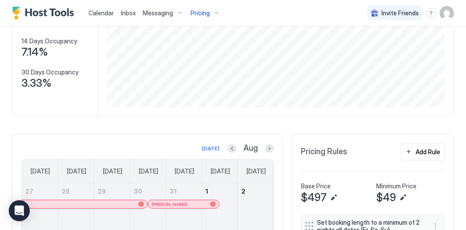
click at [210, 14] on div "Pricing" at bounding box center [205, 13] width 37 height 15
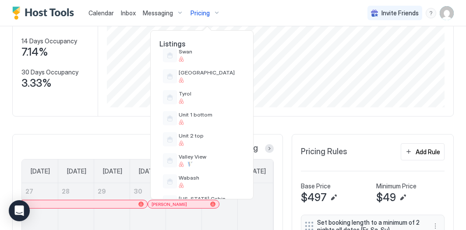
scroll to position [682, 0]
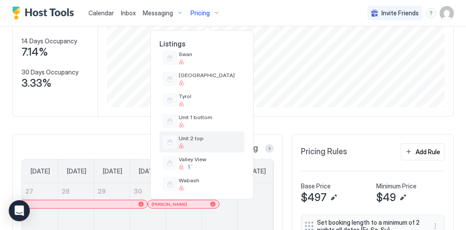
click at [193, 134] on div "Unit 2 top" at bounding box center [201, 141] width 85 height 21
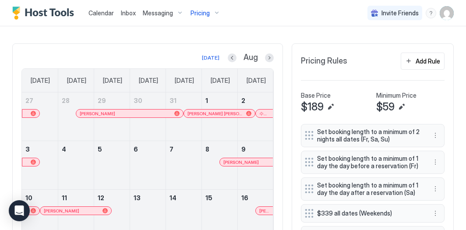
scroll to position [101, 0]
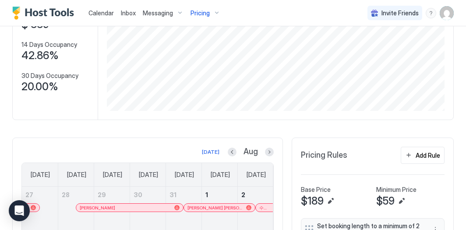
click at [211, 13] on div "Pricing" at bounding box center [205, 13] width 37 height 15
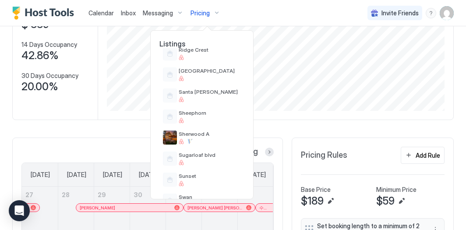
scroll to position [620, 0]
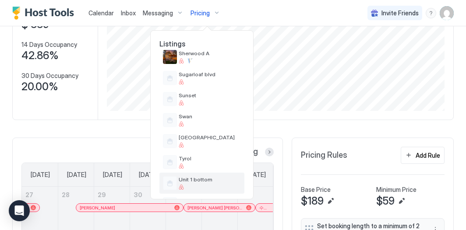
click at [200, 173] on div "Unit 1 bottom" at bounding box center [201, 183] width 85 height 21
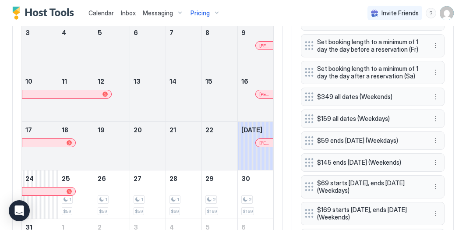
scroll to position [278, 0]
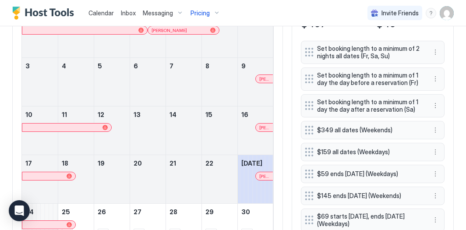
click at [214, 9] on div "Pricing" at bounding box center [205, 13] width 37 height 15
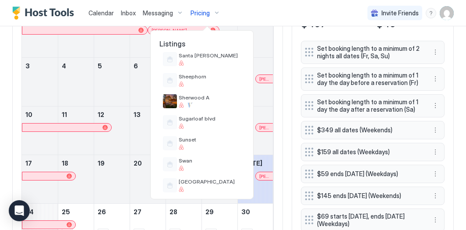
scroll to position [708, 0]
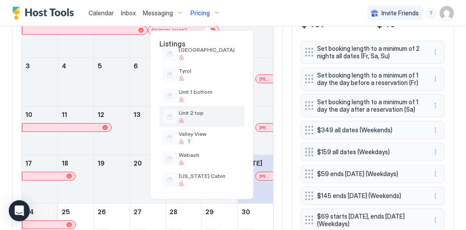
click at [197, 113] on span "Unit 2 top" at bounding box center [210, 112] width 62 height 7
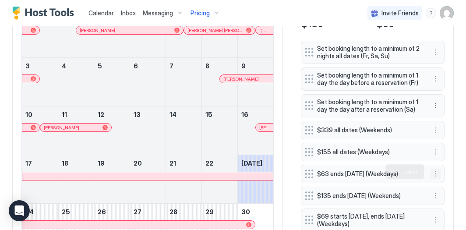
click at [436, 174] on button "More options" at bounding box center [435, 174] width 11 height 11
click at [445, 183] on span "Edit" at bounding box center [449, 183] width 10 height 7
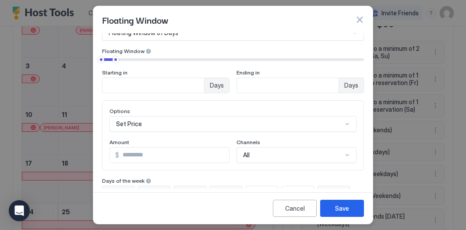
scroll to position [50, 0]
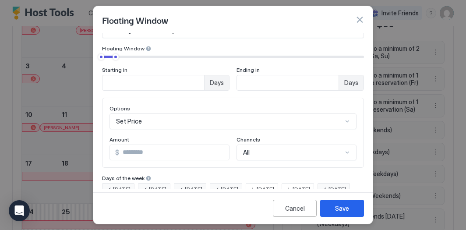
click at [126, 152] on input "**" at bounding box center [174, 152] width 110 height 15
click at [336, 210] on div "Save" at bounding box center [342, 208] width 14 height 9
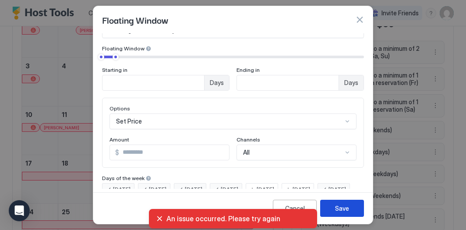
click at [335, 205] on button "Save" at bounding box center [342, 208] width 44 height 17
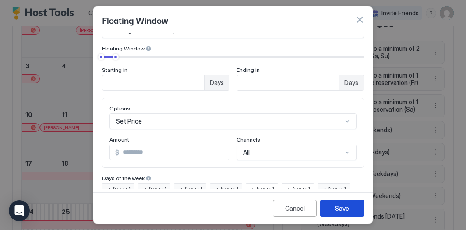
click at [337, 212] on div "Save" at bounding box center [342, 208] width 14 height 9
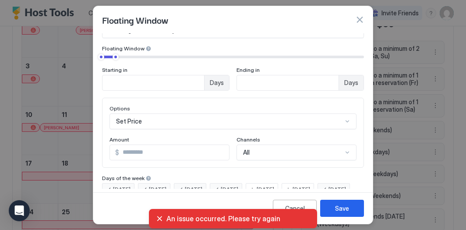
scroll to position [79, 0]
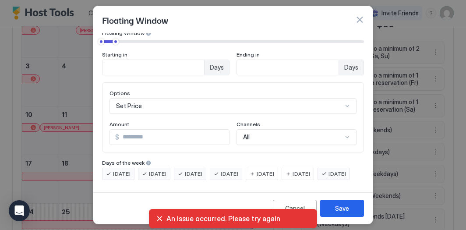
click at [156, 130] on input "**" at bounding box center [174, 137] width 110 height 15
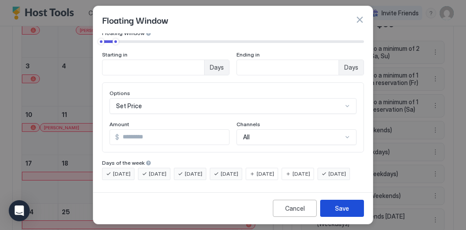
click at [336, 207] on div "Save" at bounding box center [342, 208] width 14 height 9
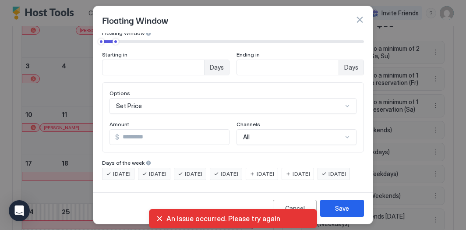
click at [221, 130] on input "**" at bounding box center [174, 137] width 110 height 15
type input "**"
click at [221, 130] on input "**" at bounding box center [174, 137] width 110 height 15
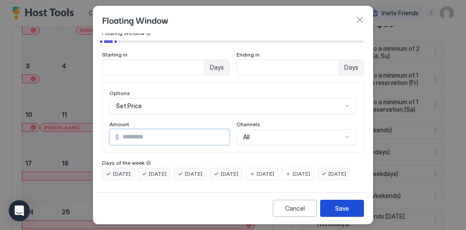
click at [350, 209] on button "Save" at bounding box center [342, 208] width 44 height 17
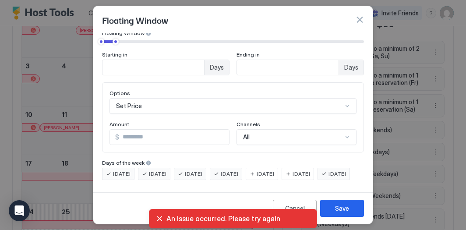
click at [362, 20] on button "button" at bounding box center [359, 19] width 9 height 9
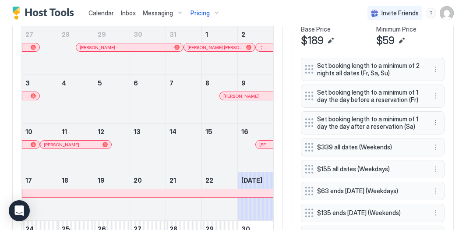
scroll to position [260, 0]
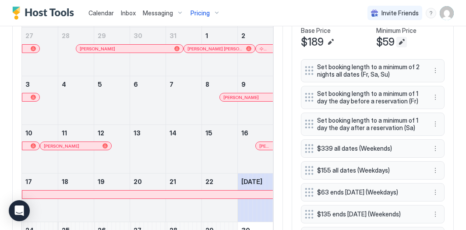
click at [401, 39] on button "Edit" at bounding box center [401, 42] width 11 height 11
